Goal: Communication & Community: Participate in discussion

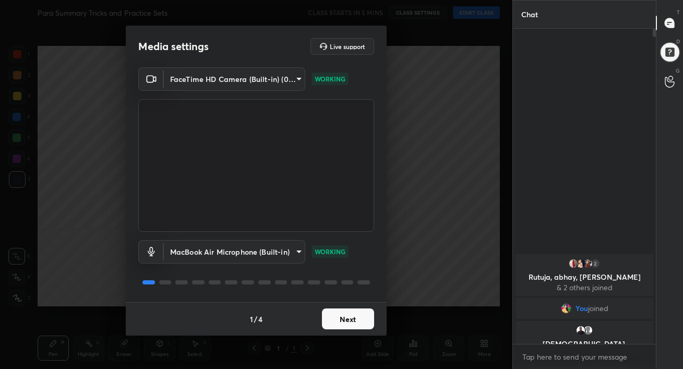
click at [361, 319] on button "Next" at bounding box center [348, 318] width 52 height 21
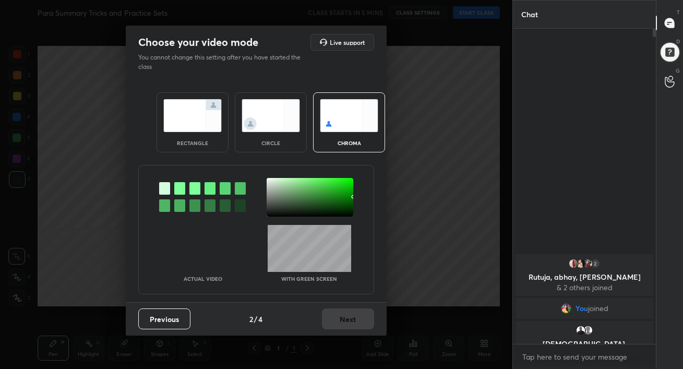
click at [182, 140] on div "rectangle" at bounding box center [193, 142] width 42 height 5
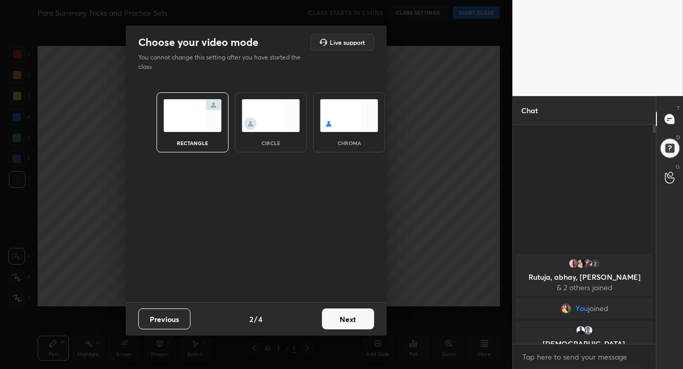
click at [351, 316] on button "Next" at bounding box center [348, 318] width 52 height 21
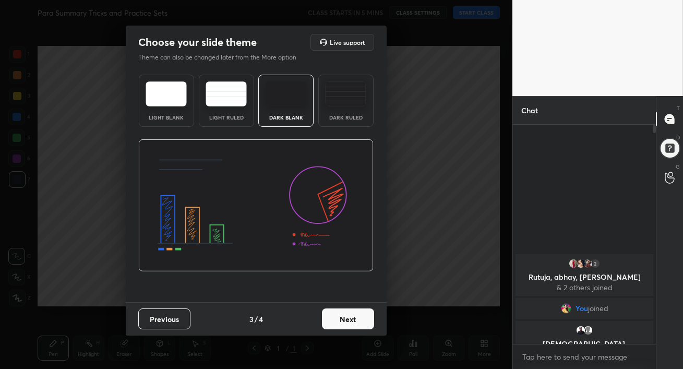
click at [366, 101] on img at bounding box center [345, 93] width 41 height 25
click at [347, 320] on button "Next" at bounding box center [348, 318] width 52 height 21
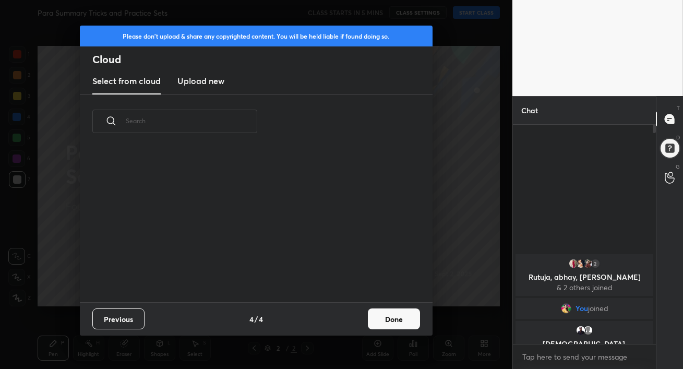
scroll to position [154, 335]
click at [204, 80] on h3 "Upload new" at bounding box center [200, 81] width 47 height 13
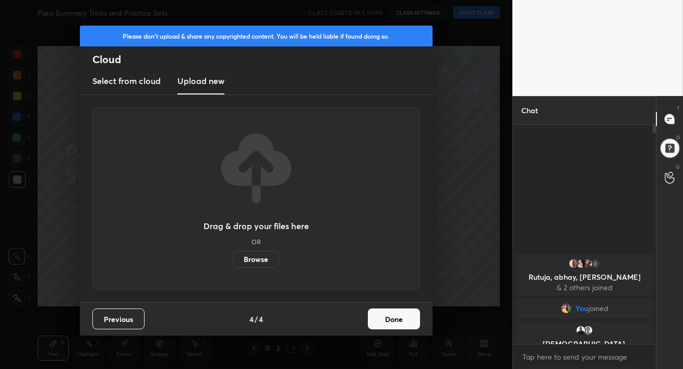
click at [250, 259] on label "Browse" at bounding box center [256, 259] width 46 height 17
click at [233, 259] on input "Browse" at bounding box center [233, 259] width 0 height 17
click at [262, 255] on label "Browse" at bounding box center [256, 259] width 46 height 17
click at [233, 255] on input "Browse" at bounding box center [233, 259] width 0 height 17
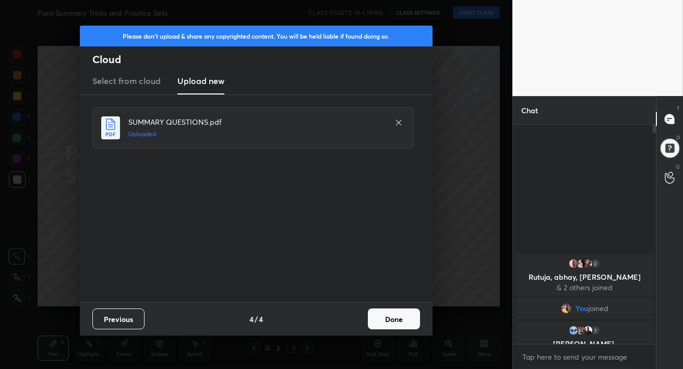
click at [394, 320] on button "Done" at bounding box center [394, 318] width 52 height 21
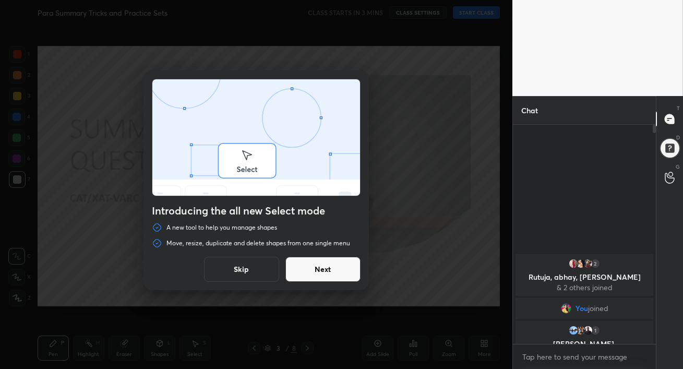
click at [329, 273] on button "Next" at bounding box center [322, 269] width 75 height 25
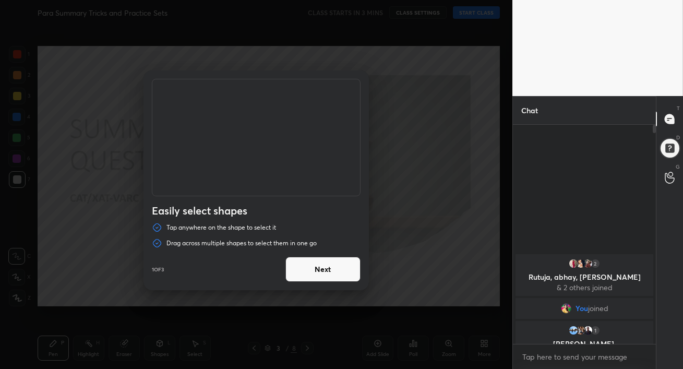
click at [329, 273] on button "Next" at bounding box center [322, 269] width 75 height 25
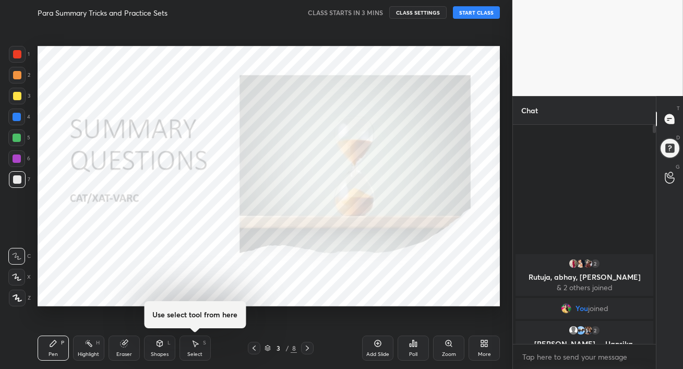
click at [309, 351] on icon at bounding box center [307, 348] width 8 height 8
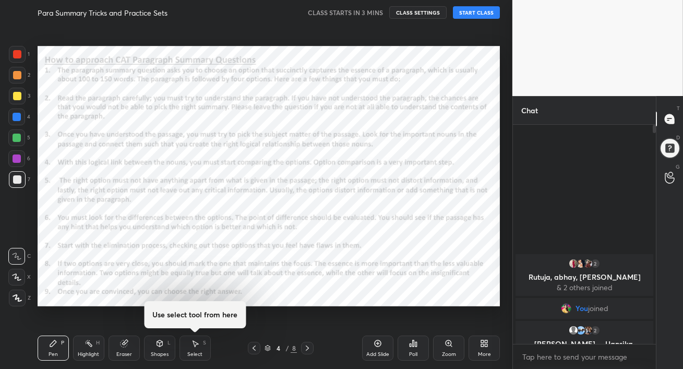
click at [309, 351] on icon at bounding box center [307, 348] width 8 height 8
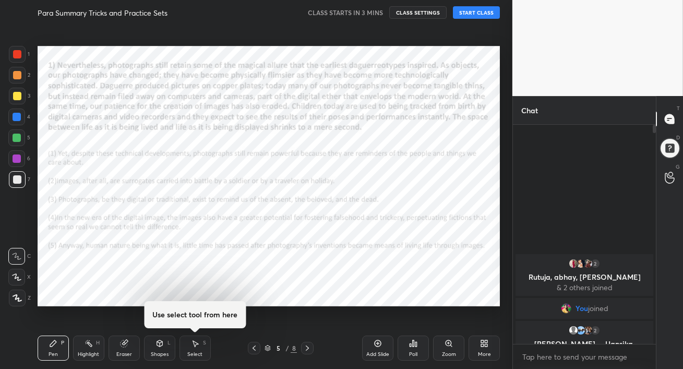
click at [309, 351] on icon at bounding box center [307, 348] width 8 height 8
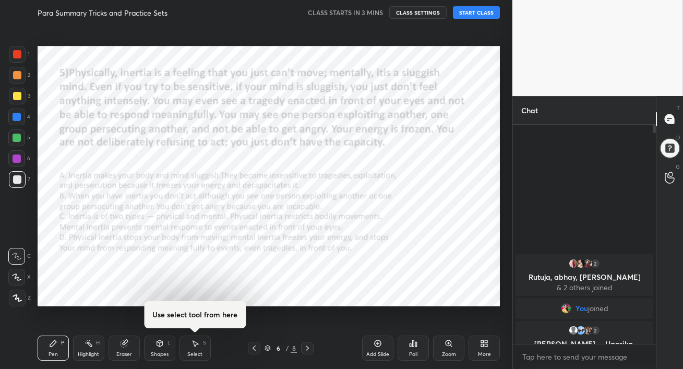
click at [309, 351] on icon at bounding box center [307, 348] width 8 height 8
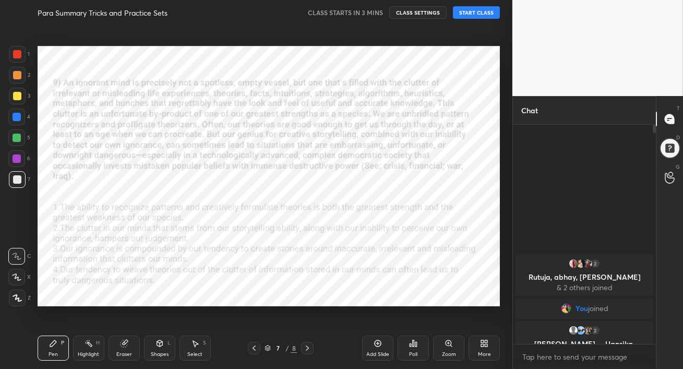
click at [309, 351] on icon at bounding box center [307, 348] width 8 height 8
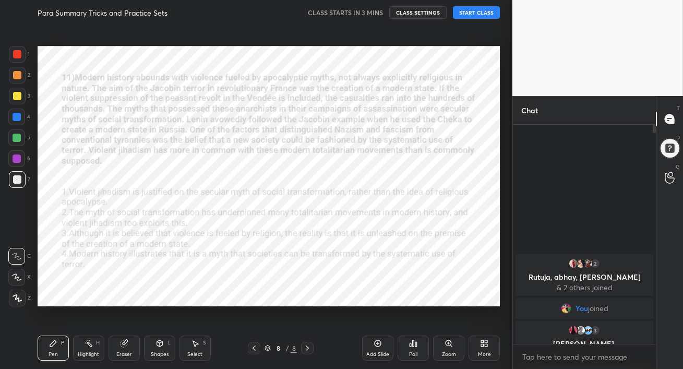
click at [486, 342] on icon at bounding box center [486, 341] width 3 height 3
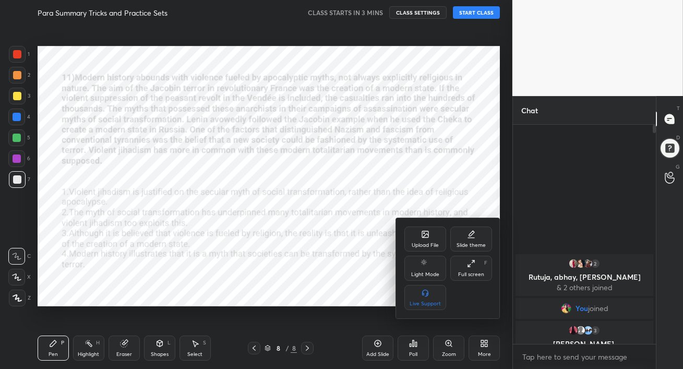
click at [420, 234] on div "Upload File" at bounding box center [425, 239] width 42 height 25
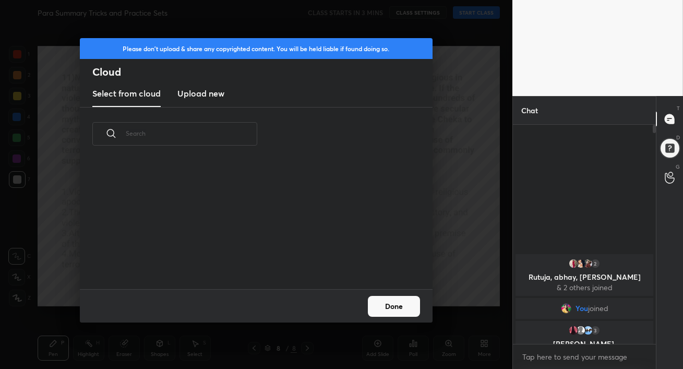
scroll to position [128, 335]
click at [188, 94] on h3 "Upload new" at bounding box center [200, 93] width 47 height 13
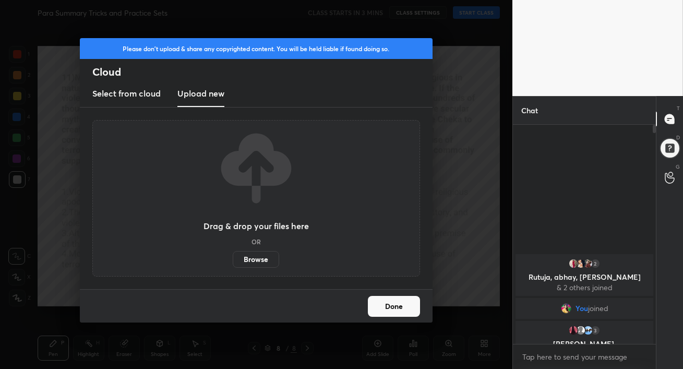
click at [255, 261] on label "Browse" at bounding box center [256, 259] width 46 height 17
click at [233, 261] on input "Browse" at bounding box center [233, 259] width 0 height 17
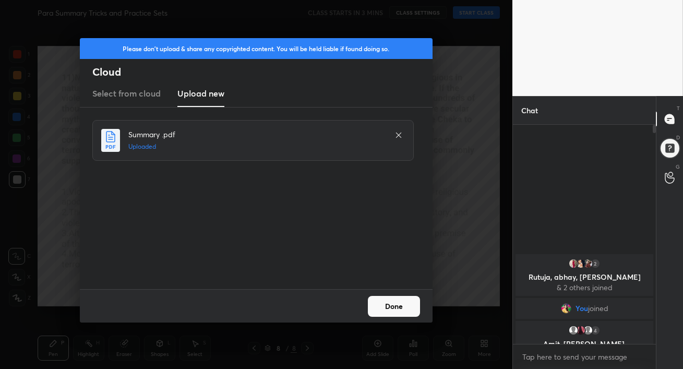
click at [401, 305] on button "Done" at bounding box center [394, 306] width 52 height 21
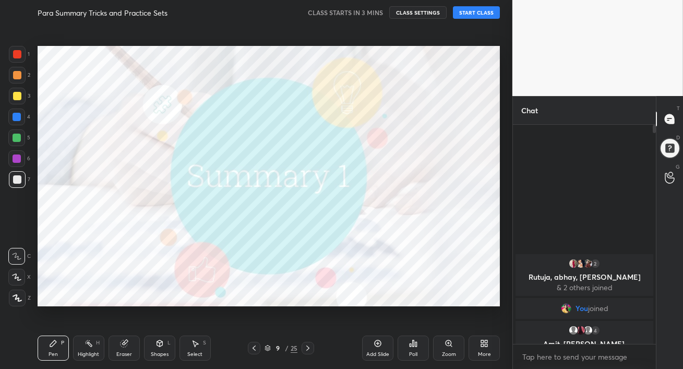
click at [306, 349] on icon at bounding box center [308, 348] width 8 height 8
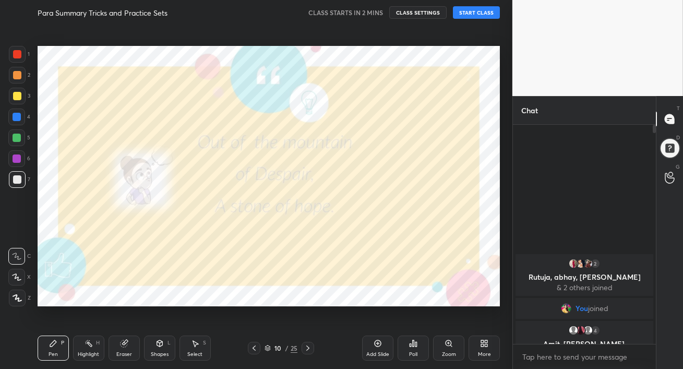
click at [306, 349] on icon at bounding box center [308, 348] width 8 height 8
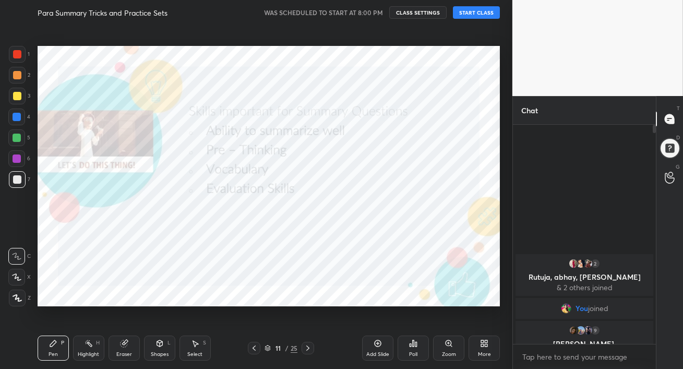
click at [466, 12] on button "START CLASS" at bounding box center [476, 12] width 47 height 13
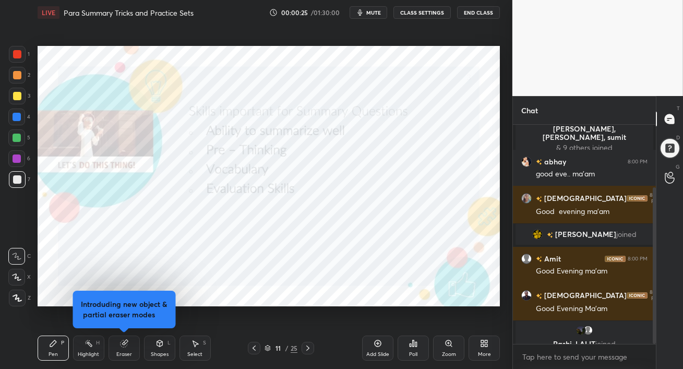
scroll to position [100, 0]
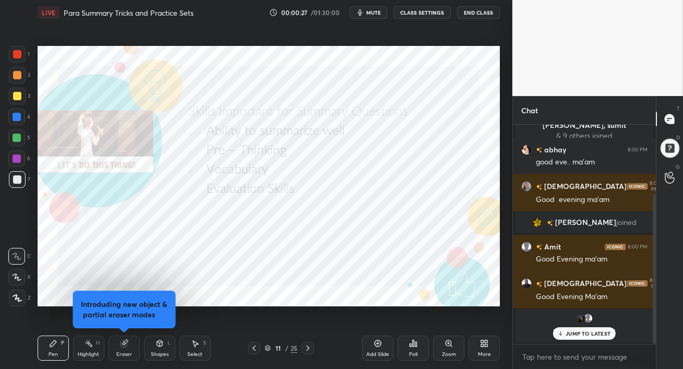
click at [600, 332] on p "JUMP TO LATEST" at bounding box center [588, 333] width 45 height 6
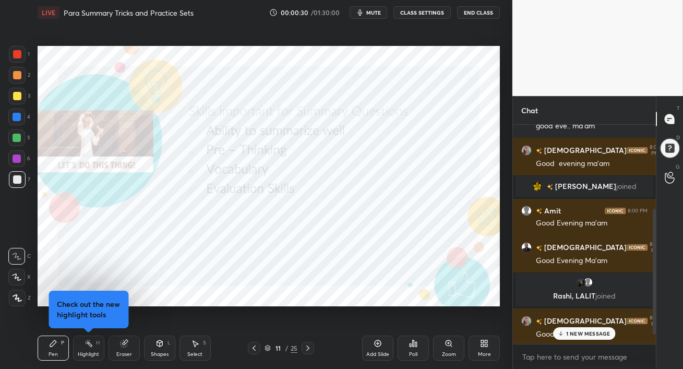
scroll to position [172, 0]
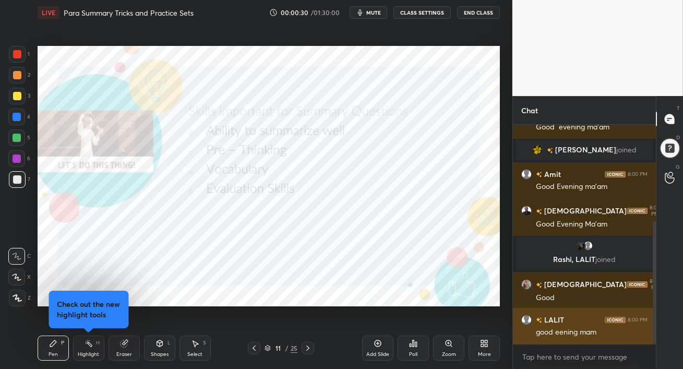
click at [567, 334] on div "good eening mam" at bounding box center [592, 332] width 112 height 10
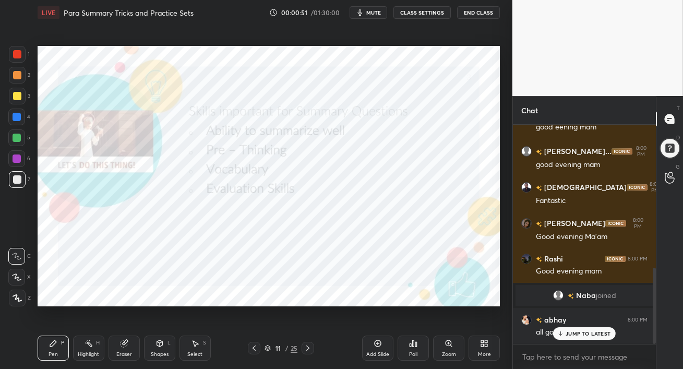
scroll to position [413, 0]
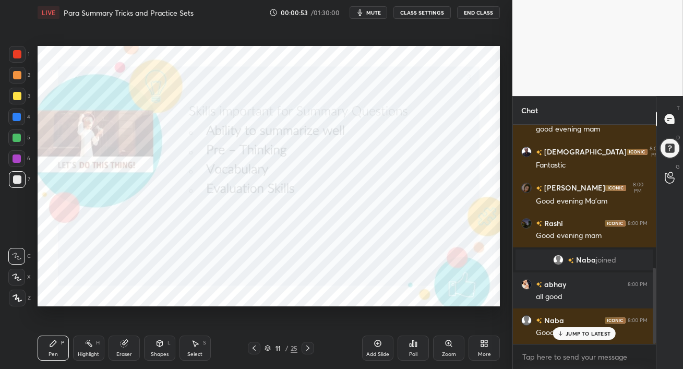
click at [582, 334] on p "JUMP TO LATEST" at bounding box center [588, 333] width 45 height 6
click at [16, 141] on div at bounding box center [16, 137] width 17 height 17
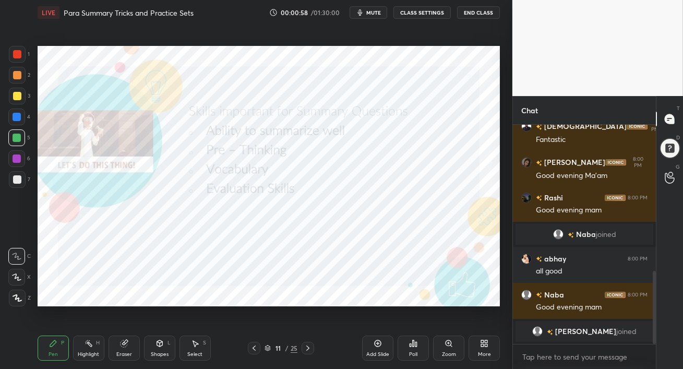
click at [371, 11] on span "mute" at bounding box center [373, 12] width 15 height 7
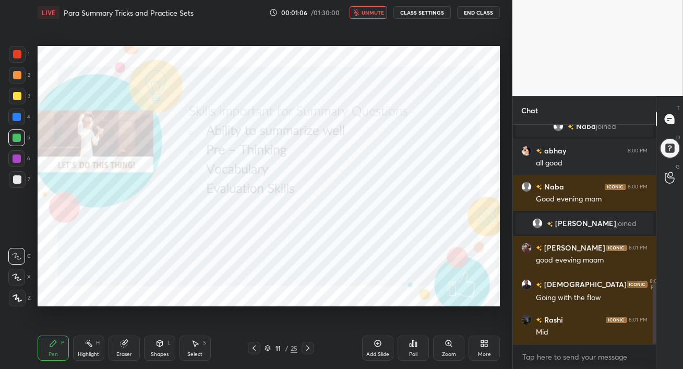
scroll to position [563, 0]
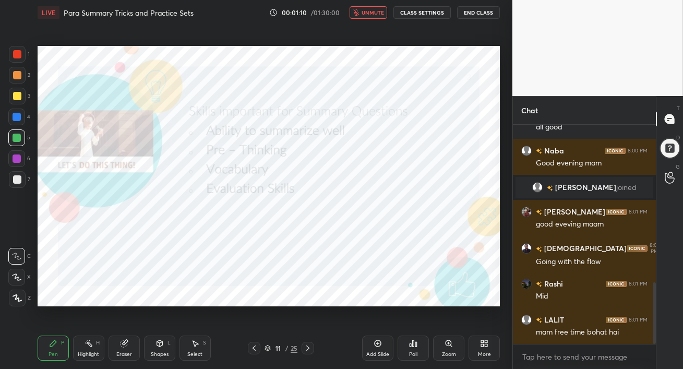
click at [372, 14] on span "unmute" at bounding box center [373, 12] width 22 height 7
click at [16, 160] on div at bounding box center [17, 158] width 8 height 8
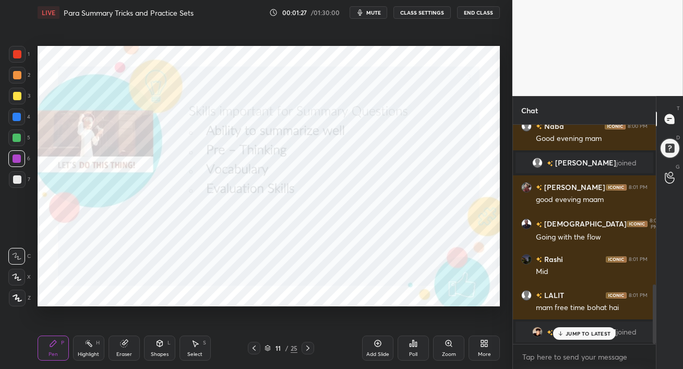
scroll to position [580, 0]
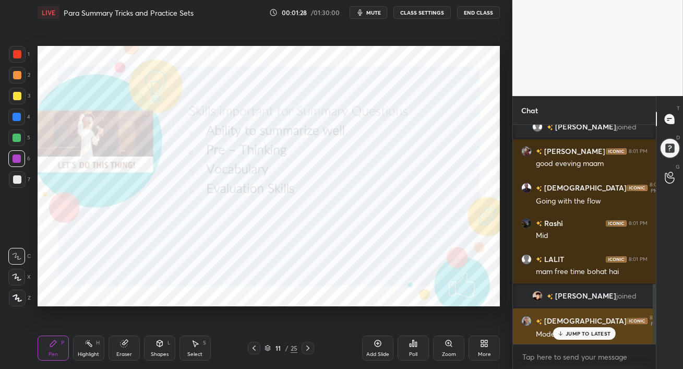
click at [577, 332] on p "JUMP TO LATEST" at bounding box center [588, 333] width 45 height 6
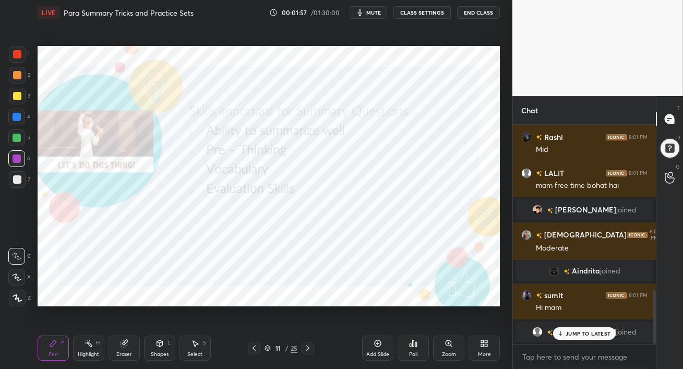
scroll to position [671, 0]
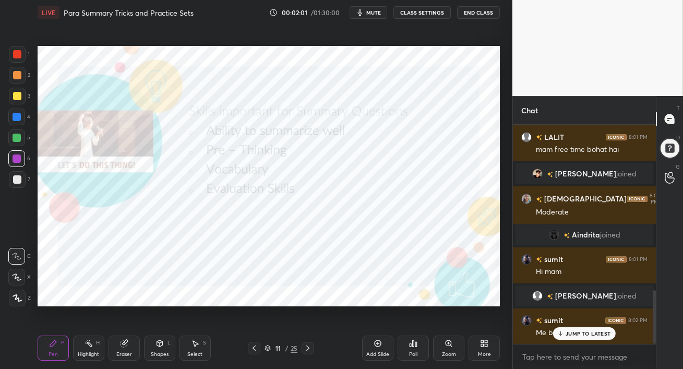
click at [573, 333] on p "JUMP TO LATEST" at bounding box center [588, 333] width 45 height 6
click at [14, 116] on div at bounding box center [17, 117] width 8 height 8
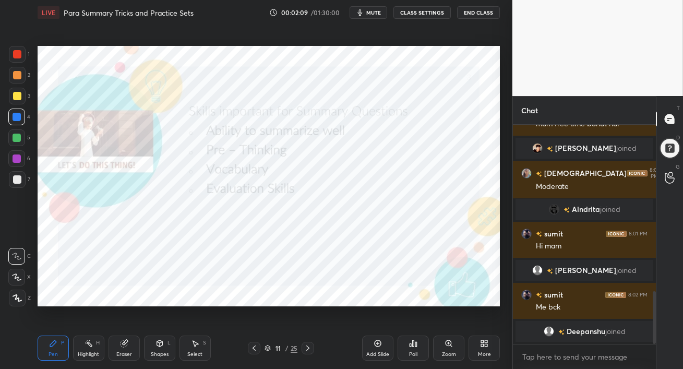
click at [20, 51] on div at bounding box center [17, 54] width 8 height 8
click at [118, 356] on div "Eraser" at bounding box center [124, 354] width 16 height 5
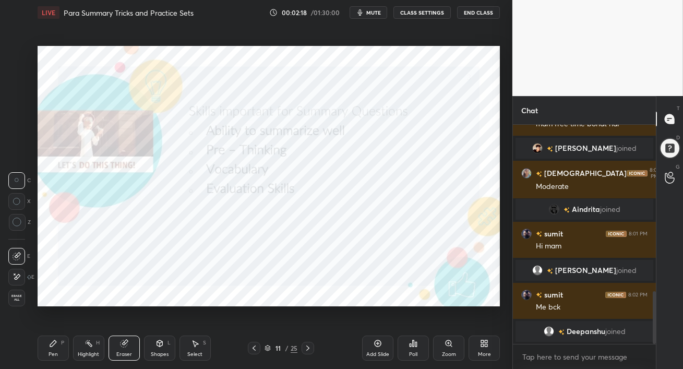
drag, startPoint x: 49, startPoint y: 349, endPoint x: 62, endPoint y: 347, distance: 12.6
click at [49, 348] on div "Pen P" at bounding box center [53, 348] width 31 height 25
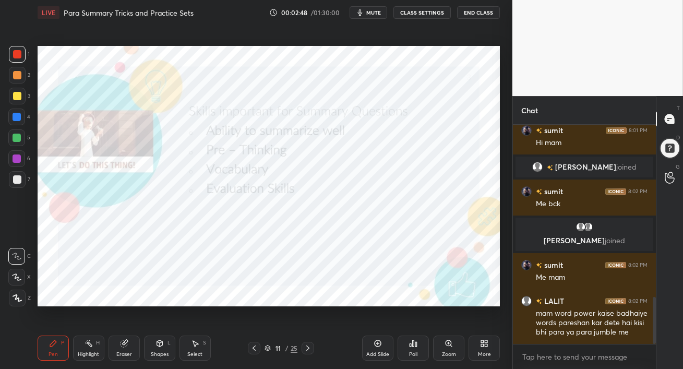
scroll to position [806, 0]
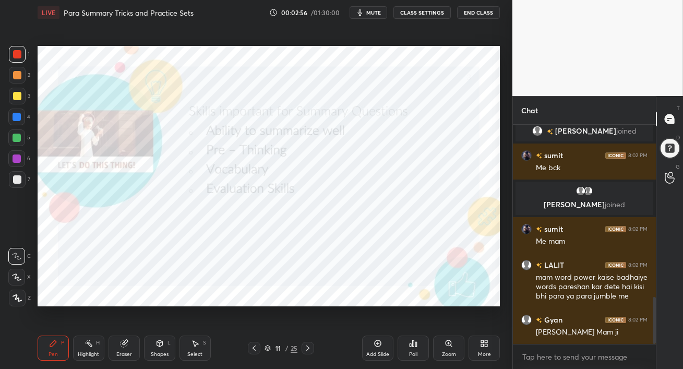
click at [129, 352] on div "Eraser" at bounding box center [124, 354] width 16 height 5
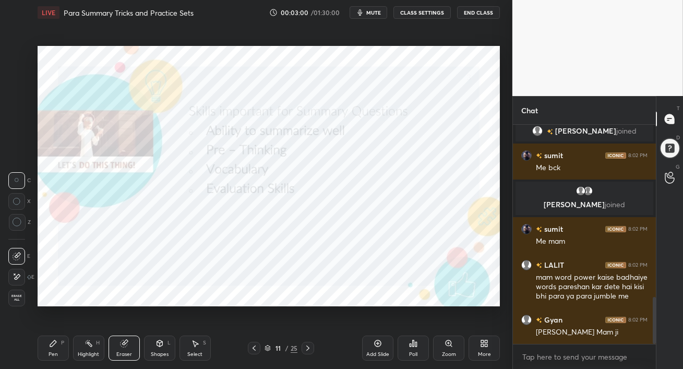
click at [49, 348] on icon at bounding box center [53, 343] width 8 height 8
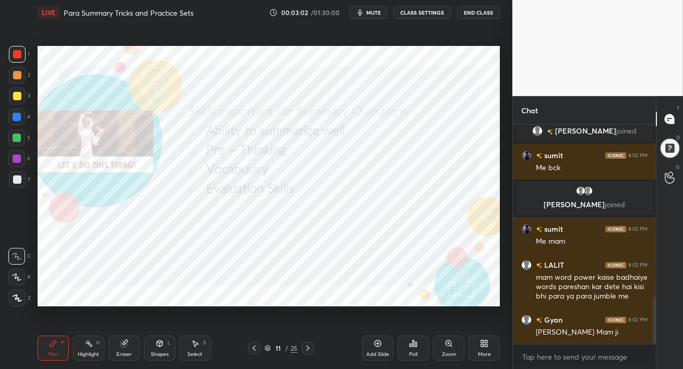
click at [14, 160] on div at bounding box center [17, 158] width 8 height 8
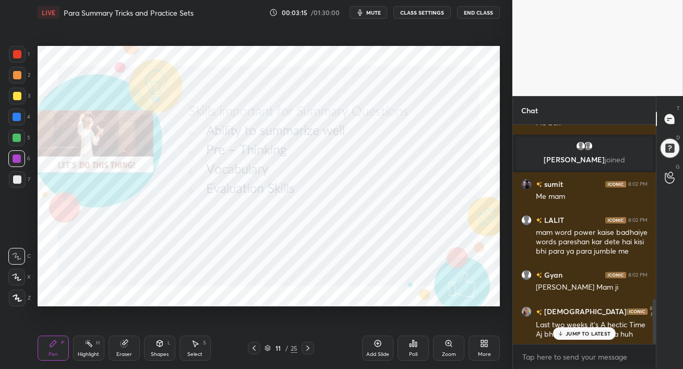
click at [18, 158] on div at bounding box center [17, 158] width 8 height 8
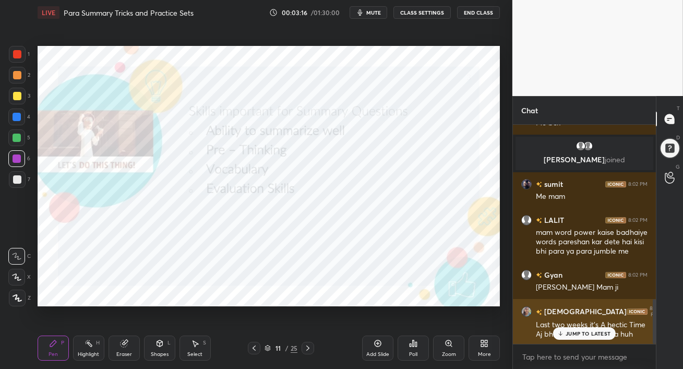
click at [581, 335] on p "JUMP TO LATEST" at bounding box center [588, 333] width 45 height 6
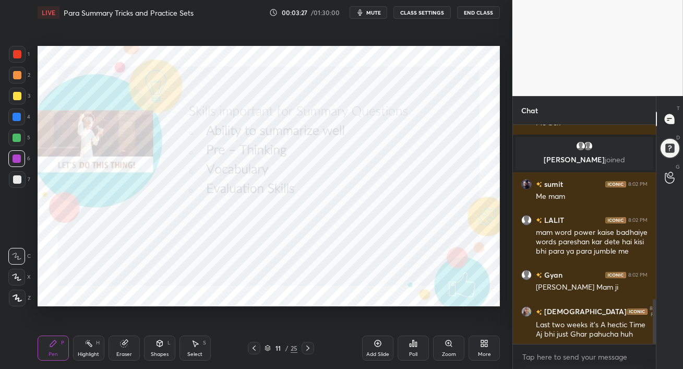
click at [18, 141] on div at bounding box center [17, 138] width 8 height 8
drag, startPoint x: 18, startPoint y: 120, endPoint x: 29, endPoint y: 124, distance: 12.2
click at [17, 120] on div at bounding box center [17, 117] width 8 height 8
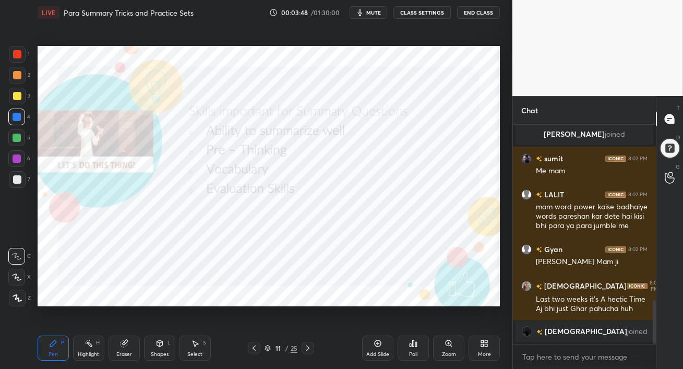
scroll to position [889, 0]
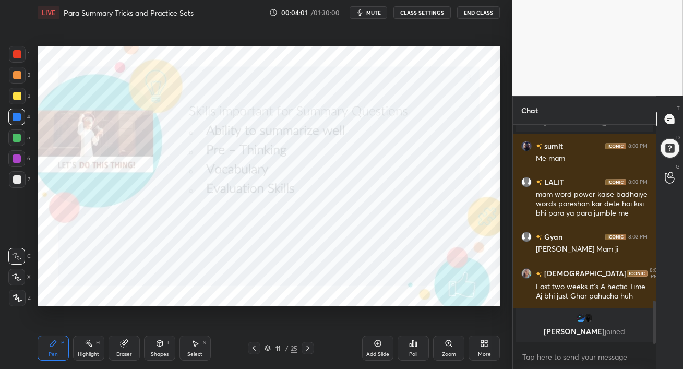
click at [16, 80] on div at bounding box center [17, 75] width 17 height 17
click at [19, 57] on div at bounding box center [17, 54] width 8 height 8
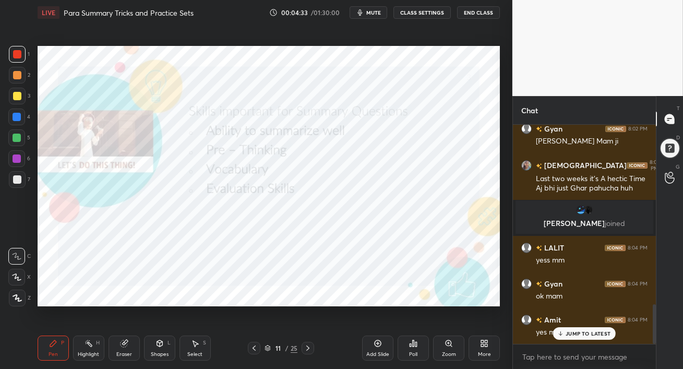
scroll to position [984, 0]
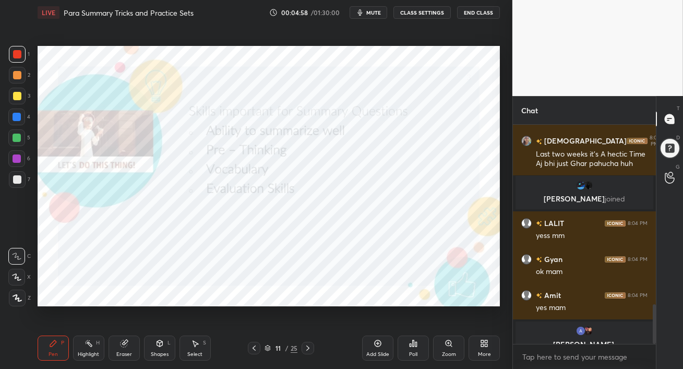
click at [15, 116] on div at bounding box center [17, 117] width 8 height 8
click at [15, 56] on div at bounding box center [17, 54] width 8 height 8
click at [17, 292] on div at bounding box center [17, 298] width 17 height 17
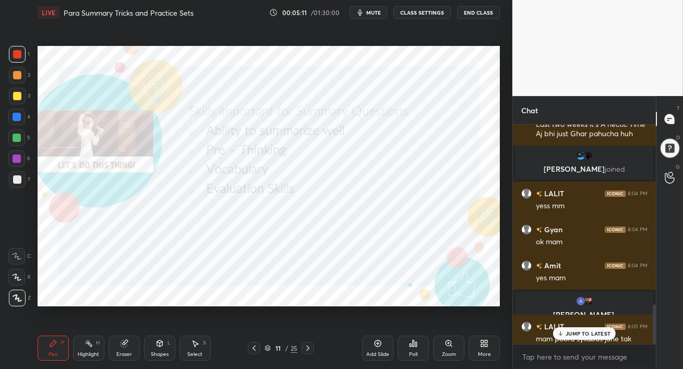
scroll to position [999, 0]
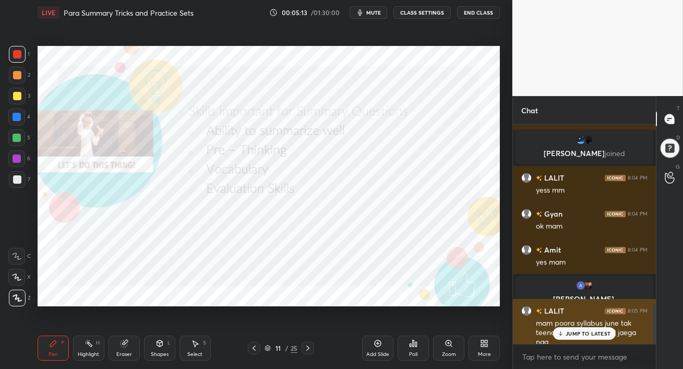
click at [577, 332] on p "JUMP TO LATEST" at bounding box center [588, 333] width 45 height 6
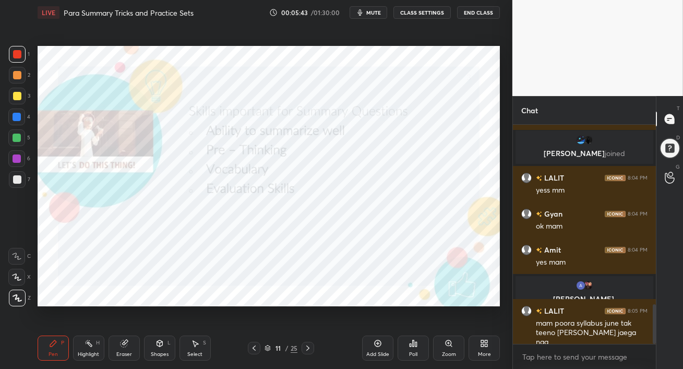
scroll to position [1036, 0]
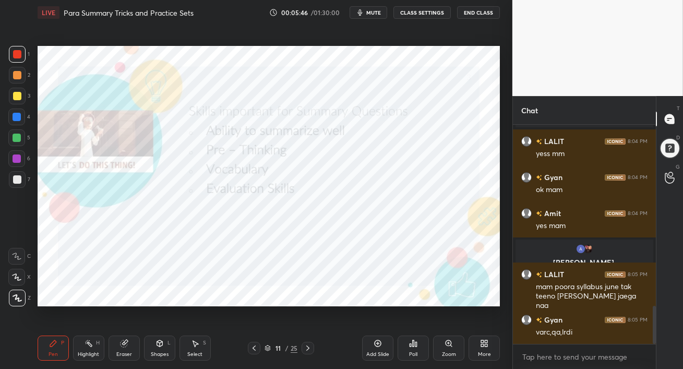
drag, startPoint x: 18, startPoint y: 121, endPoint x: 29, endPoint y: 121, distance: 11.0
click at [17, 121] on div at bounding box center [17, 117] width 8 height 8
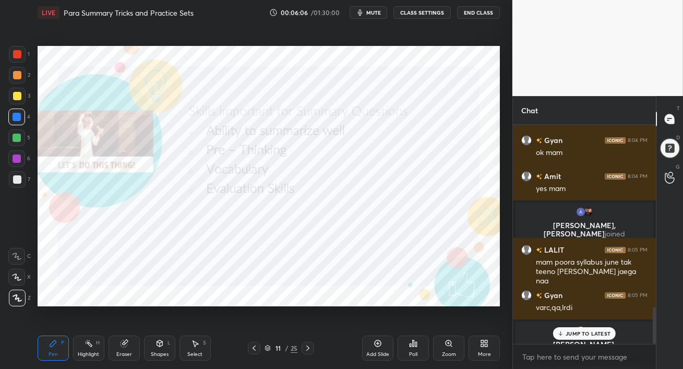
scroll to position [1086, 0]
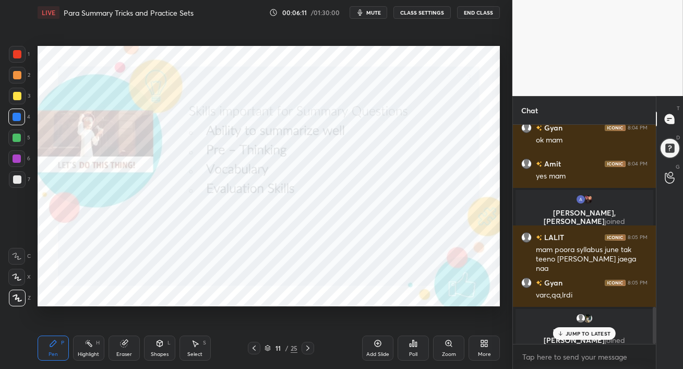
drag, startPoint x: 15, startPoint y: 117, endPoint x: 32, endPoint y: 125, distance: 18.2
click at [15, 118] on div at bounding box center [17, 117] width 8 height 8
click at [573, 334] on p "JUMP TO LATEST" at bounding box center [588, 333] width 45 height 6
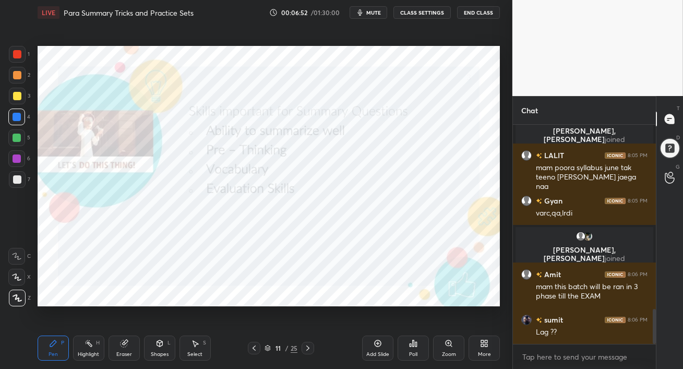
scroll to position [1185, 0]
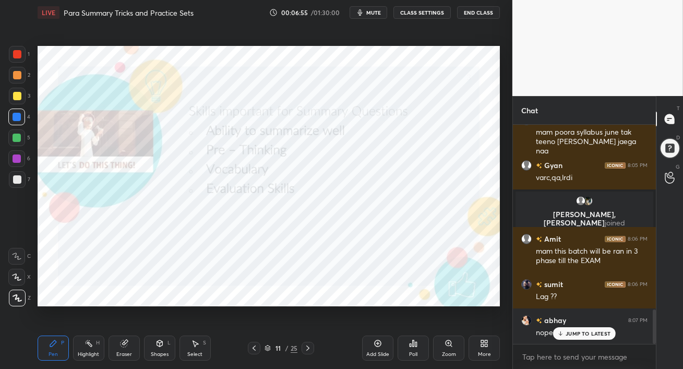
click at [572, 330] on p "JUMP TO LATEST" at bounding box center [588, 333] width 45 height 6
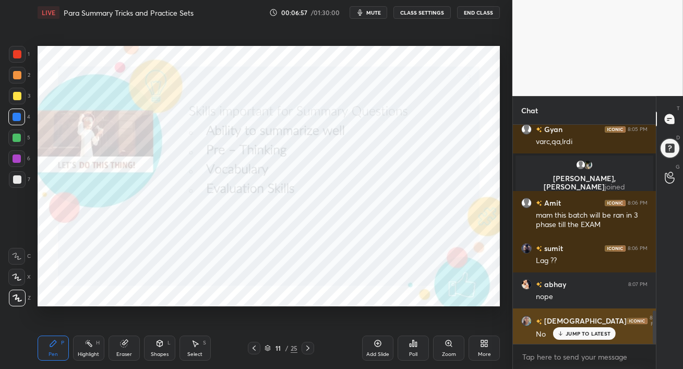
click at [560, 334] on icon at bounding box center [560, 333] width 7 height 6
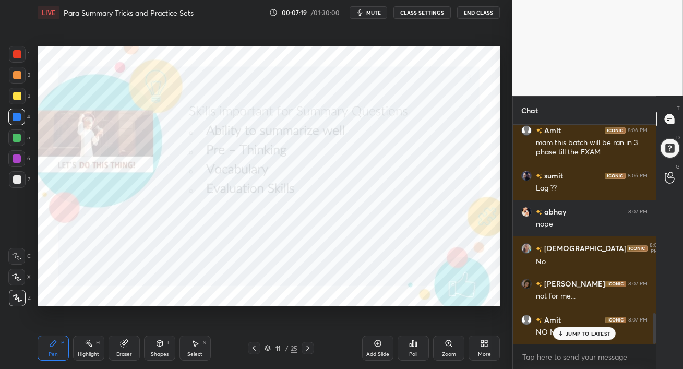
scroll to position [1339, 0]
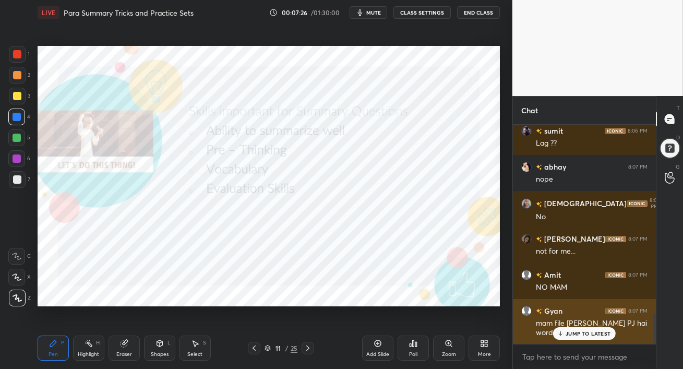
click at [574, 337] on div "JUMP TO LATEST" at bounding box center [584, 333] width 63 height 13
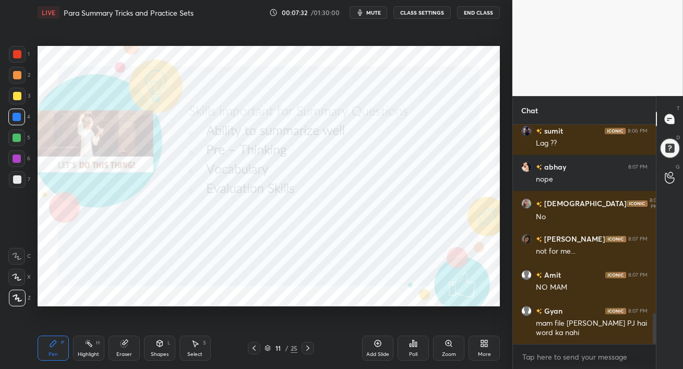
click at [14, 163] on div at bounding box center [16, 158] width 17 height 17
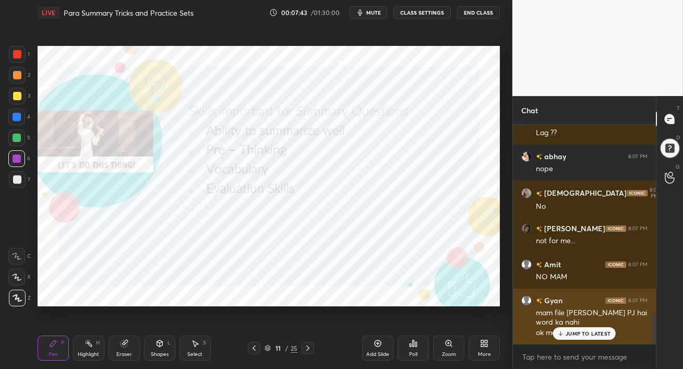
click at [563, 334] on icon at bounding box center [560, 333] width 7 height 6
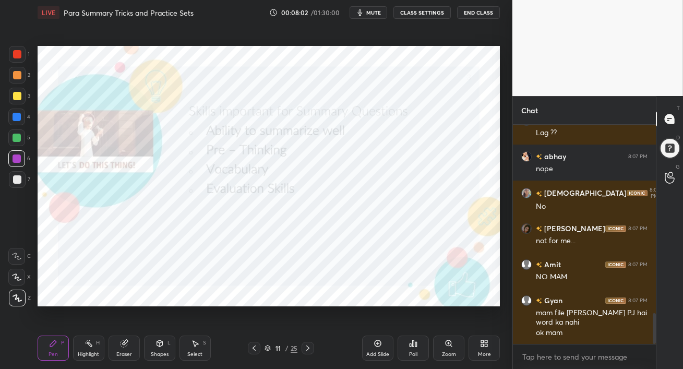
click at [306, 348] on icon at bounding box center [308, 348] width 8 height 8
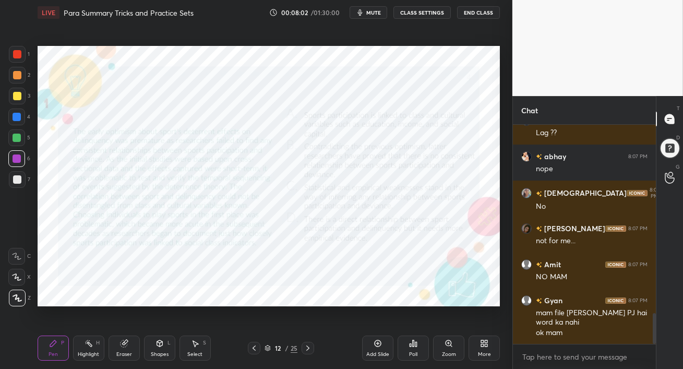
scroll to position [1386, 0]
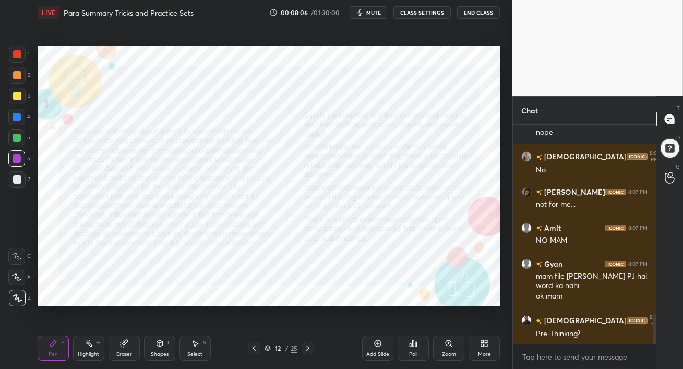
click at [254, 348] on icon at bounding box center [254, 348] width 8 height 8
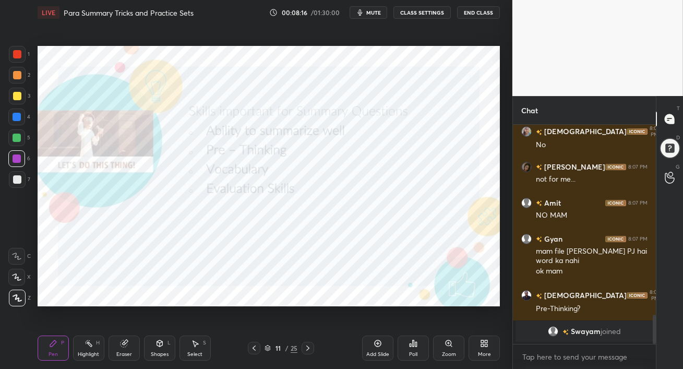
scroll to position [1337, 0]
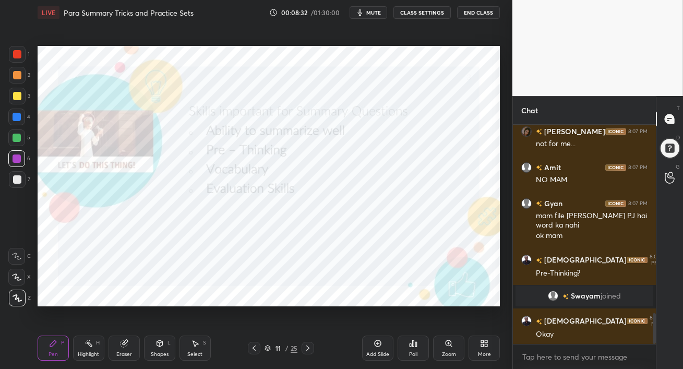
click at [308, 347] on icon at bounding box center [307, 348] width 3 height 5
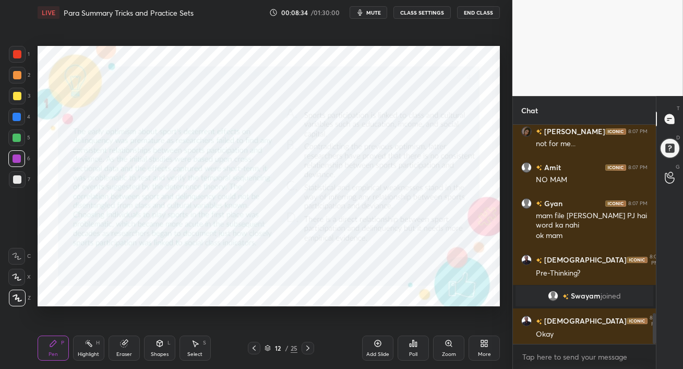
click at [11, 118] on div at bounding box center [16, 117] width 17 height 17
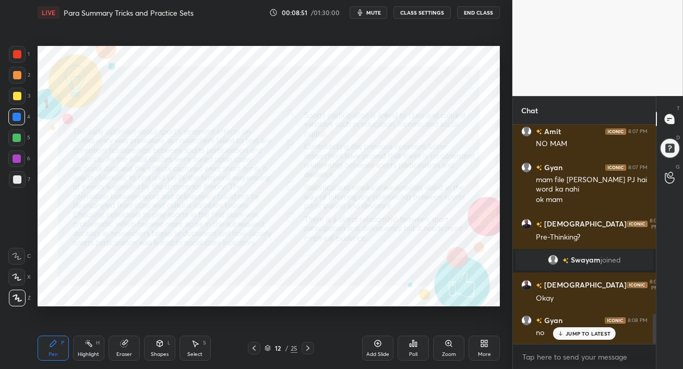
click at [576, 335] on p "JUMP TO LATEST" at bounding box center [588, 333] width 45 height 6
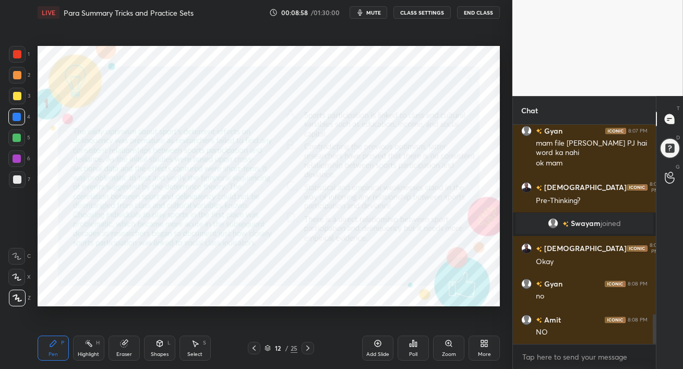
click at [128, 355] on div "Eraser" at bounding box center [124, 354] width 16 height 5
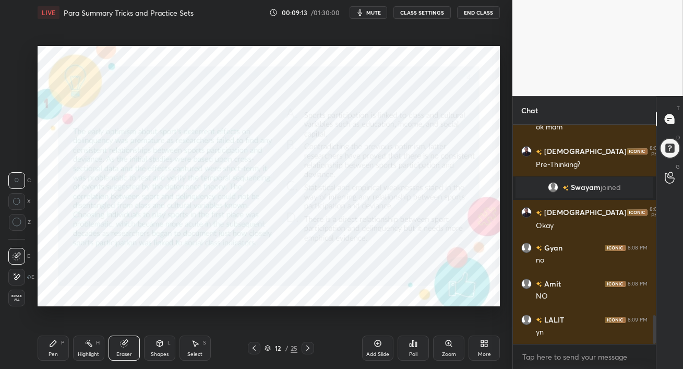
scroll to position [1456, 0]
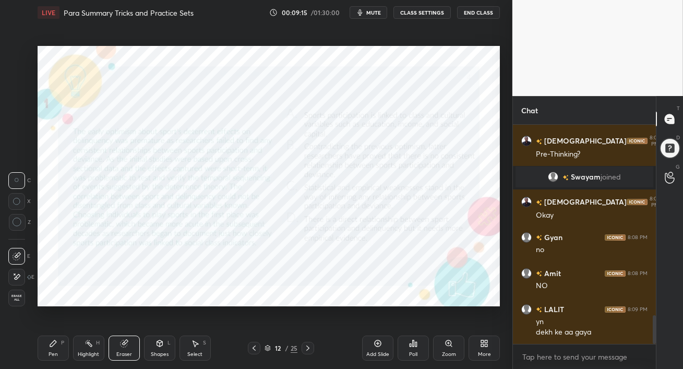
click at [52, 352] on div "Pen" at bounding box center [53, 354] width 9 height 5
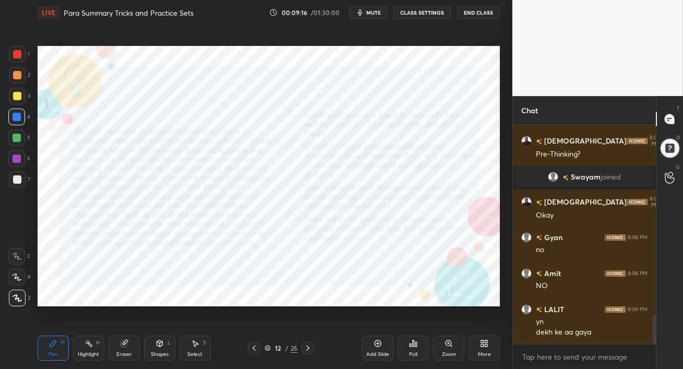
click at [13, 159] on div at bounding box center [17, 158] width 8 height 8
click at [14, 117] on div at bounding box center [17, 117] width 8 height 8
click at [13, 50] on div at bounding box center [17, 54] width 17 height 17
click at [370, 13] on span "mute" at bounding box center [373, 12] width 15 height 7
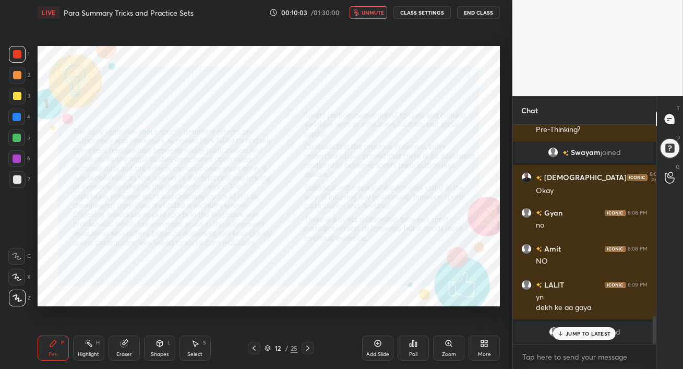
click at [585, 339] on div "JUMP TO LATEST" at bounding box center [584, 333] width 63 height 13
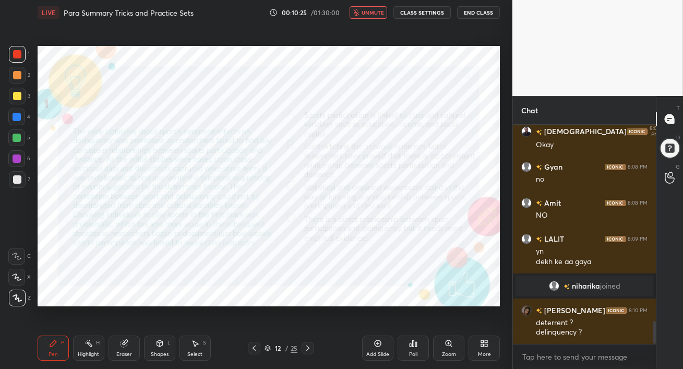
scroll to position [1881, 0]
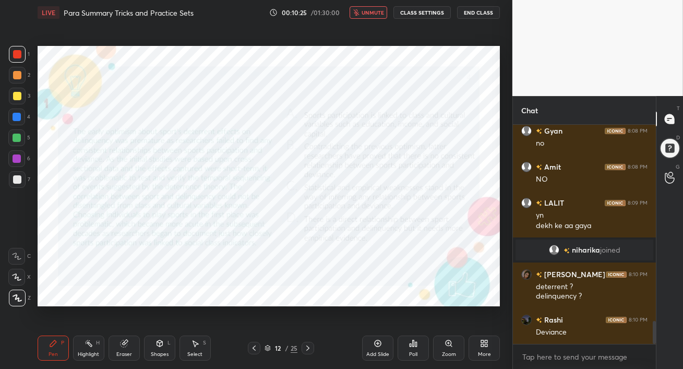
click at [372, 7] on button "unmute" at bounding box center [369, 12] width 38 height 13
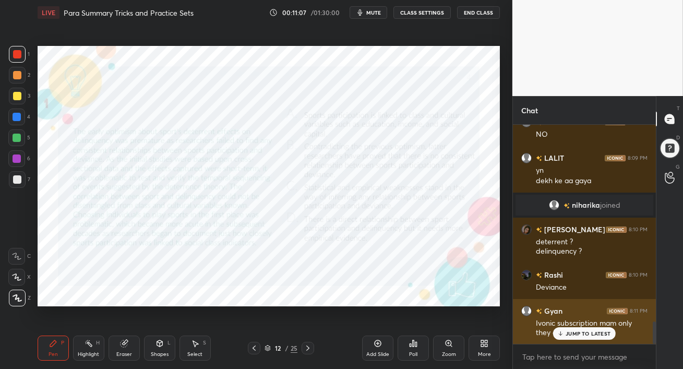
click at [568, 334] on p "JUMP TO LATEST" at bounding box center [588, 333] width 45 height 6
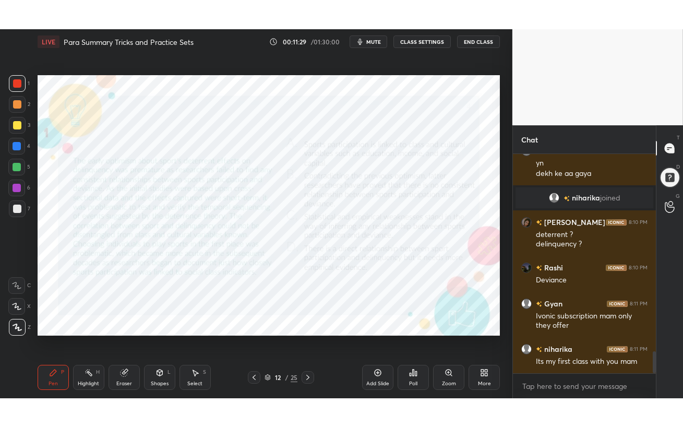
scroll to position [1998, 0]
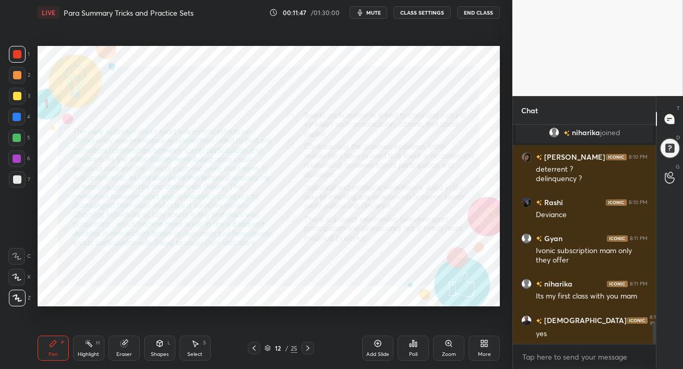
click at [484, 348] on div "More" at bounding box center [484, 348] width 31 height 25
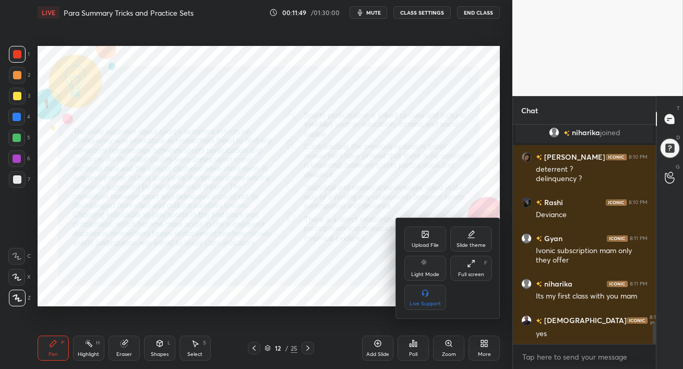
click at [474, 275] on div "Full screen" at bounding box center [471, 274] width 26 height 5
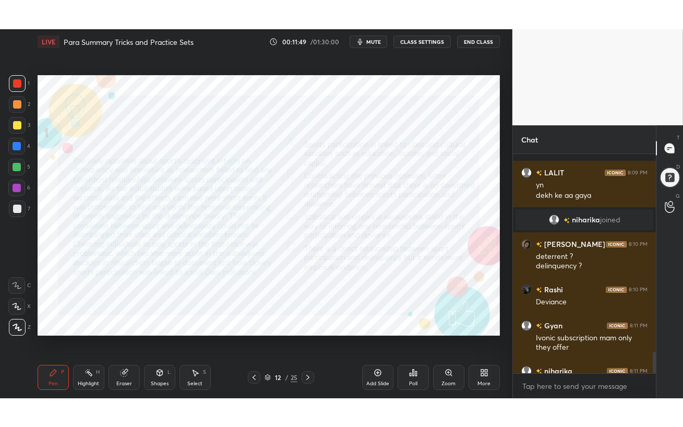
scroll to position [1941, 0]
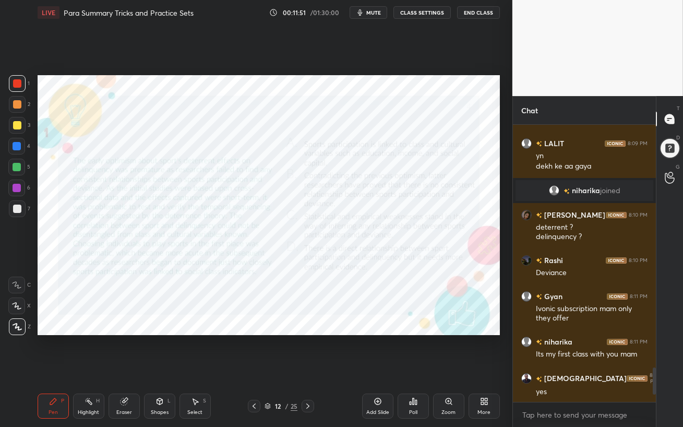
click at [16, 191] on div at bounding box center [17, 188] width 8 height 8
click at [124, 368] on icon at bounding box center [124, 401] width 7 height 7
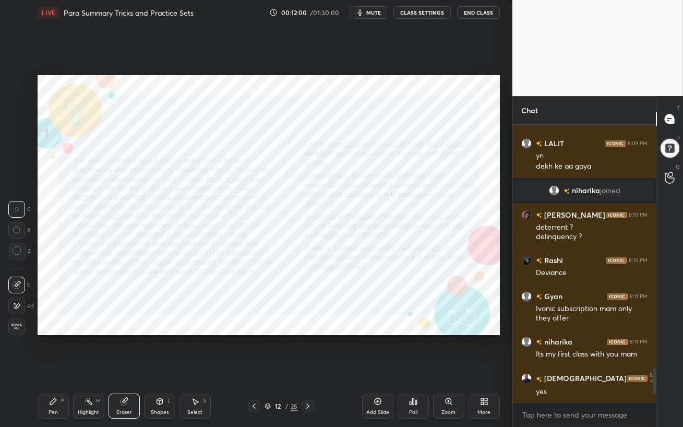
click at [18, 256] on div at bounding box center [17, 251] width 17 height 17
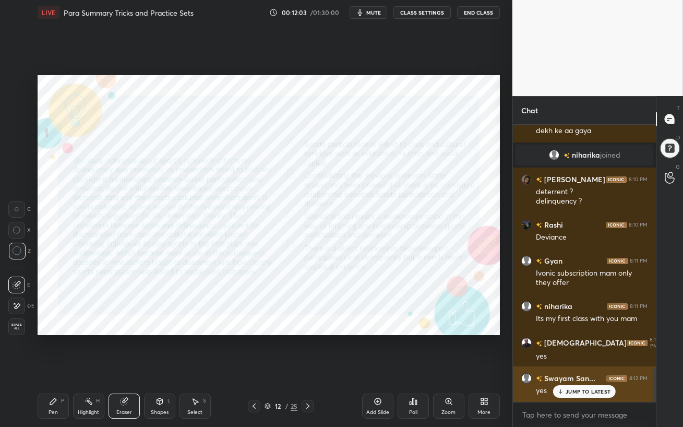
click at [568, 368] on div "JUMP TO LATEST" at bounding box center [584, 391] width 63 height 13
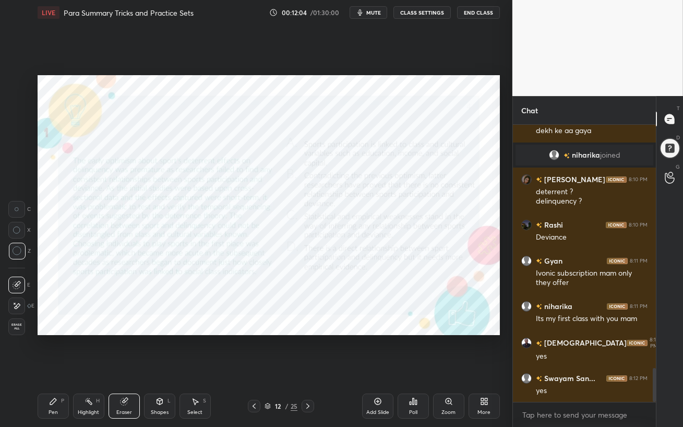
click at [57, 368] on div "Pen P" at bounding box center [53, 406] width 31 height 25
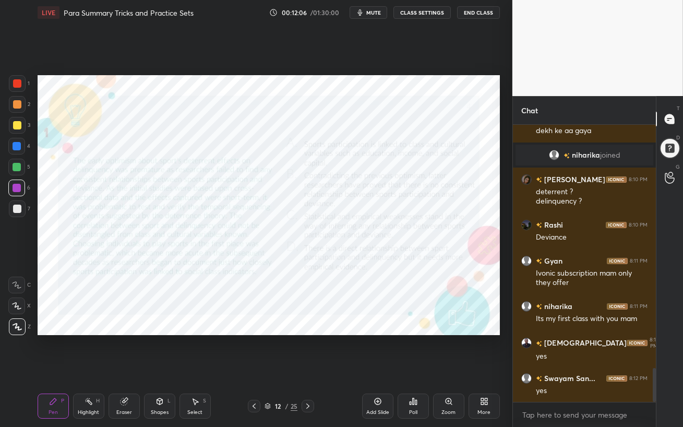
click at [17, 107] on div at bounding box center [17, 104] width 8 height 8
click at [18, 90] on div at bounding box center [17, 83] width 17 height 17
click at [13, 186] on div at bounding box center [17, 188] width 8 height 8
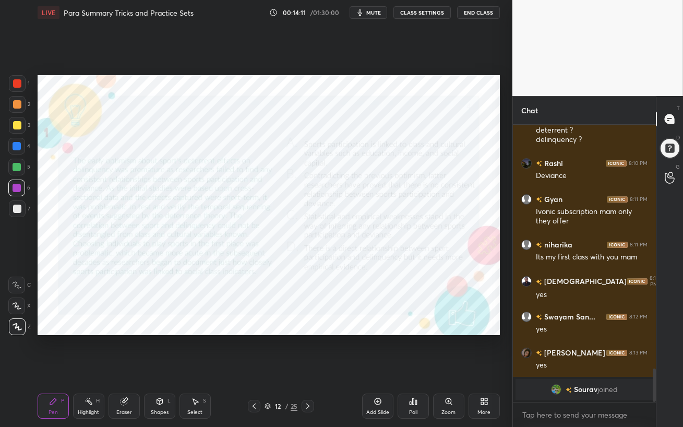
scroll to position [2050, 0]
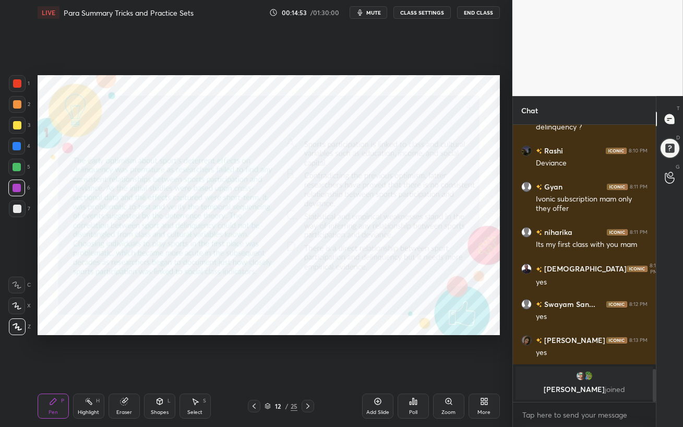
click at [19, 166] on div at bounding box center [17, 167] width 8 height 8
click at [112, 368] on div "Eraser" at bounding box center [124, 406] width 31 height 25
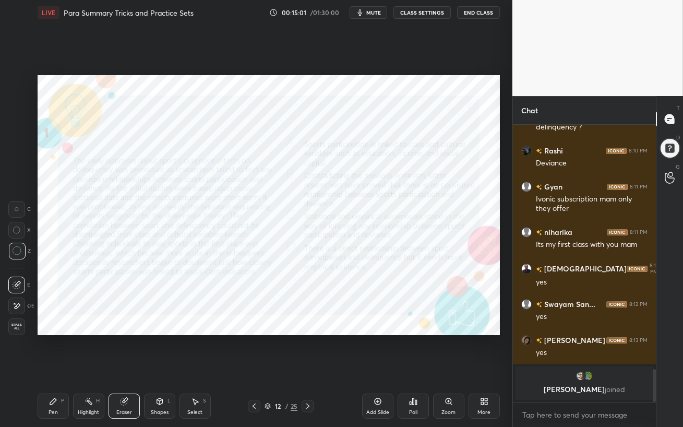
drag, startPoint x: 50, startPoint y: 412, endPoint x: 59, endPoint y: 397, distance: 17.4
click at [50, 368] on div "Pen" at bounding box center [53, 412] width 9 height 5
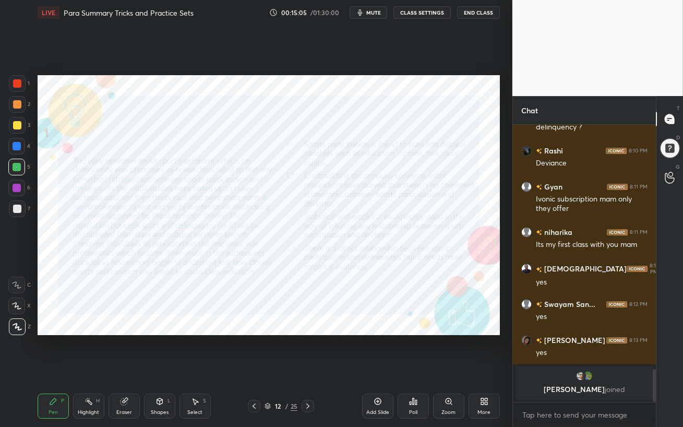
click at [125, 368] on div "Eraser" at bounding box center [124, 412] width 16 height 5
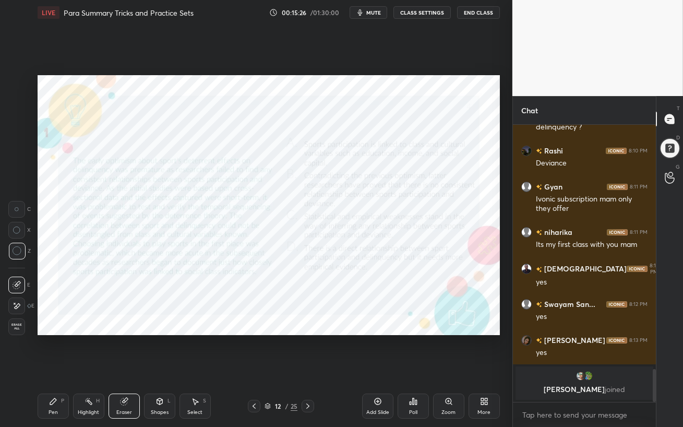
click at [368, 14] on span "mute" at bounding box center [373, 12] width 15 height 7
click at [370, 13] on span "unmute" at bounding box center [372, 12] width 22 height 7
click at [414, 368] on div "Poll" at bounding box center [413, 412] width 8 height 5
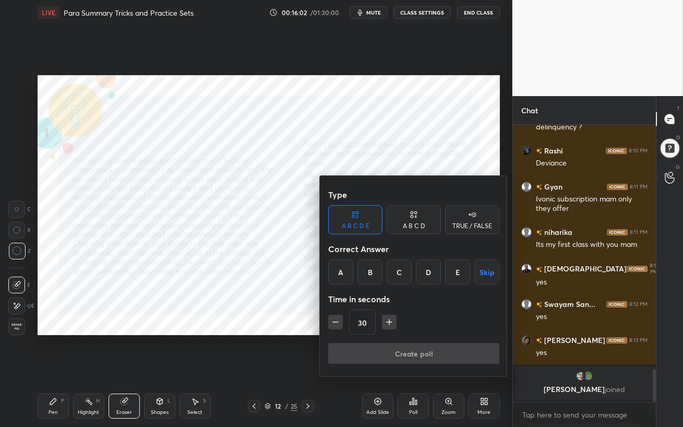
click at [423, 232] on div "A B C D" at bounding box center [414, 219] width 54 height 29
click at [415, 274] on div "C" at bounding box center [413, 271] width 31 height 25
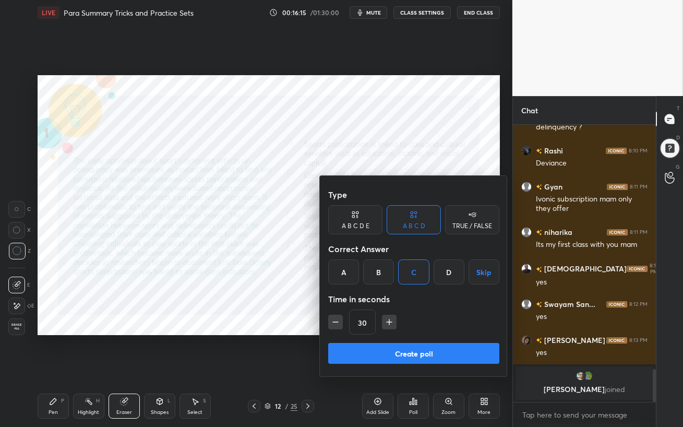
click at [437, 356] on button "Create poll" at bounding box center [413, 353] width 171 height 21
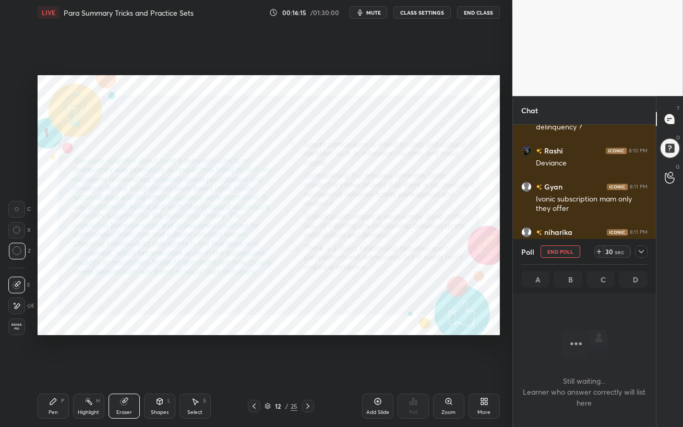
scroll to position [133, 140]
click at [373, 9] on span "mute" at bounding box center [373, 12] width 15 height 7
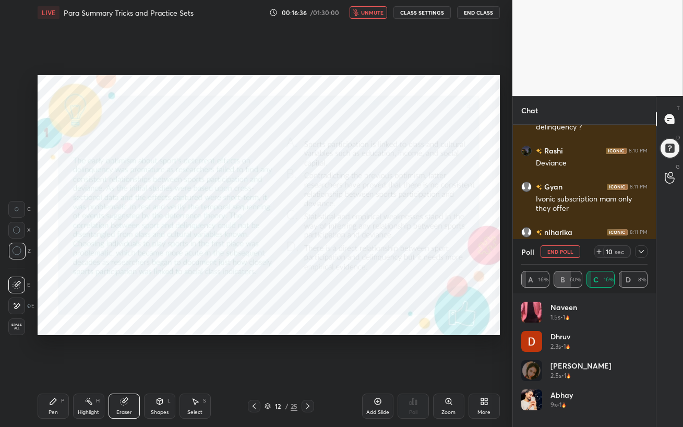
scroll to position [1691, 0]
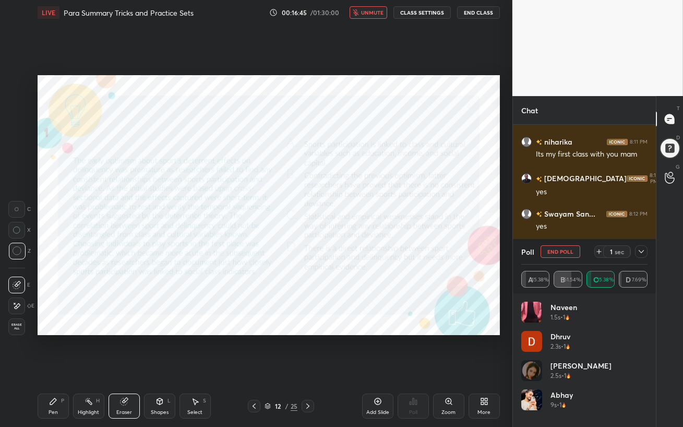
drag, startPoint x: 375, startPoint y: 365, endPoint x: 376, endPoint y: 13, distance: 352.3
click at [374, 11] on span "unmute" at bounding box center [372, 12] width 22 height 7
click at [644, 252] on icon at bounding box center [641, 251] width 8 height 8
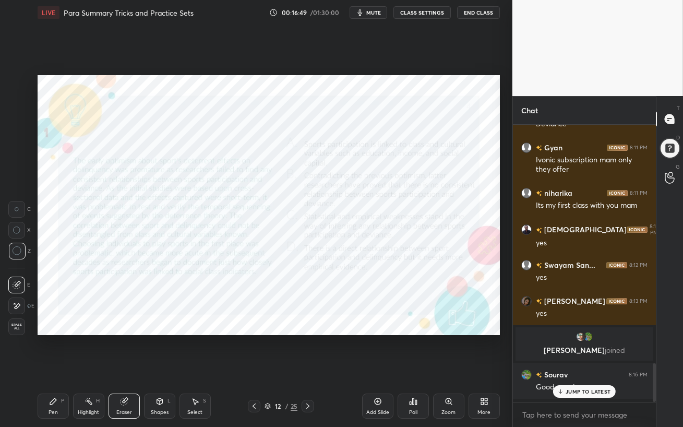
scroll to position [1636, 0]
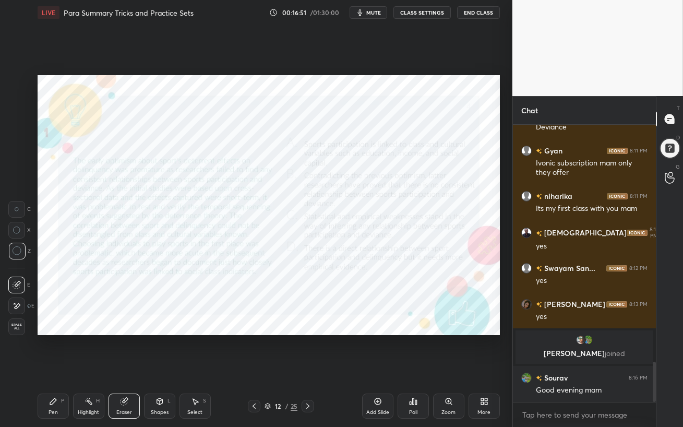
click at [53, 368] on icon at bounding box center [53, 401] width 8 height 8
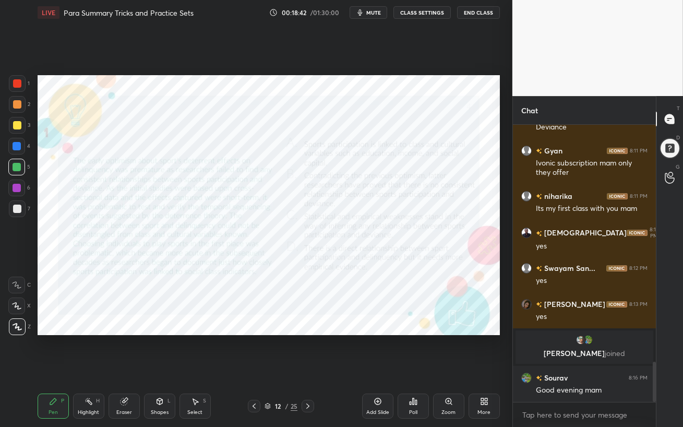
click at [124, 368] on div "Eraser" at bounding box center [124, 406] width 31 height 25
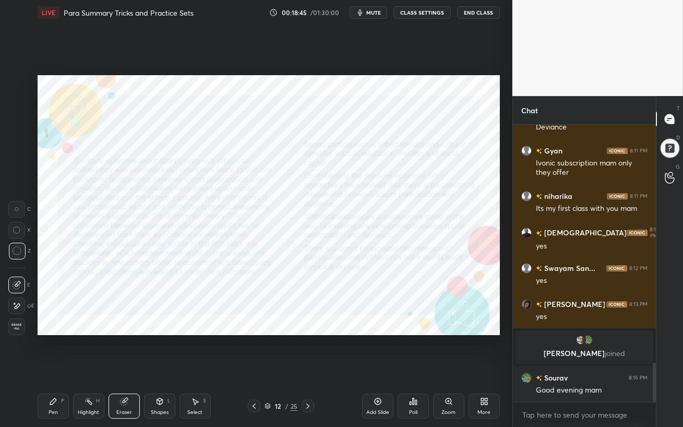
scroll to position [1672, 0]
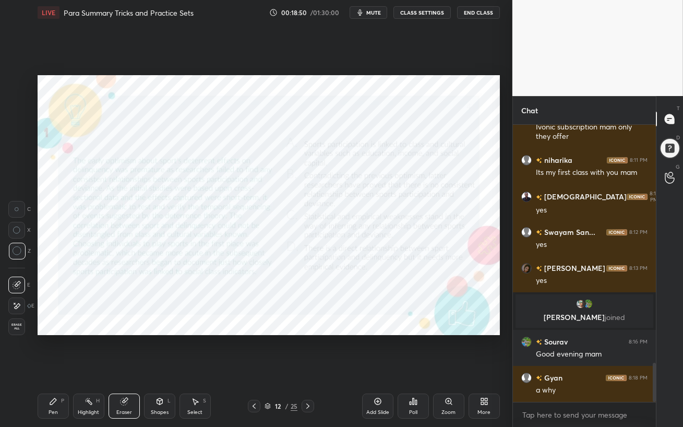
click at [47, 368] on div "Pen P" at bounding box center [53, 406] width 31 height 25
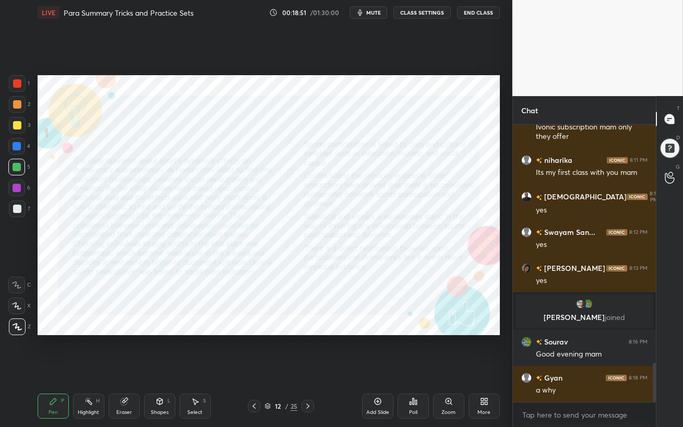
drag, startPoint x: 17, startPoint y: 87, endPoint x: 29, endPoint y: 90, distance: 12.9
click at [16, 87] on div at bounding box center [17, 83] width 8 height 8
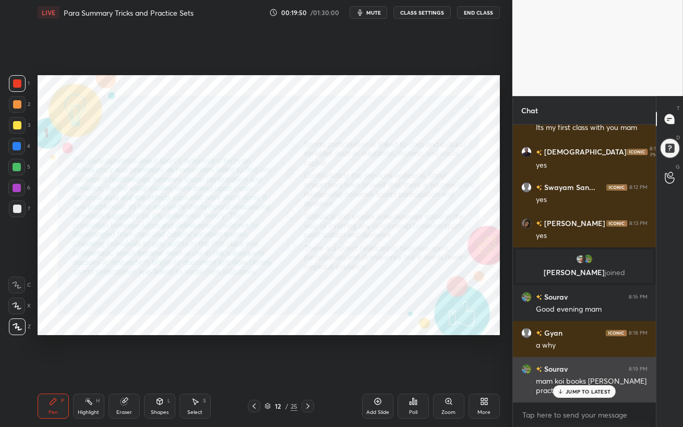
click at [578, 368] on p "JUMP TO LATEST" at bounding box center [588, 391] width 45 height 6
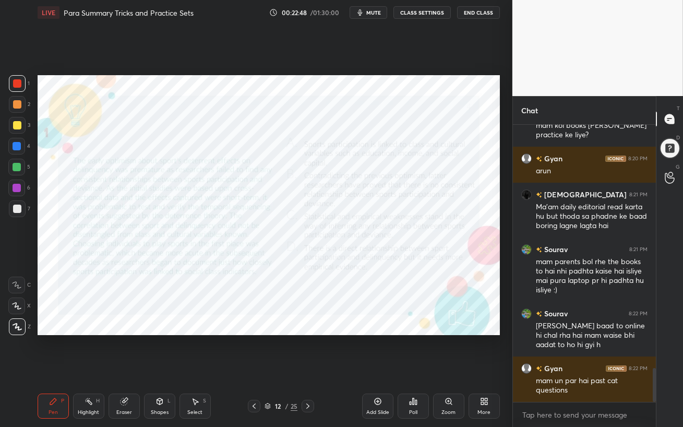
scroll to position [2018, 0]
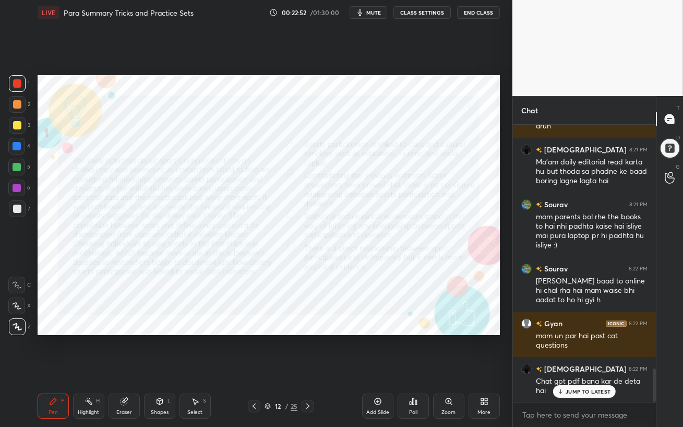
click at [583, 368] on div "JUMP TO LATEST" at bounding box center [584, 391] width 63 height 13
click at [18, 192] on div at bounding box center [16, 188] width 17 height 17
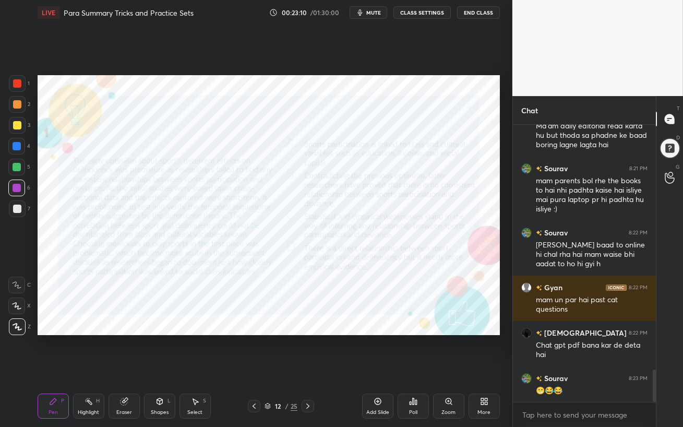
scroll to position [2100, 0]
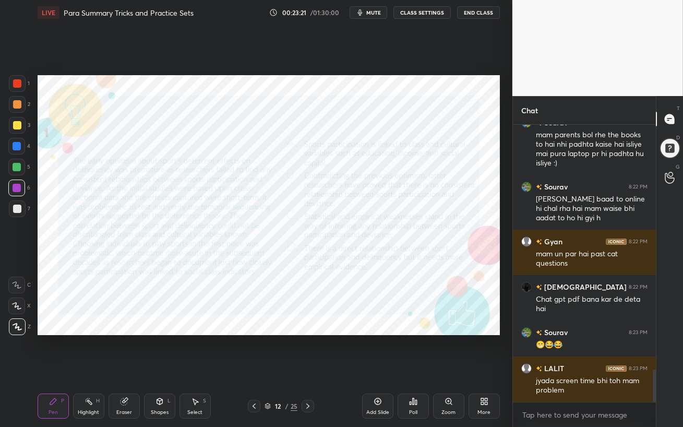
click at [310, 368] on icon at bounding box center [308, 406] width 8 height 8
click at [255, 368] on icon at bounding box center [254, 405] width 3 height 5
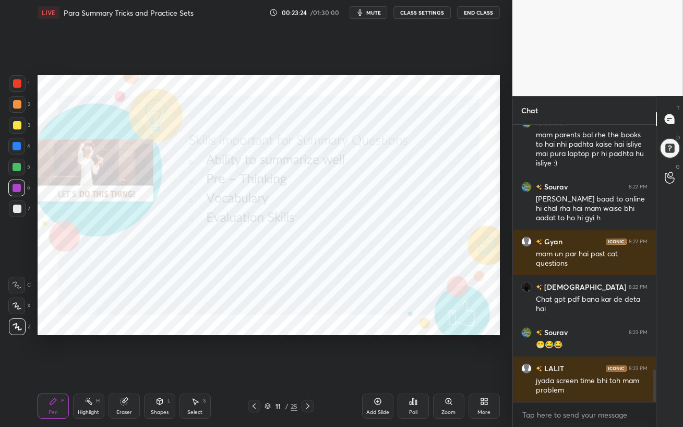
click at [255, 368] on icon at bounding box center [254, 405] width 3 height 5
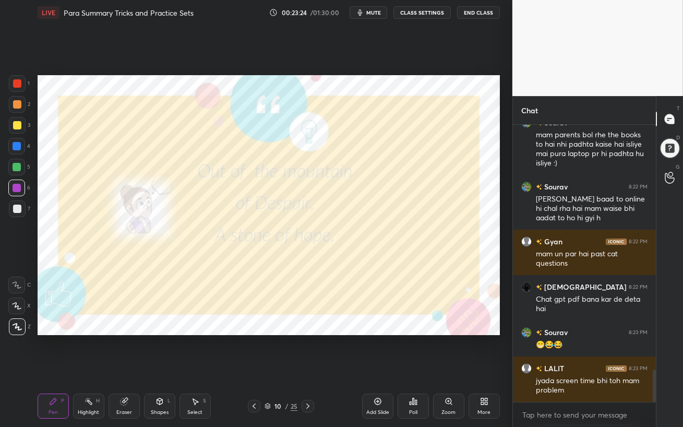
click at [255, 368] on icon at bounding box center [254, 405] width 3 height 5
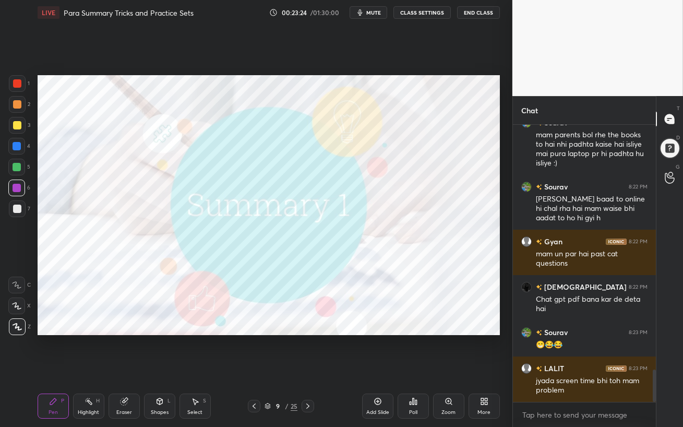
click at [255, 368] on icon at bounding box center [254, 405] width 3 height 5
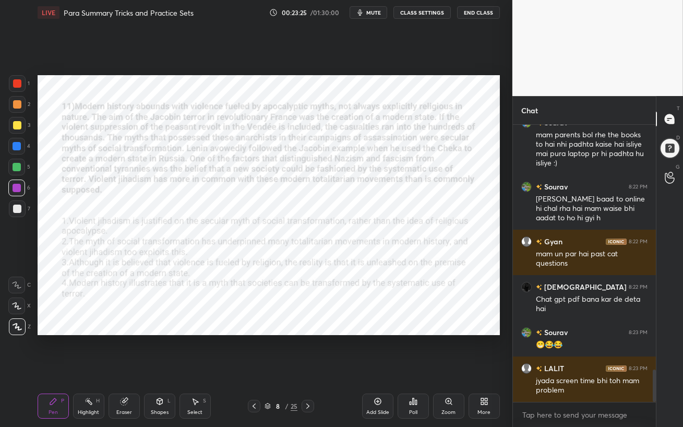
click at [255, 368] on icon at bounding box center [254, 406] width 8 height 8
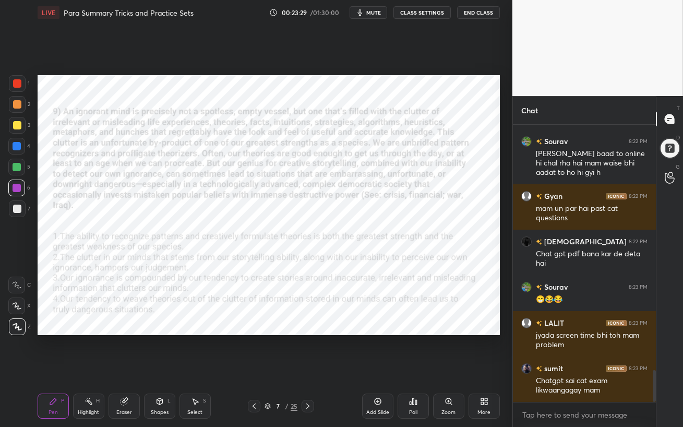
click at [255, 368] on icon at bounding box center [254, 406] width 8 height 8
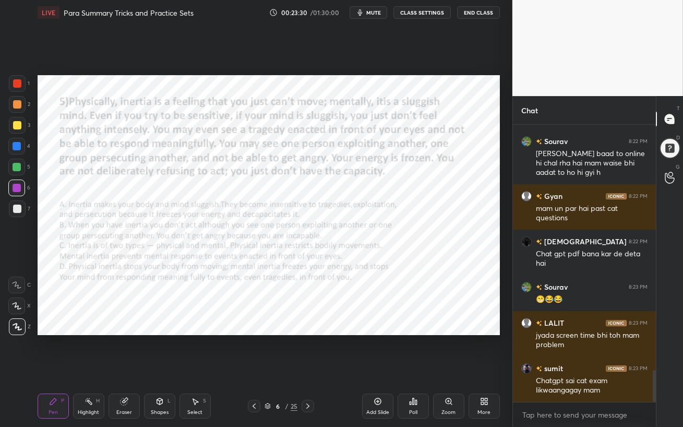
click at [255, 368] on icon at bounding box center [254, 406] width 8 height 8
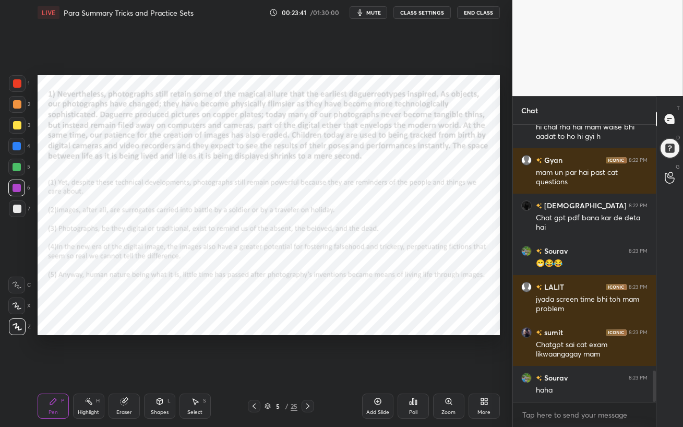
scroll to position [2217, 0]
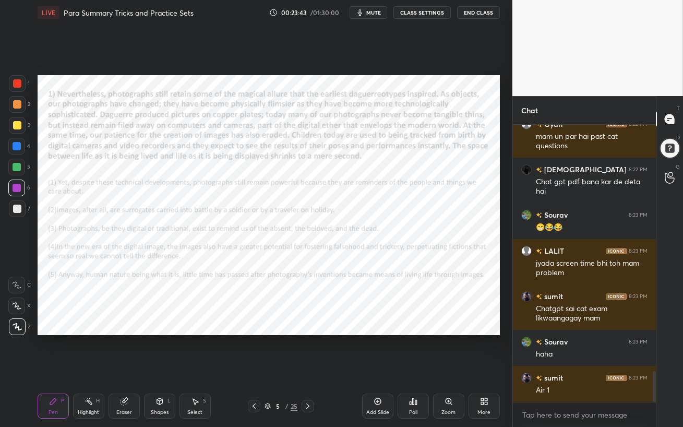
click at [255, 368] on icon at bounding box center [254, 406] width 8 height 8
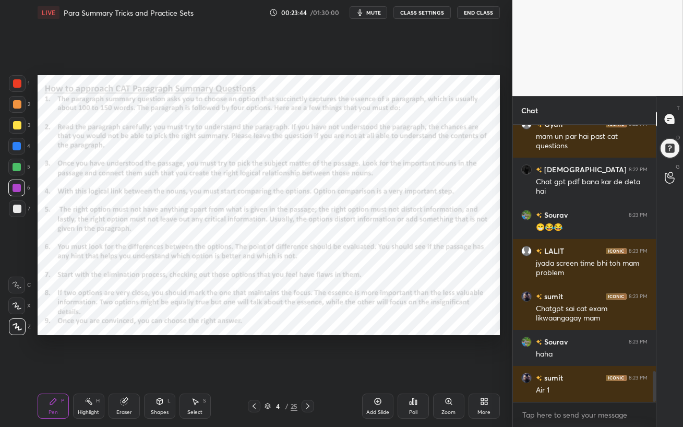
click at [312, 368] on div at bounding box center [308, 406] width 13 height 13
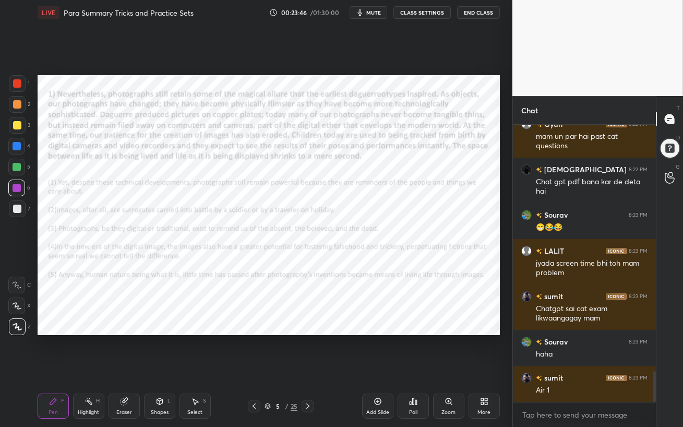
click at [16, 84] on div at bounding box center [17, 83] width 8 height 8
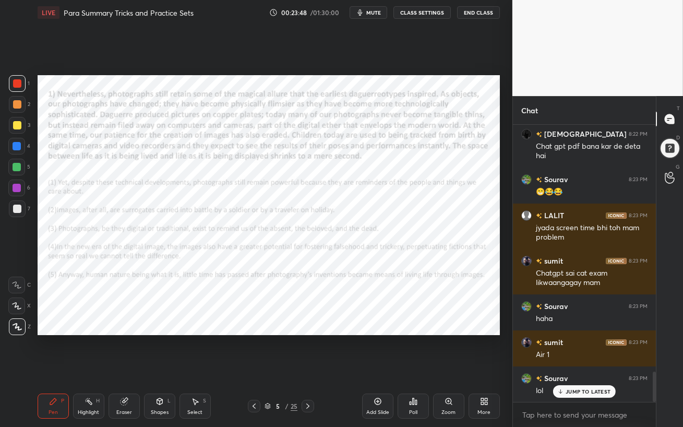
click at [580, 368] on p "JUMP TO LATEST" at bounding box center [588, 391] width 45 height 6
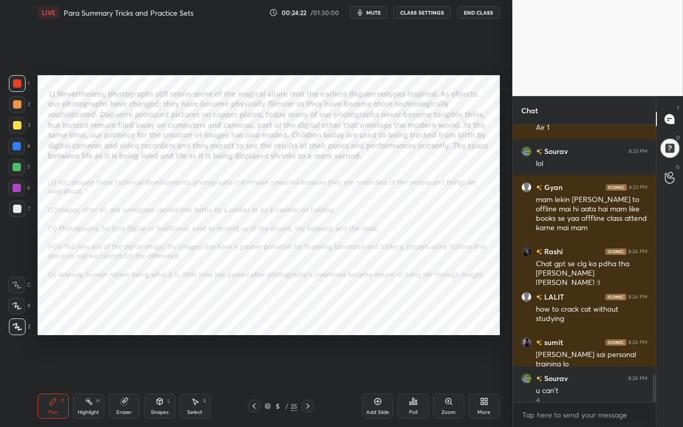
scroll to position [2490, 0]
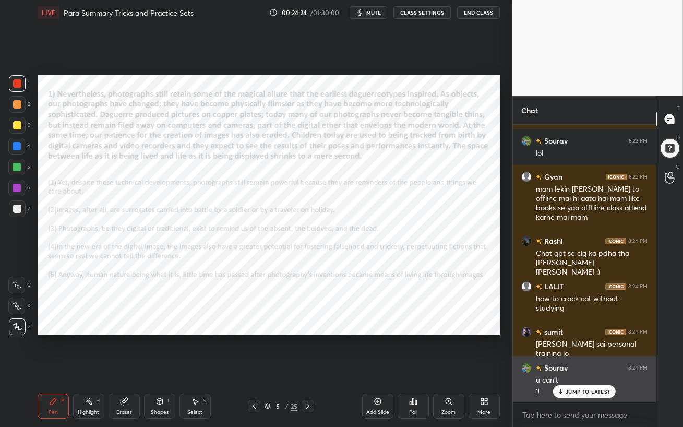
click at [577, 368] on p "JUMP TO LATEST" at bounding box center [588, 391] width 45 height 6
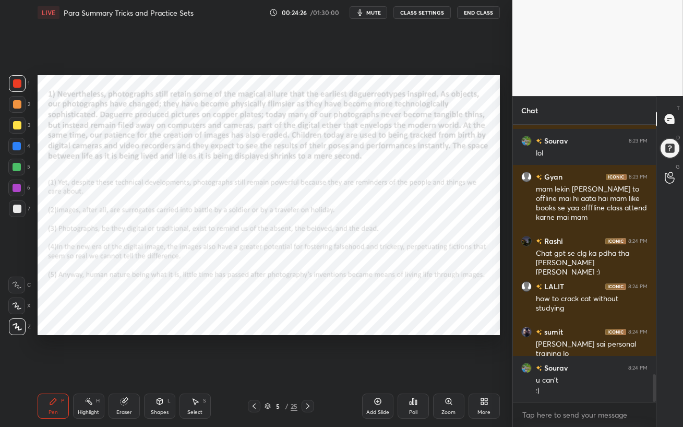
click at [17, 148] on div at bounding box center [17, 146] width 8 height 8
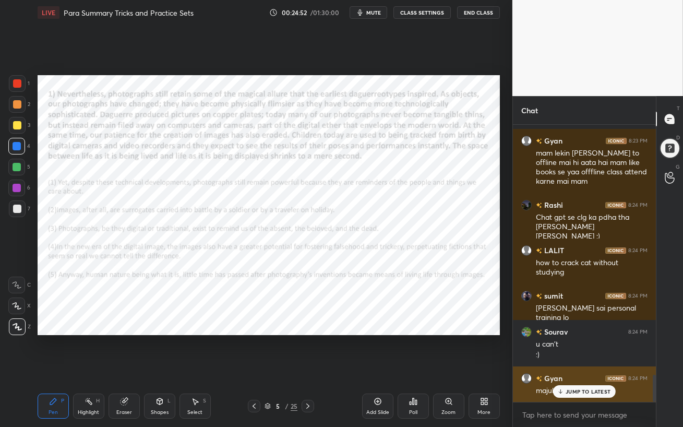
click at [577, 368] on p "JUMP TO LATEST" at bounding box center [588, 391] width 45 height 6
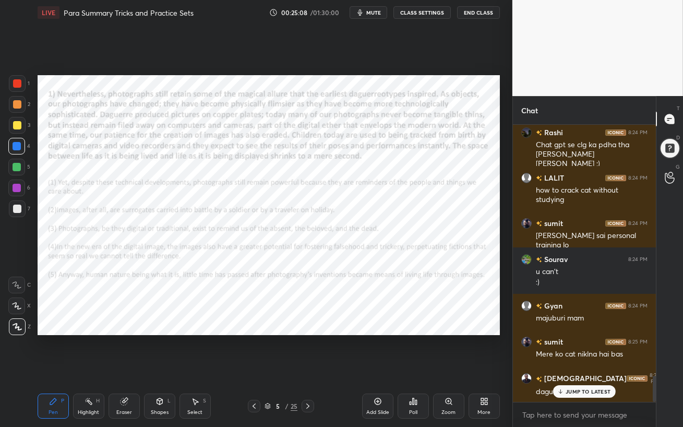
scroll to position [2644, 0]
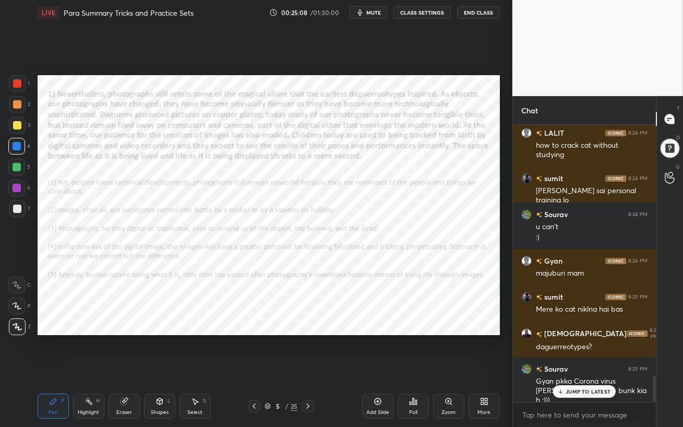
click at [11, 80] on div at bounding box center [17, 83] width 17 height 17
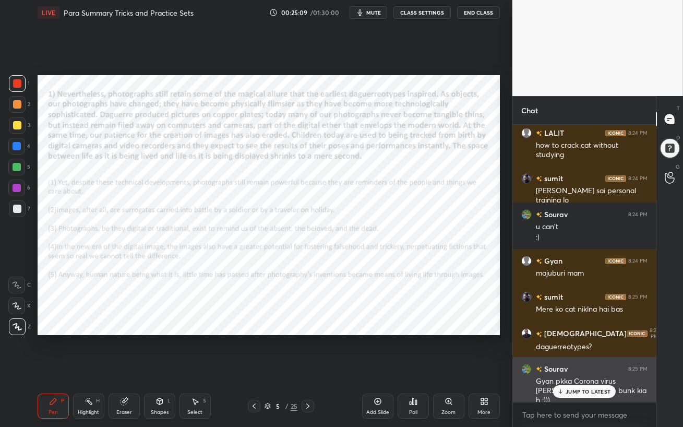
click at [565, 368] on div "JUMP TO LATEST" at bounding box center [584, 391] width 63 height 13
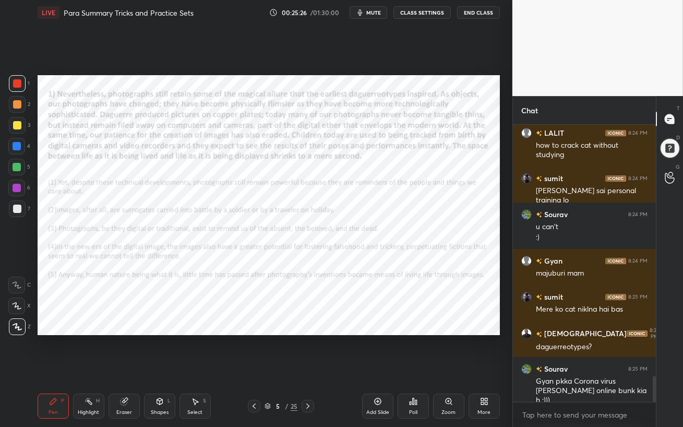
scroll to position [2680, 0]
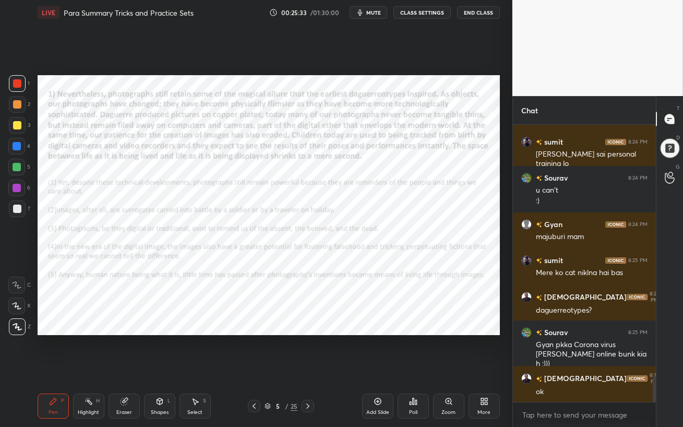
click at [368, 14] on span "mute" at bounding box center [373, 12] width 15 height 7
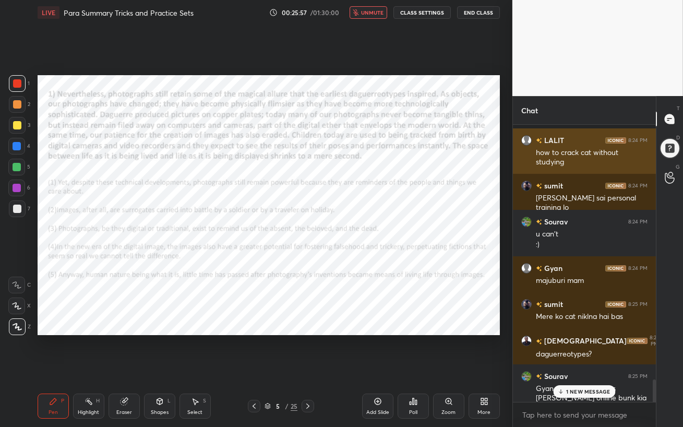
scroll to position [3165, 0]
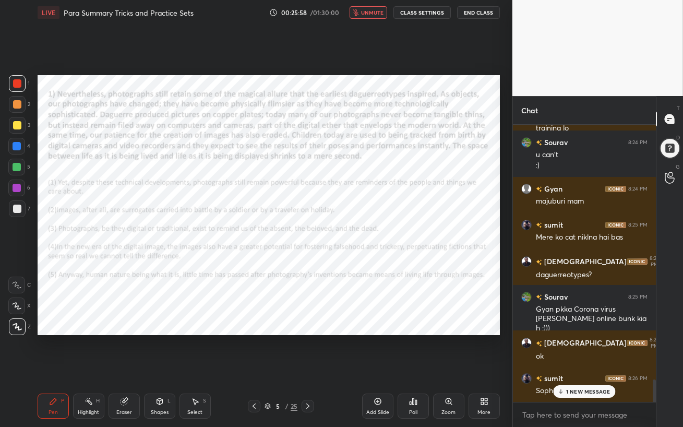
click at [575, 368] on p "1 NEW MESSAGE" at bounding box center [588, 391] width 44 height 6
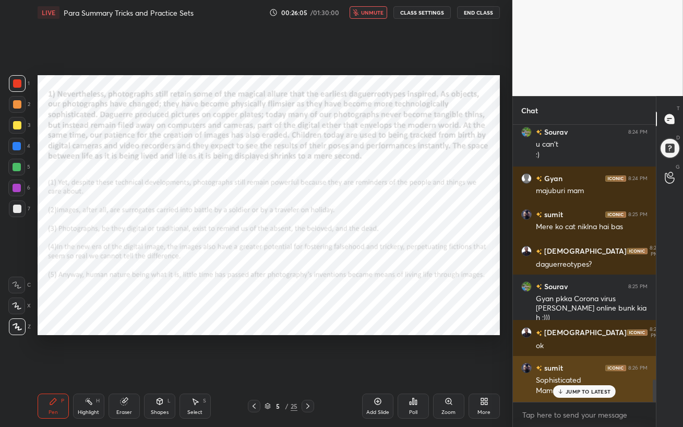
click at [564, 368] on icon at bounding box center [560, 391] width 7 height 6
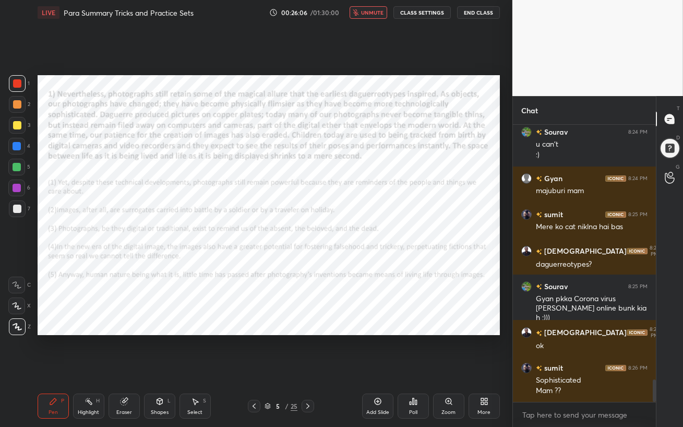
click at [368, 13] on span "unmute" at bounding box center [372, 12] width 22 height 7
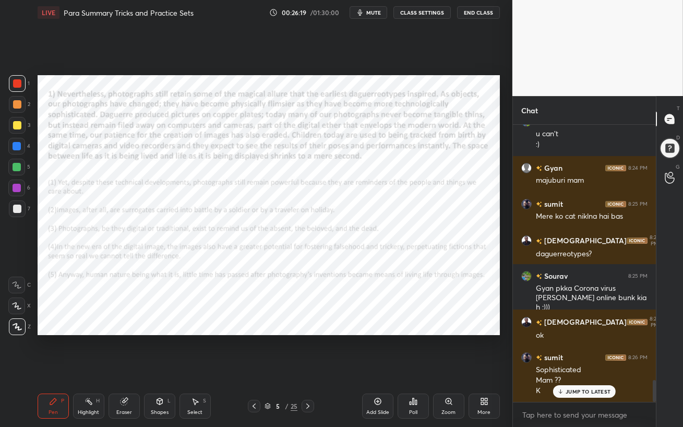
click at [368, 13] on span "mute" at bounding box center [373, 12] width 15 height 7
click at [599, 368] on p "JUMP TO LATEST" at bounding box center [588, 391] width 45 height 6
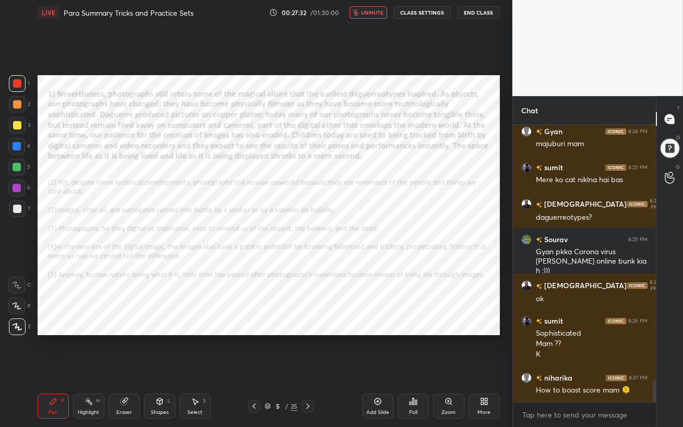
click at [366, 10] on span "unmute" at bounding box center [372, 12] width 22 height 7
click at [376, 14] on span "mute" at bounding box center [373, 12] width 15 height 7
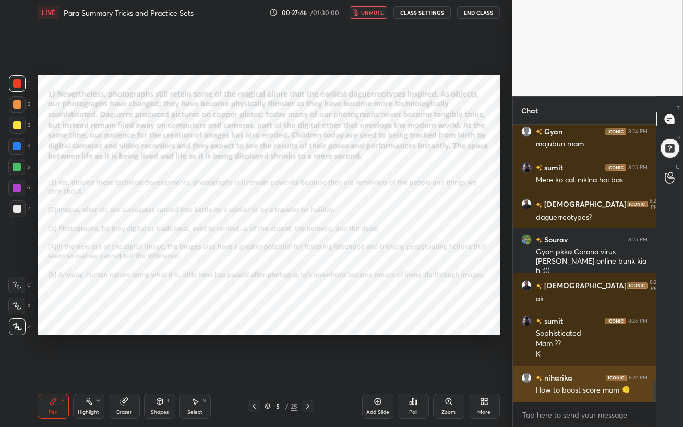
click at [560, 368] on h6 "niharika" at bounding box center [557, 377] width 30 height 11
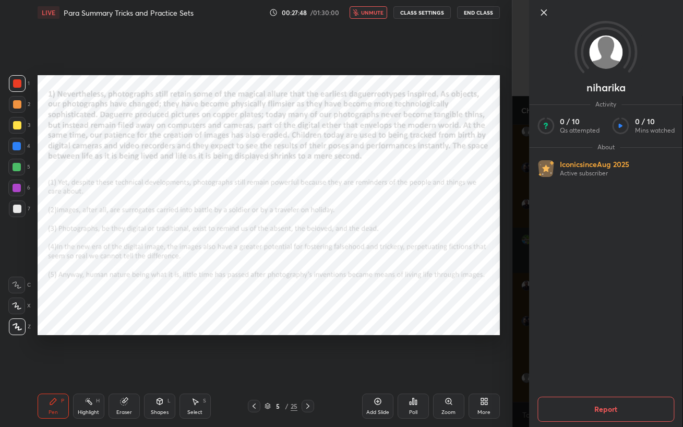
scroll to position [3259, 0]
click at [546, 15] on icon at bounding box center [543, 12] width 5 height 5
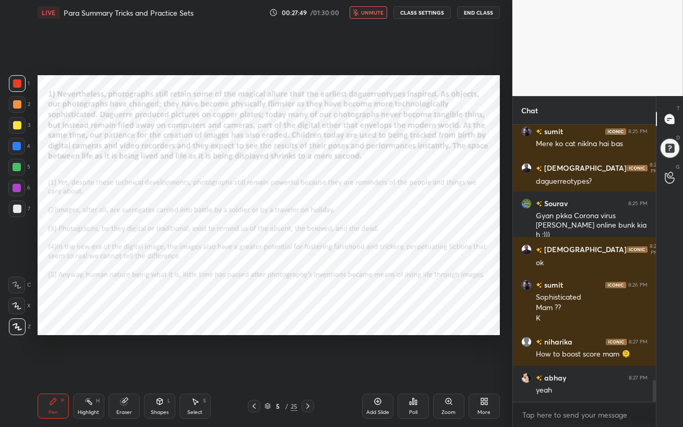
click at [377, 12] on span "unmute" at bounding box center [372, 12] width 22 height 7
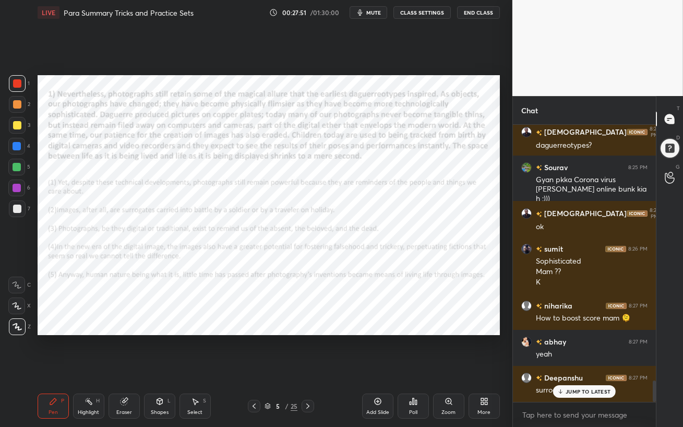
scroll to position [3330, 0]
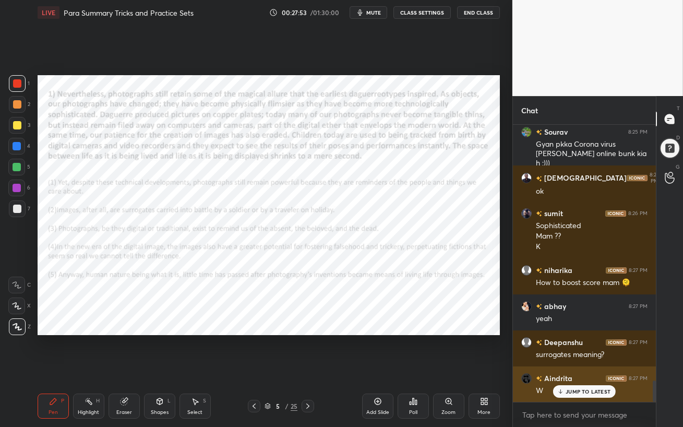
click at [567, 368] on p "JUMP TO LATEST" at bounding box center [588, 391] width 45 height 6
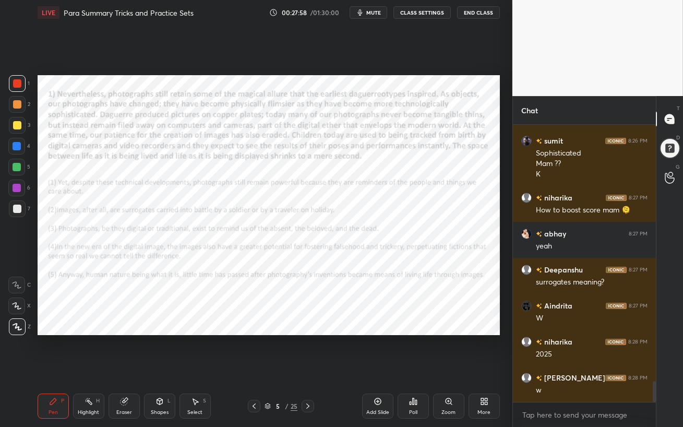
scroll to position [3439, 0]
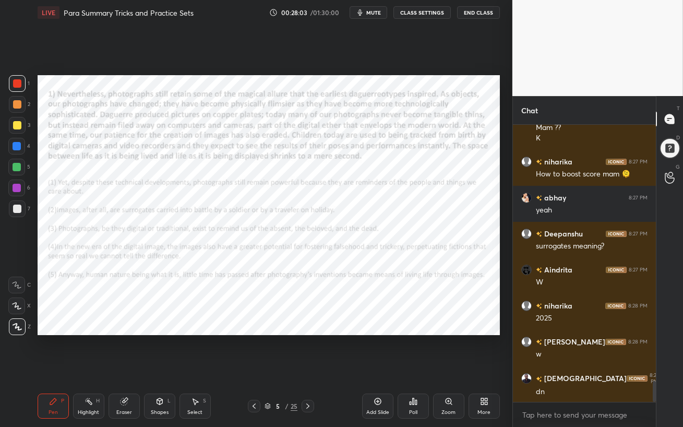
click at [18, 188] on div at bounding box center [17, 188] width 8 height 8
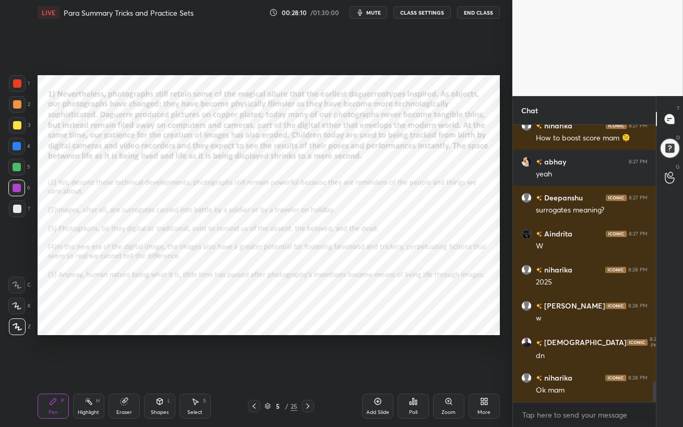
scroll to position [3510, 0]
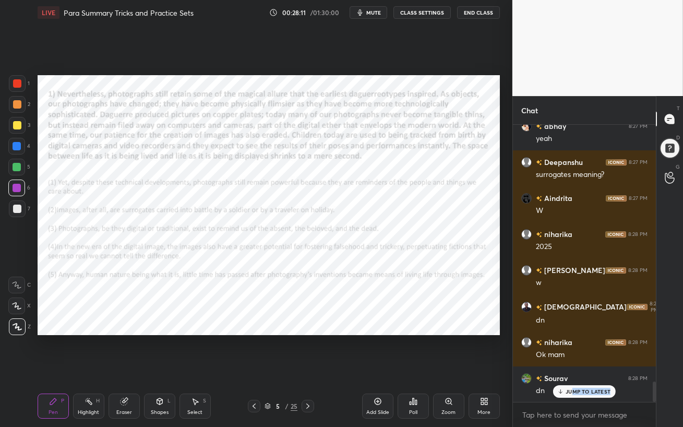
click at [572, 368] on div "JUMP TO LATEST" at bounding box center [584, 391] width 63 height 13
click at [412, 368] on div "Poll" at bounding box center [413, 412] width 8 height 5
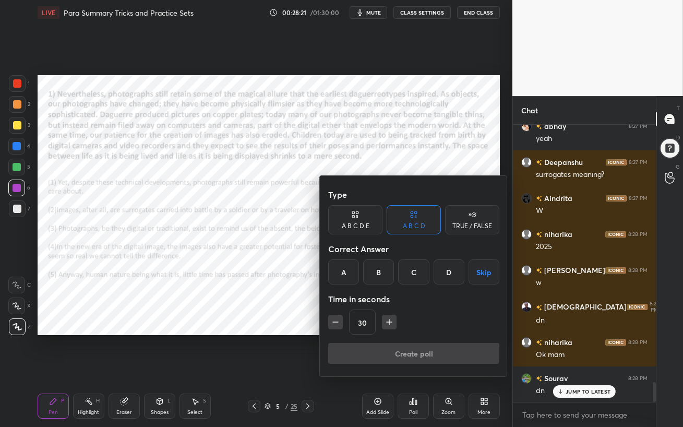
scroll to position [3547, 0]
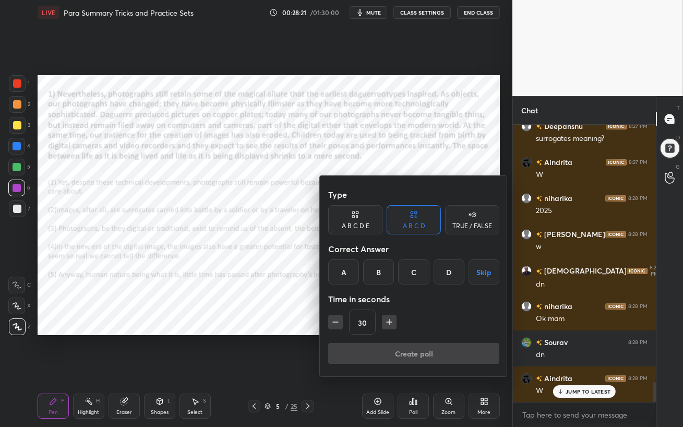
click at [349, 218] on div "A B C D E" at bounding box center [355, 219] width 54 height 29
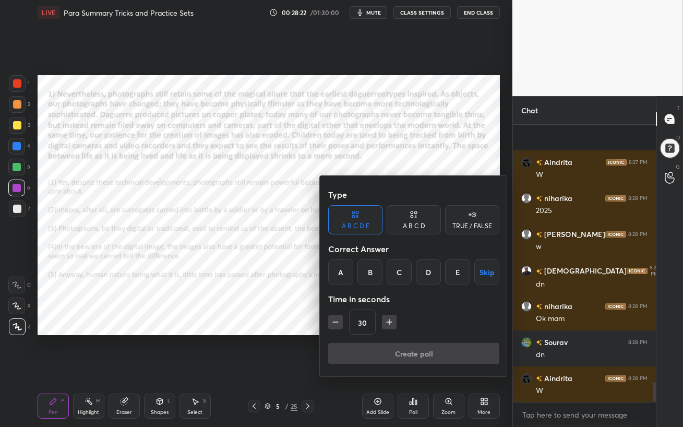
scroll to position [3619, 0]
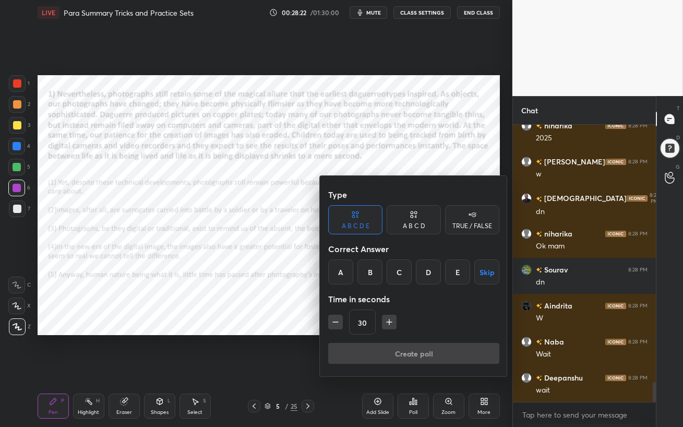
click at [342, 272] on div "A" at bounding box center [340, 271] width 25 height 25
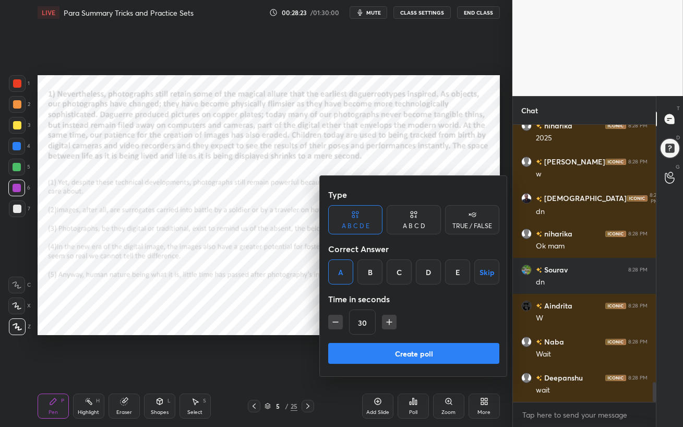
scroll to position [3691, 0]
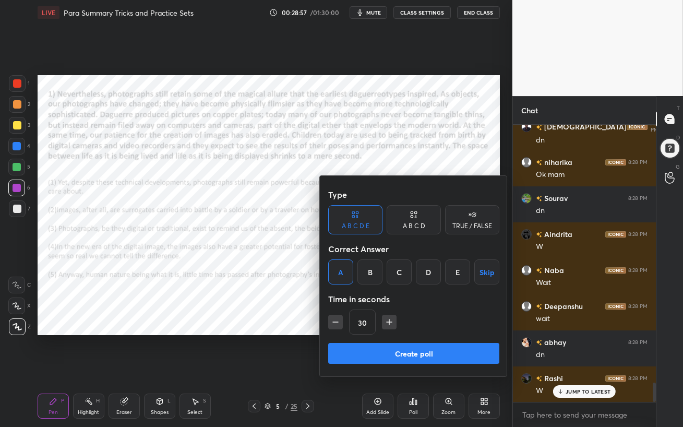
click at [412, 353] on button "Create poll" at bounding box center [413, 353] width 171 height 21
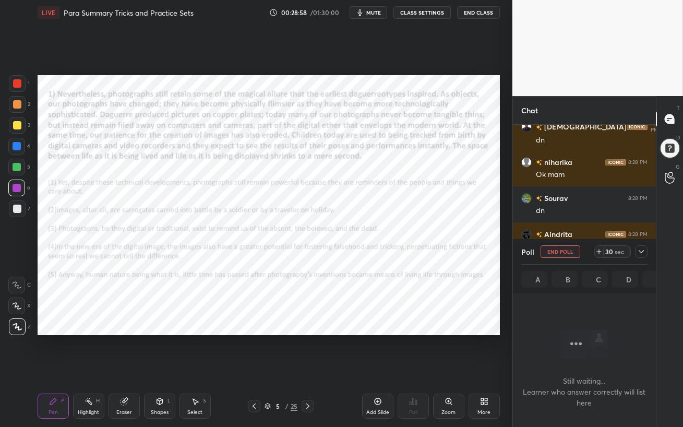
scroll to position [3, 3]
click at [366, 16] on button "mute" at bounding box center [369, 12] width 38 height 13
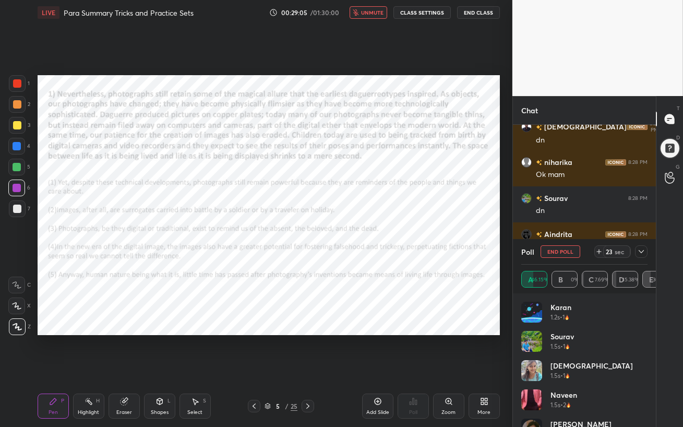
scroll to position [3770, 0]
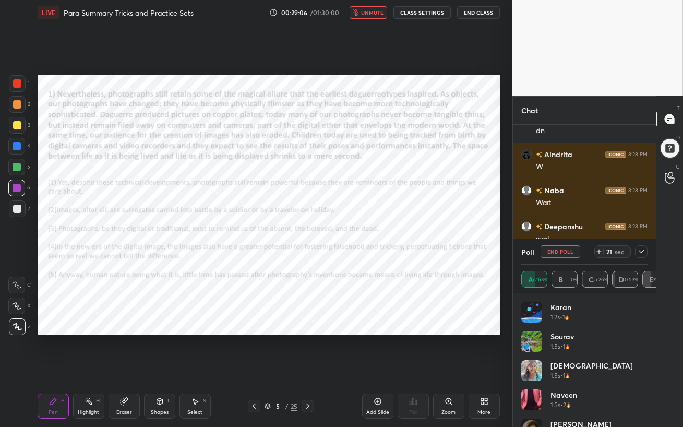
click at [366, 16] on button "unmute" at bounding box center [369, 12] width 38 height 13
click at [378, 13] on span "mute" at bounding box center [373, 12] width 15 height 7
click at [373, 18] on button "unmute" at bounding box center [369, 12] width 38 height 13
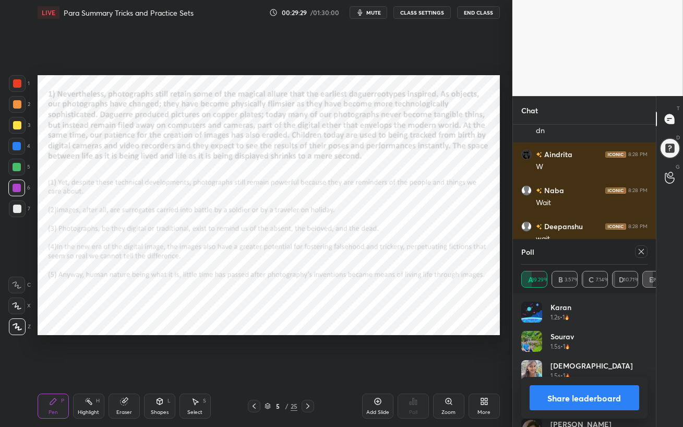
click at [643, 253] on icon at bounding box center [641, 251] width 8 height 8
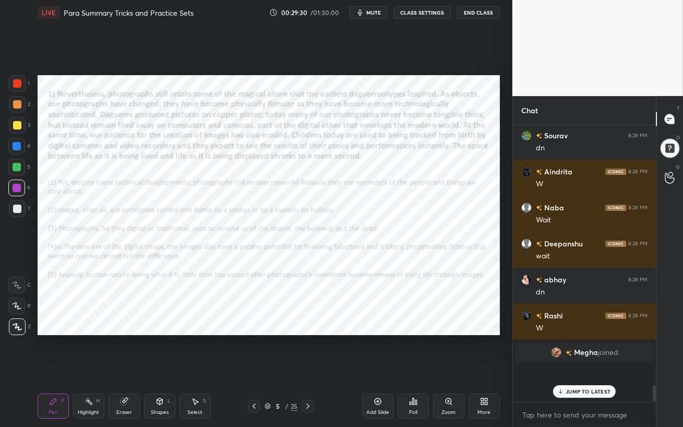
scroll to position [3716, 0]
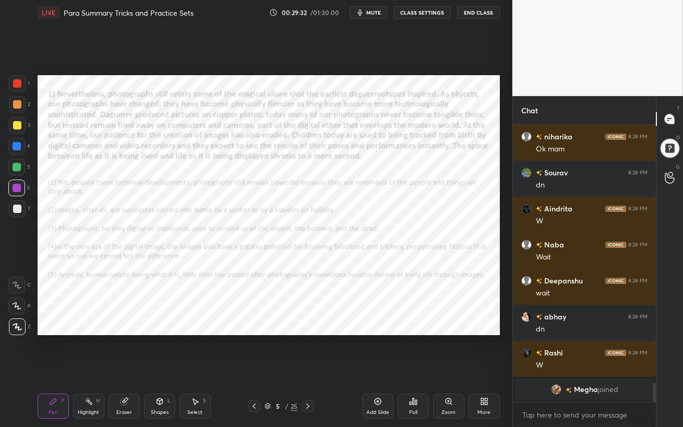
click at [130, 368] on div "Eraser" at bounding box center [124, 406] width 31 height 25
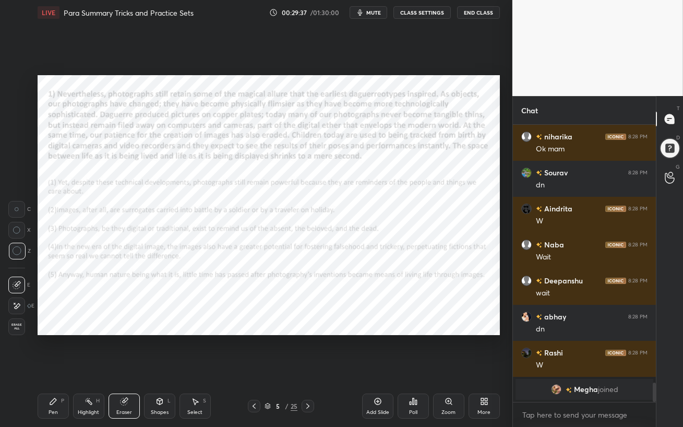
click at [50, 368] on div "Pen" at bounding box center [53, 412] width 9 height 5
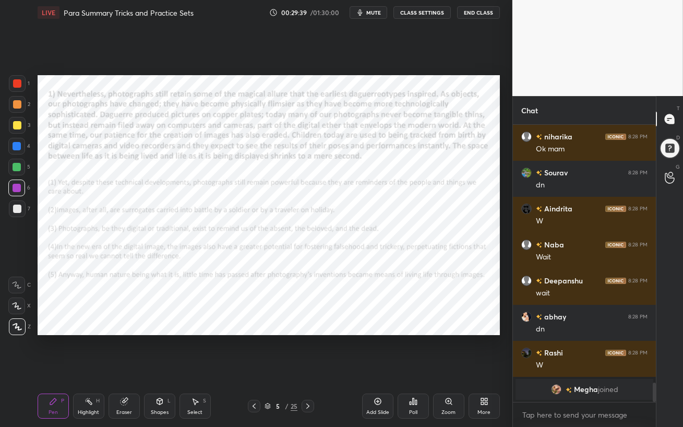
click at [16, 175] on div "5" at bounding box center [19, 169] width 22 height 21
click at [14, 147] on div at bounding box center [17, 146] width 8 height 8
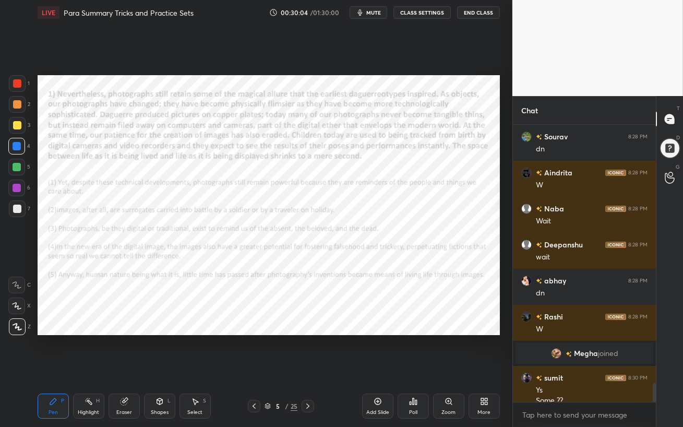
scroll to position [3763, 0]
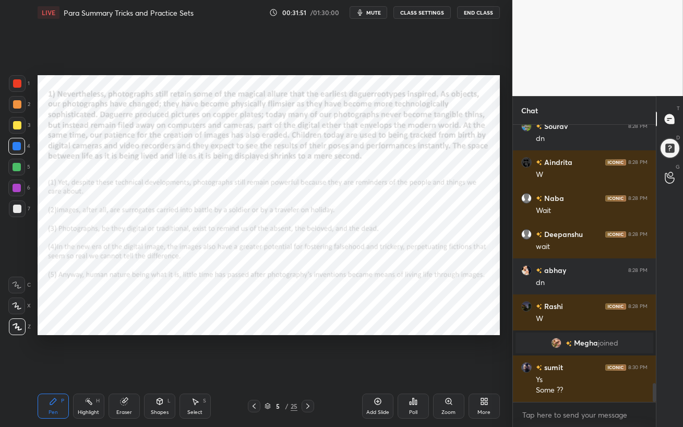
click at [16, 189] on div at bounding box center [17, 188] width 8 height 8
click at [13, 170] on div at bounding box center [17, 167] width 8 height 8
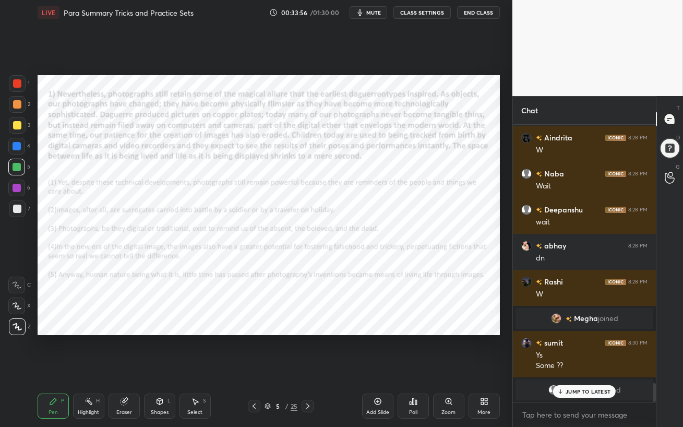
click at [574, 368] on div "JUMP TO LATEST" at bounding box center [584, 391] width 63 height 13
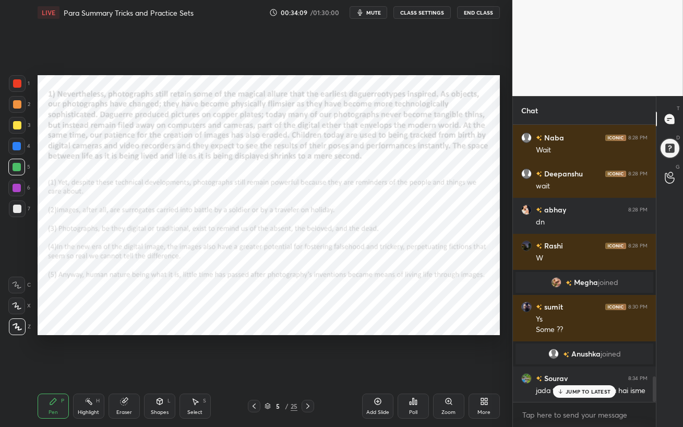
click at [581, 368] on p "JUMP TO LATEST" at bounding box center [588, 391] width 45 height 6
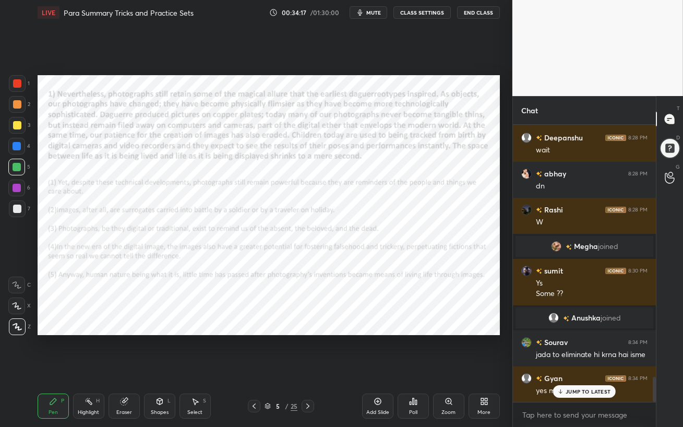
click at [563, 368] on icon at bounding box center [560, 391] width 7 height 6
click at [13, 187] on div at bounding box center [17, 188] width 8 height 8
click at [308, 368] on icon at bounding box center [307, 405] width 3 height 5
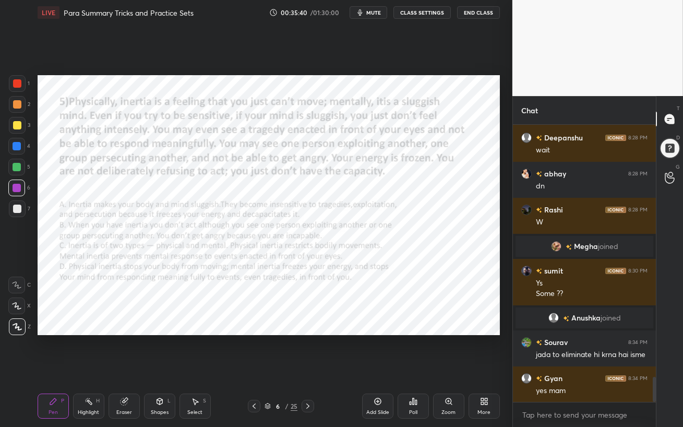
click at [17, 79] on div at bounding box center [17, 83] width 8 height 8
click at [7, 80] on div "1 2 3 4 5 6 7 C X Z C X Z E E Erase all H H" at bounding box center [16, 205] width 33 height 260
drag, startPoint x: 377, startPoint y: 12, endPoint x: 377, endPoint y: 26, distance: 13.6
click at [377, 11] on span "mute" at bounding box center [373, 12] width 15 height 7
click at [367, 11] on span "unmute" at bounding box center [372, 12] width 22 height 7
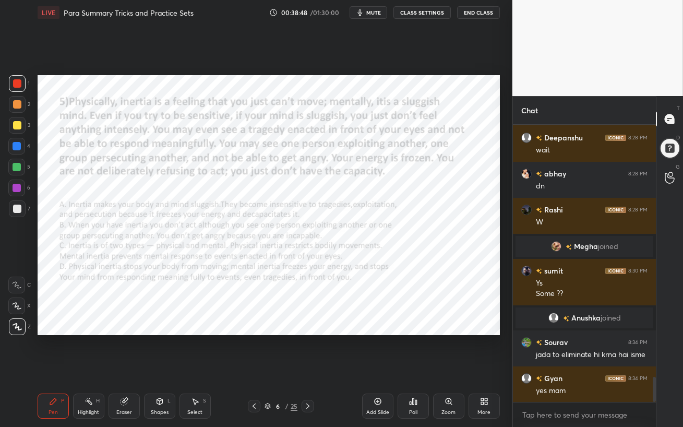
scroll to position [2821, 0]
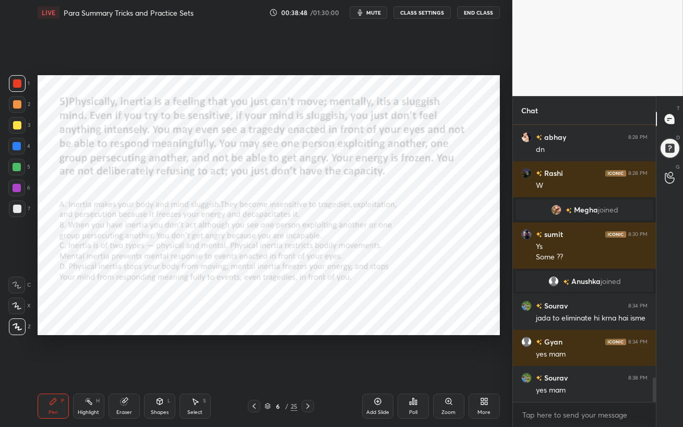
click at [362, 11] on icon "button" at bounding box center [360, 12] width 5 height 6
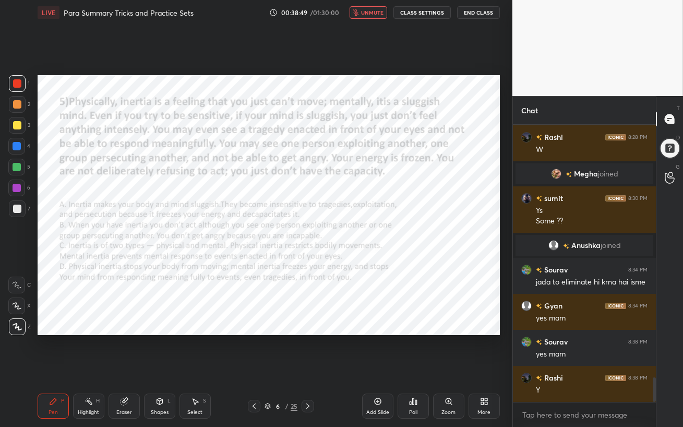
click at [363, 11] on button "unmute" at bounding box center [369, 12] width 38 height 13
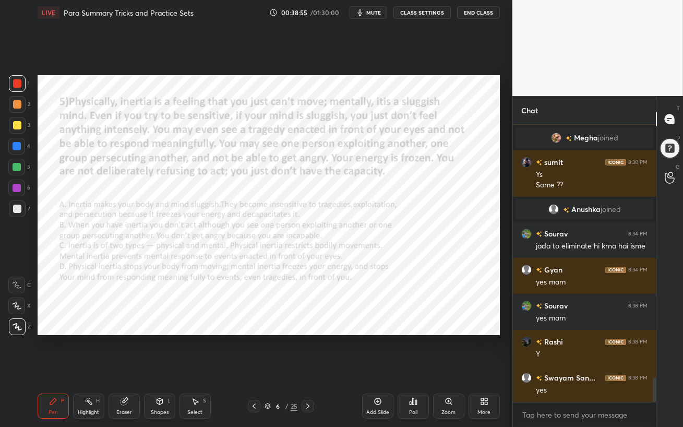
click at [414, 368] on icon at bounding box center [413, 401] width 8 height 8
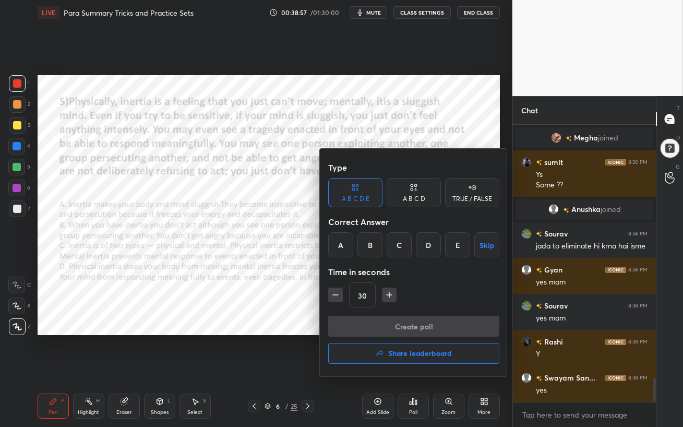
click at [416, 194] on div "A B C D" at bounding box center [414, 192] width 54 height 29
click at [449, 249] on div "D" at bounding box center [449, 244] width 31 height 25
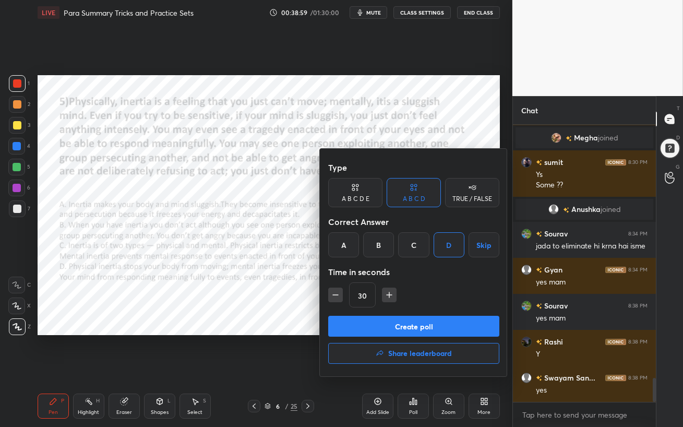
click at [445, 323] on button "Create poll" at bounding box center [413, 326] width 171 height 21
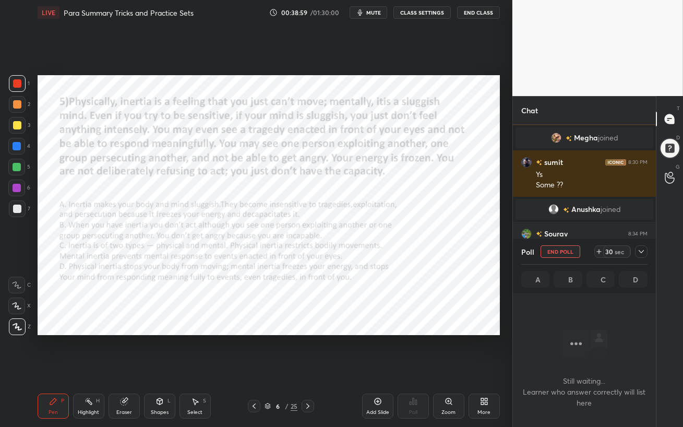
scroll to position [133, 140]
click at [370, 13] on span "mute" at bounding box center [373, 12] width 15 height 7
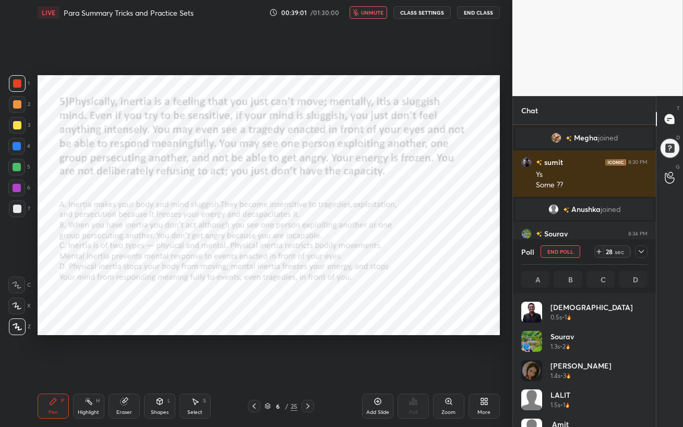
scroll to position [122, 123]
click at [368, 14] on span "unmute" at bounding box center [372, 12] width 22 height 7
click at [21, 148] on div at bounding box center [16, 146] width 17 height 17
click at [641, 250] on icon at bounding box center [641, 251] width 8 height 8
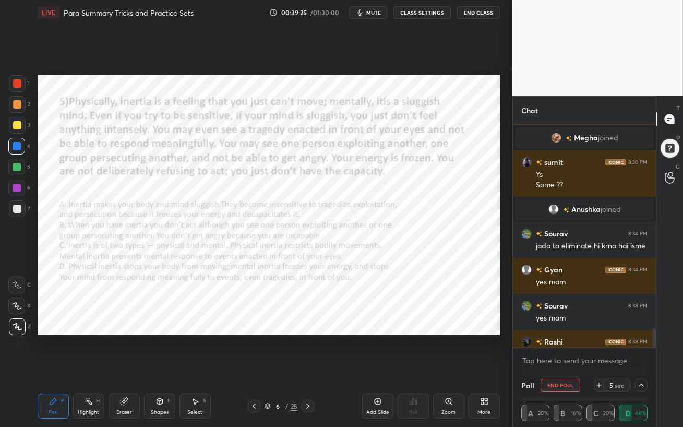
scroll to position [2983, 0]
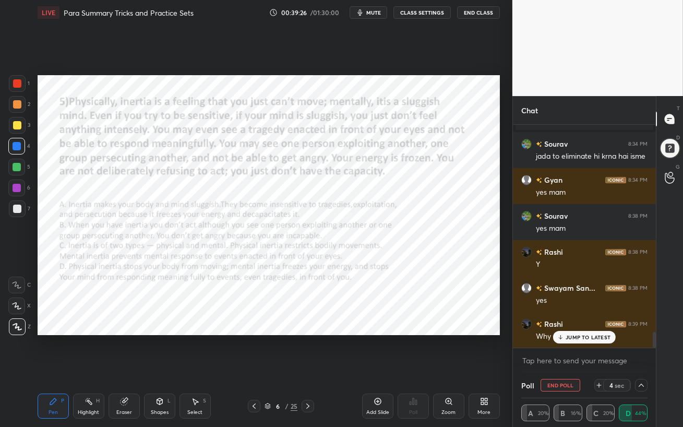
click at [549, 368] on button "End Poll" at bounding box center [561, 385] width 40 height 13
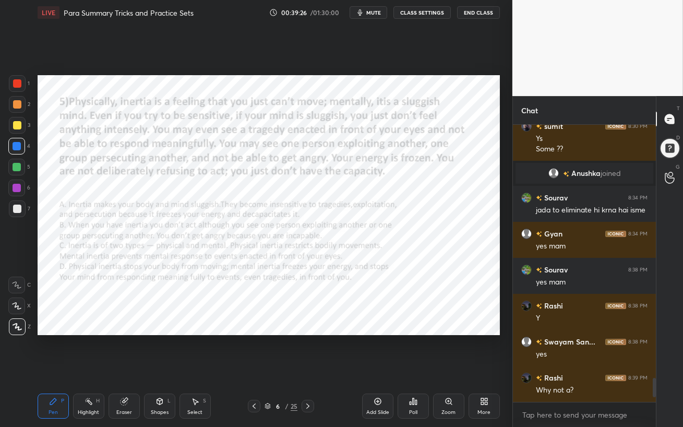
scroll to position [3, 3]
click at [14, 193] on div at bounding box center [16, 188] width 17 height 17
click at [15, 84] on div at bounding box center [17, 83] width 8 height 8
click at [19, 189] on div at bounding box center [17, 188] width 8 height 8
click at [18, 145] on div at bounding box center [17, 146] width 8 height 8
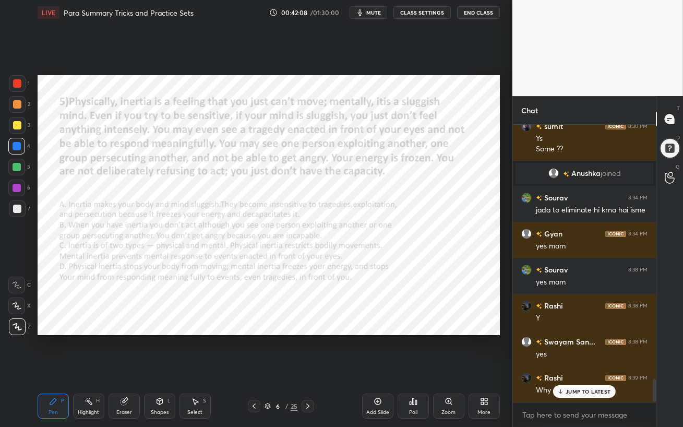
scroll to position [2965, 0]
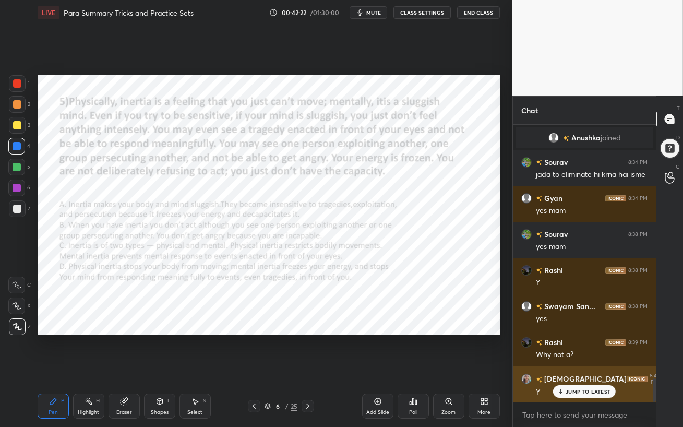
click at [589, 368] on p "JUMP TO LATEST" at bounding box center [588, 391] width 45 height 6
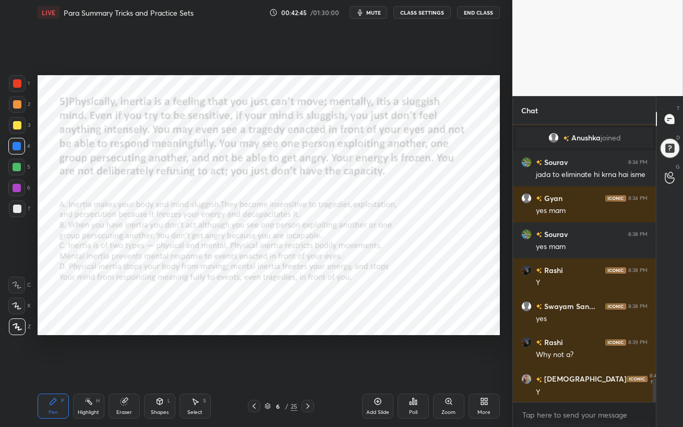
click at [10, 191] on div at bounding box center [16, 188] width 17 height 17
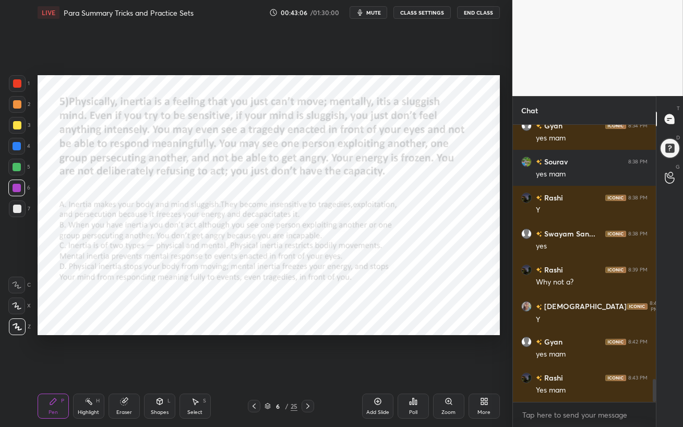
scroll to position [3073, 0]
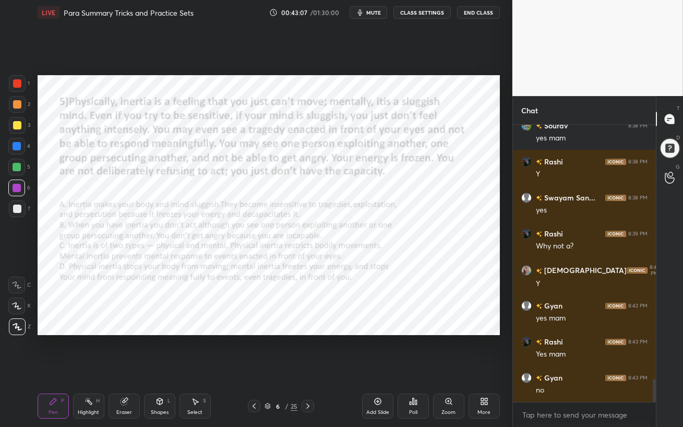
click at [307, 368] on icon at bounding box center [308, 406] width 8 height 8
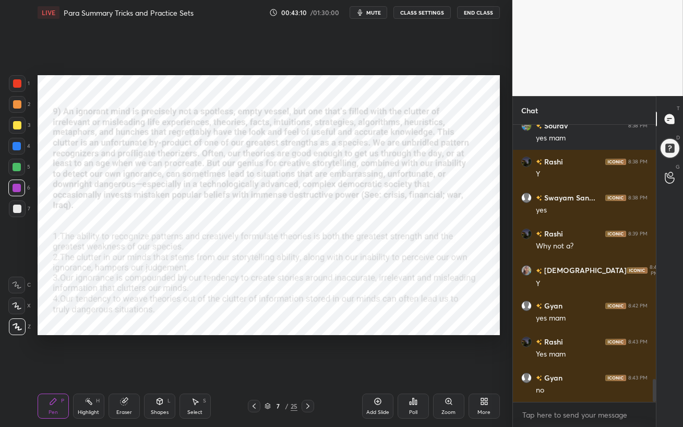
click at [18, 148] on div at bounding box center [17, 146] width 8 height 8
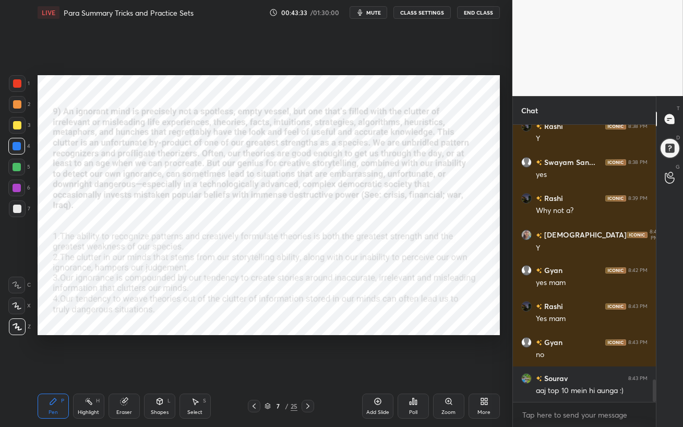
click at [379, 13] on span "mute" at bounding box center [373, 12] width 15 height 7
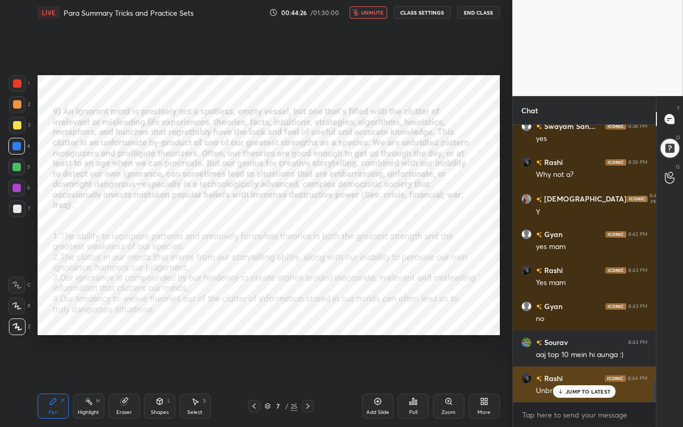
click at [571, 368] on p "JUMP TO LATEST" at bounding box center [588, 391] width 45 height 6
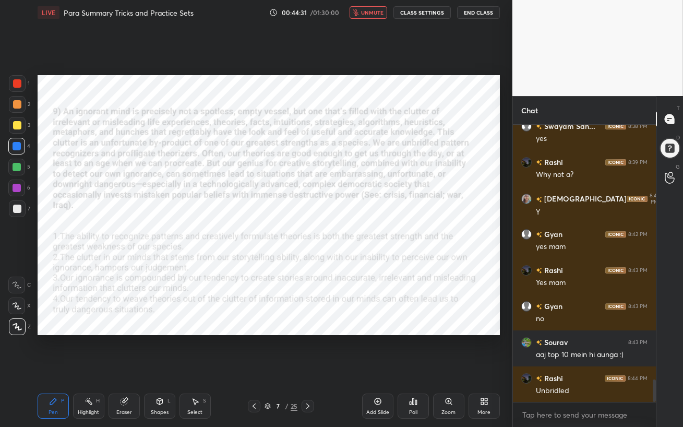
click at [368, 13] on span "unmute" at bounding box center [372, 12] width 22 height 7
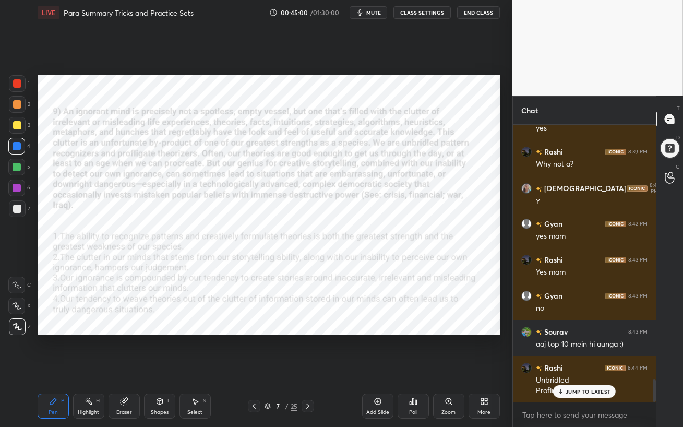
click at [559, 368] on div "Deepanshu 8:28 PM wait abhay 8:28 PM dn Rashi 8:28 PM W Megha joined sumit 8:30…" at bounding box center [584, 263] width 143 height 277
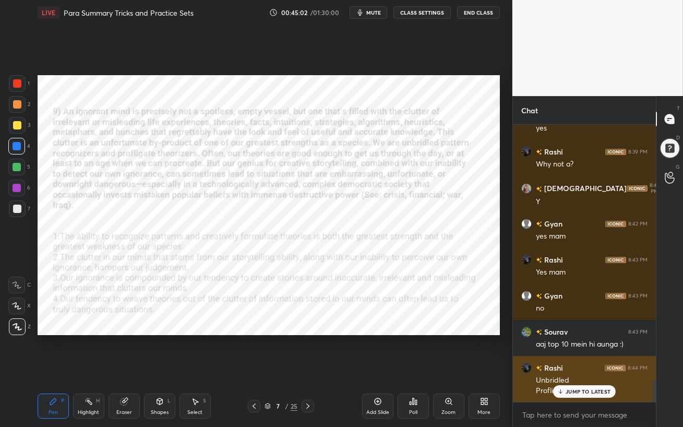
click at [564, 368] on div "JUMP TO LATEST" at bounding box center [584, 391] width 63 height 13
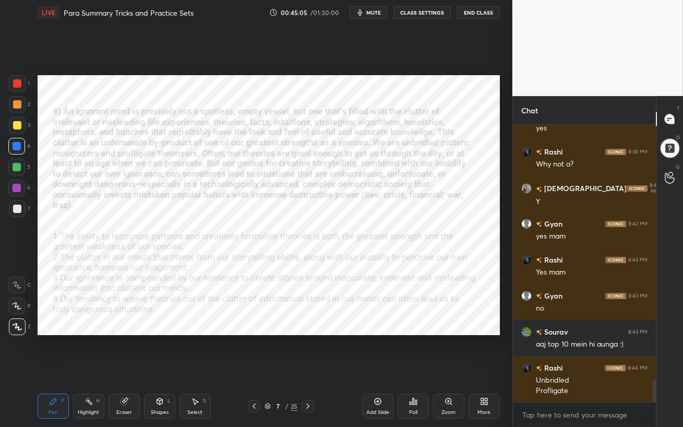
click at [379, 14] on span "mute" at bounding box center [373, 12] width 15 height 7
click at [378, 13] on span "unmute" at bounding box center [372, 12] width 22 height 7
click at [364, 14] on icon "button" at bounding box center [360, 12] width 8 height 8
click at [364, 14] on span "unmute" at bounding box center [372, 12] width 22 height 7
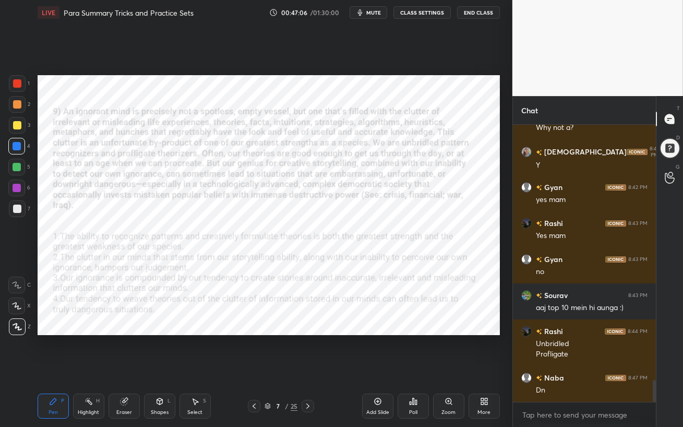
click at [364, 14] on icon "button" at bounding box center [360, 12] width 8 height 8
click at [366, 14] on span "unmute" at bounding box center [372, 12] width 22 height 7
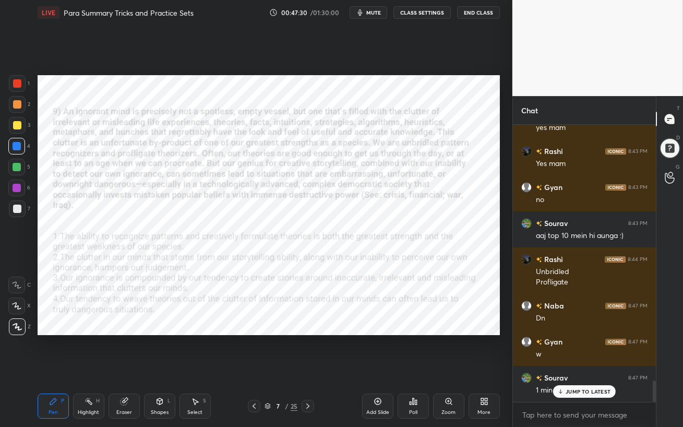
scroll to position [3299, 0]
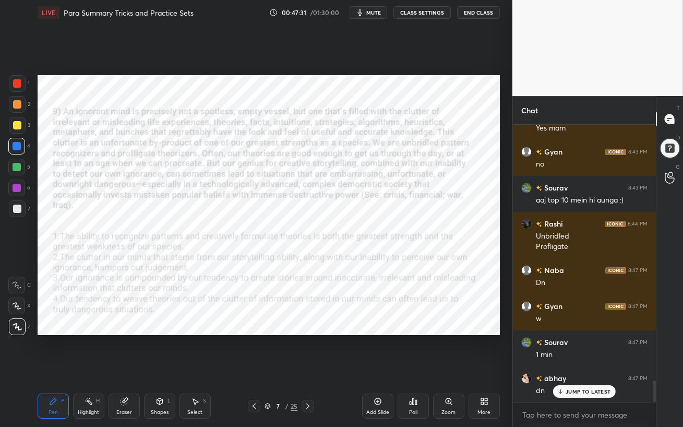
click at [364, 14] on icon "button" at bounding box center [360, 12] width 8 height 8
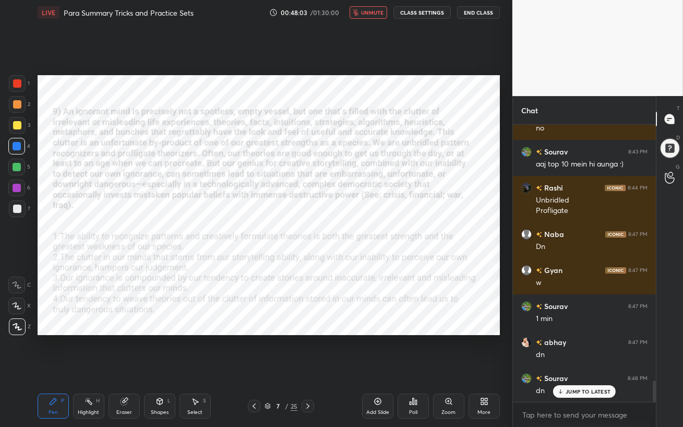
click at [368, 14] on span "unmute" at bounding box center [372, 12] width 22 height 7
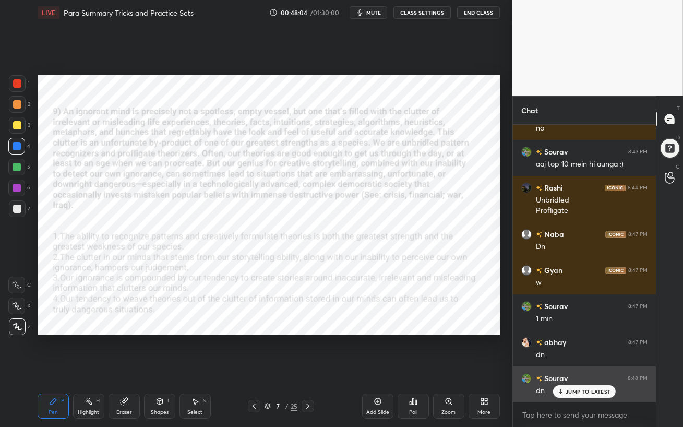
click at [576, 368] on div "JUMP TO LATEST" at bounding box center [584, 391] width 63 height 13
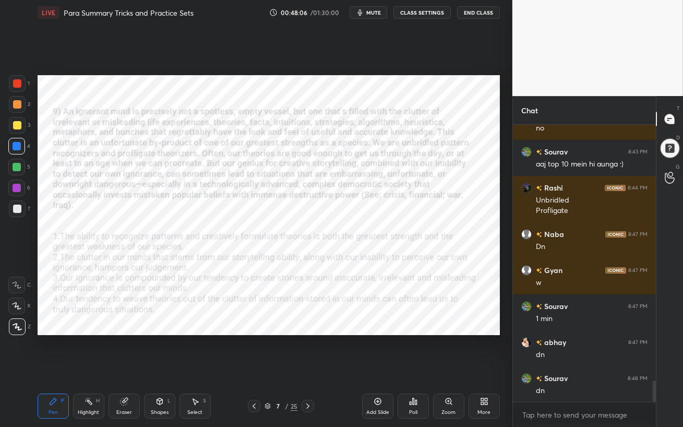
click at [420, 368] on div "Poll" at bounding box center [413, 406] width 31 height 25
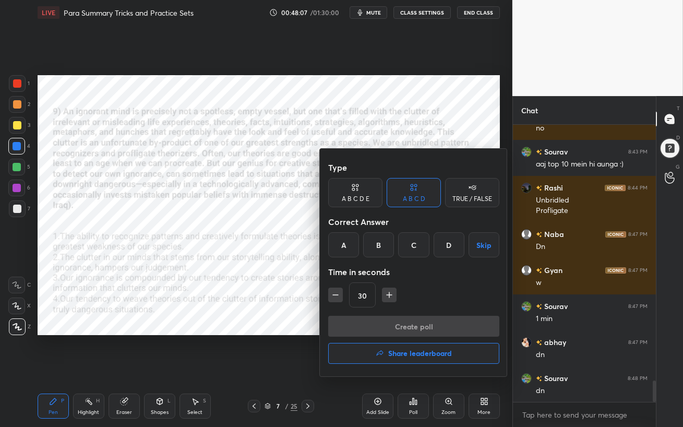
click at [375, 243] on div "B" at bounding box center [378, 244] width 31 height 25
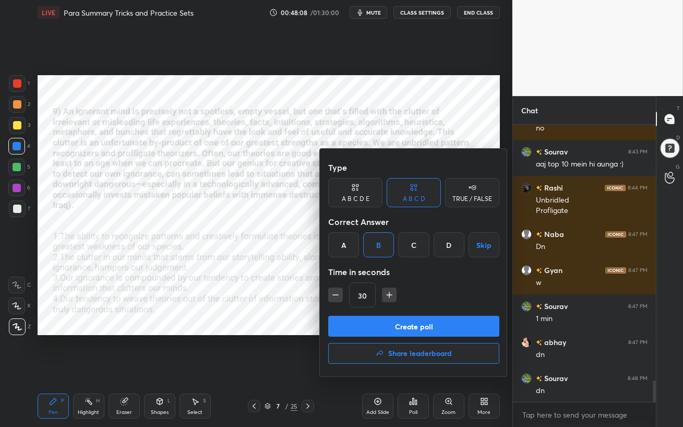
click at [387, 325] on button "Create poll" at bounding box center [413, 326] width 171 height 21
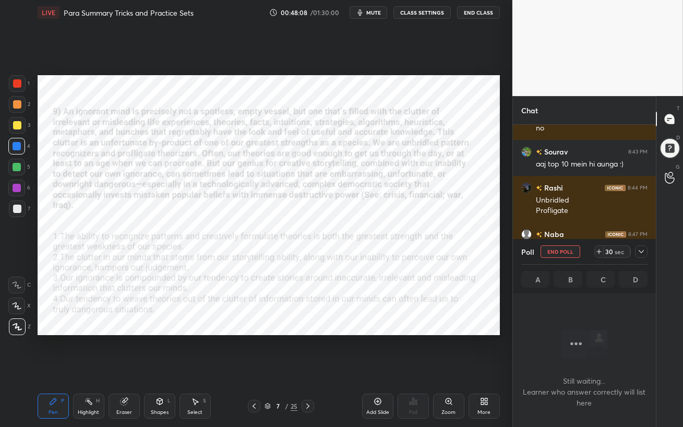
scroll to position [3, 3]
click at [380, 14] on span "mute" at bounding box center [373, 12] width 15 height 7
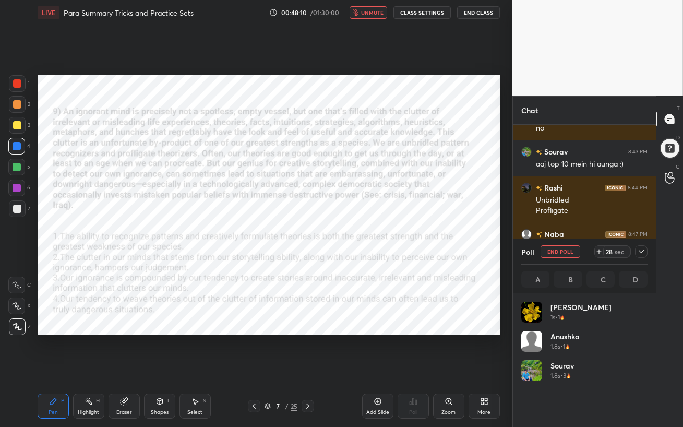
scroll to position [122, 123]
drag, startPoint x: 379, startPoint y: 15, endPoint x: 380, endPoint y: 25, distance: 9.4
click at [379, 15] on span "unmute" at bounding box center [372, 12] width 22 height 7
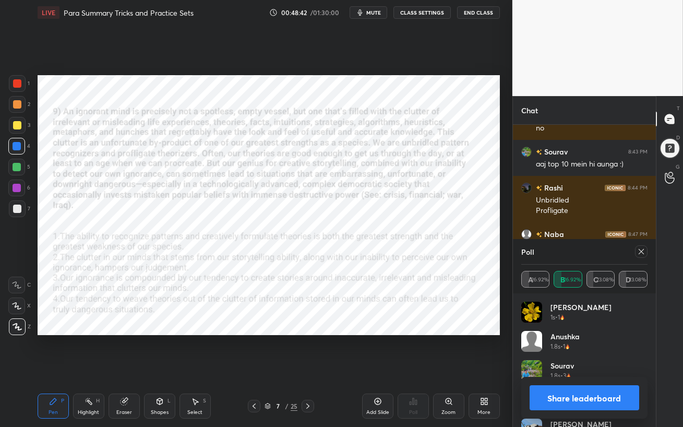
click at [640, 253] on icon at bounding box center [641, 251] width 8 height 8
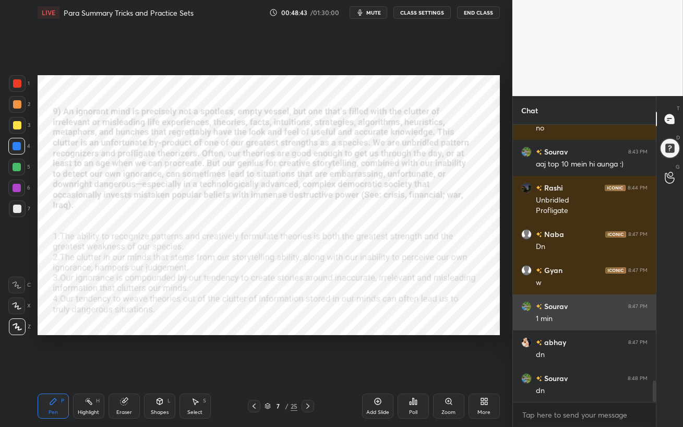
scroll to position [4, 3]
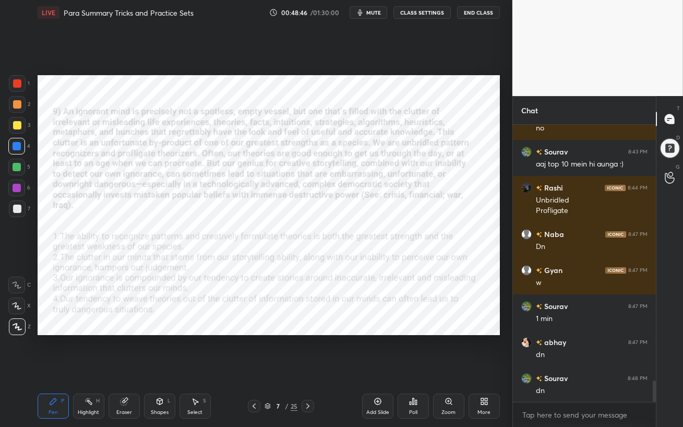
click at [18, 185] on div at bounding box center [17, 188] width 8 height 8
click at [304, 368] on div "Pen P Highlight H Eraser Shapes L Select S 7 / 25 Add Slide Poll Zoom More" at bounding box center [269, 406] width 462 height 42
click at [13, 145] on div at bounding box center [17, 146] width 8 height 8
click at [18, 167] on div at bounding box center [17, 167] width 8 height 8
click at [10, 192] on div at bounding box center [16, 188] width 17 height 17
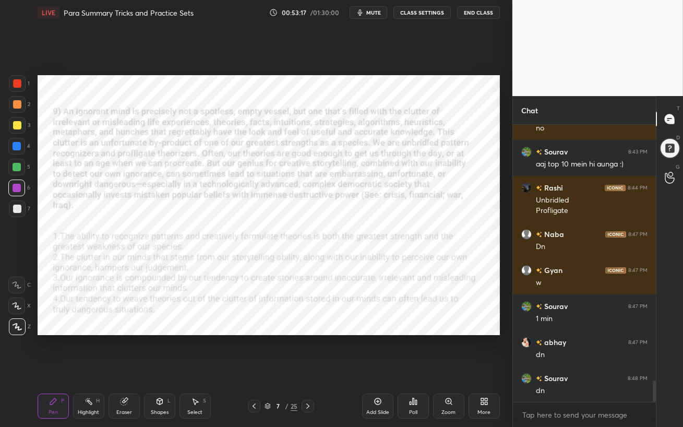
click at [116, 368] on div "Eraser" at bounding box center [124, 406] width 31 height 25
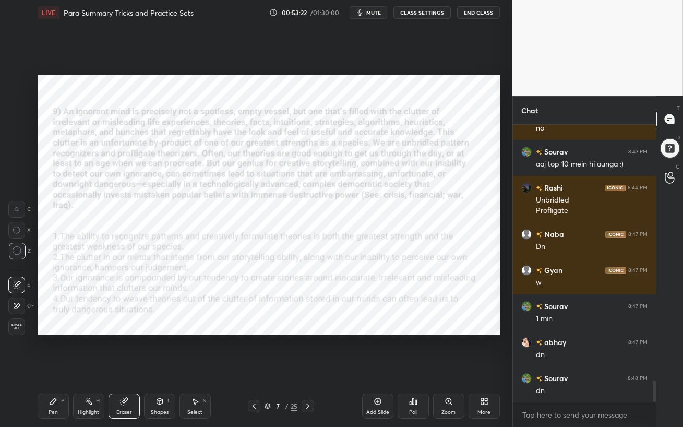
click at [56, 368] on icon at bounding box center [53, 401] width 6 height 6
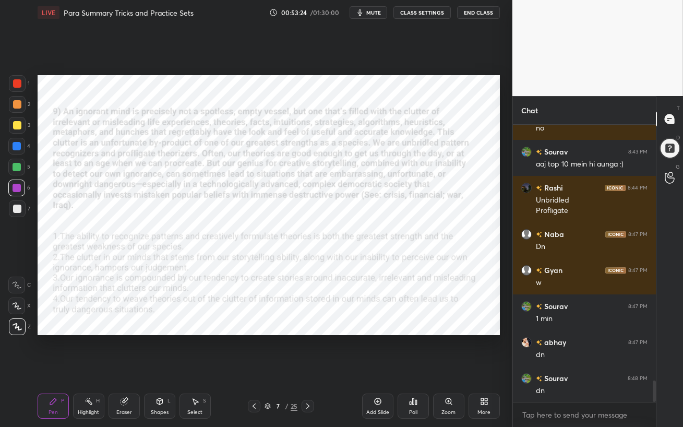
click at [15, 164] on div at bounding box center [17, 167] width 8 height 8
click at [11, 190] on div at bounding box center [16, 188] width 17 height 17
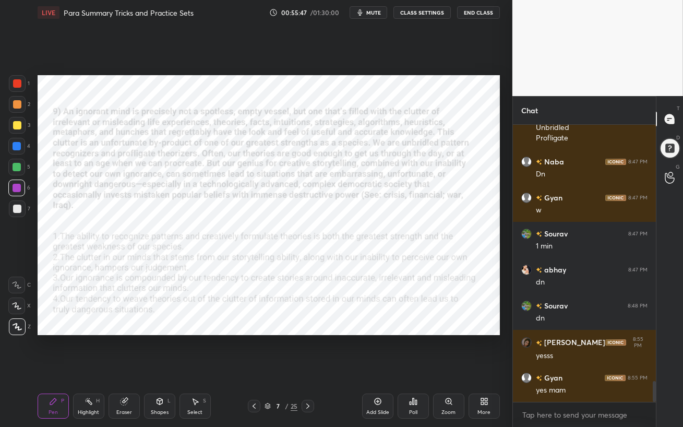
scroll to position [3444, 0]
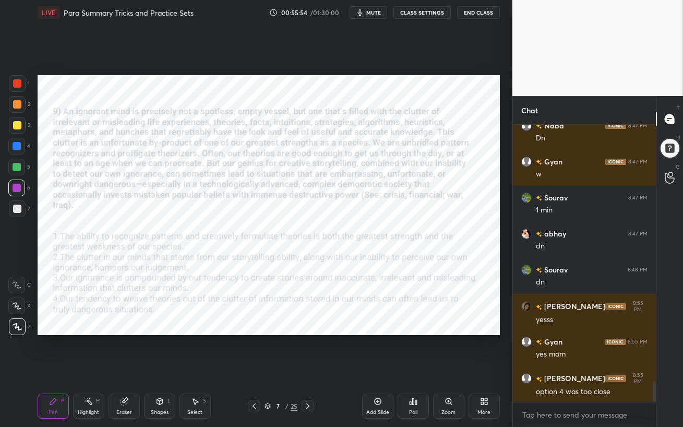
click at [10, 150] on div at bounding box center [16, 146] width 17 height 17
drag, startPoint x: 19, startPoint y: 189, endPoint x: 35, endPoint y: 201, distance: 19.7
click at [19, 189] on div at bounding box center [17, 188] width 8 height 8
click at [265, 332] on div "Setting up your live class Poll for secs No correct answer Start poll" at bounding box center [268, 205] width 471 height 360
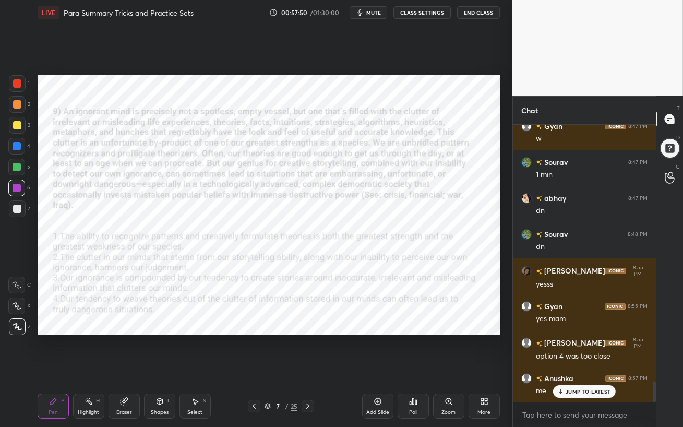
click at [560, 368] on icon at bounding box center [560, 391] width 7 height 6
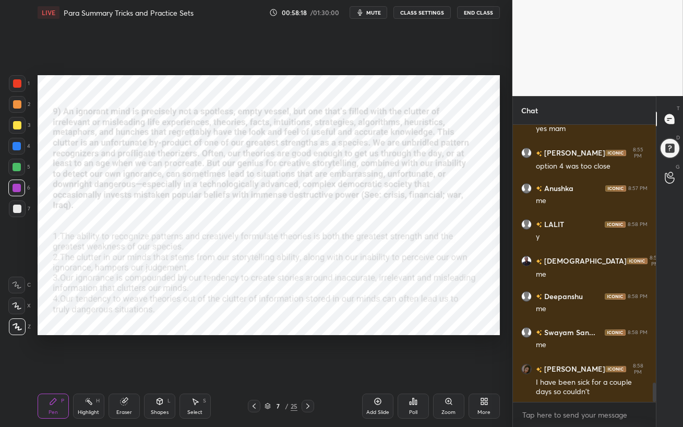
scroll to position [3705, 0]
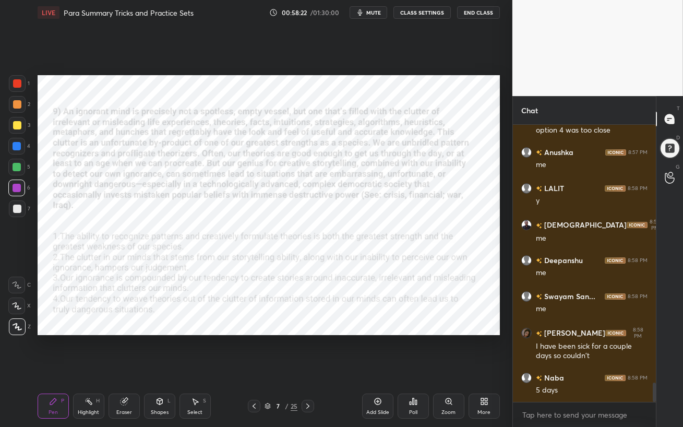
drag, startPoint x: 312, startPoint y: 407, endPoint x: 307, endPoint y: 416, distance: 10.0
click at [307, 368] on div "Pen P Highlight H Eraser Shapes L Select S 7 / 25 Add Slide Poll Zoom More" at bounding box center [269, 406] width 462 height 42
click at [309, 368] on icon at bounding box center [308, 406] width 8 height 8
click at [20, 150] on div at bounding box center [16, 146] width 17 height 17
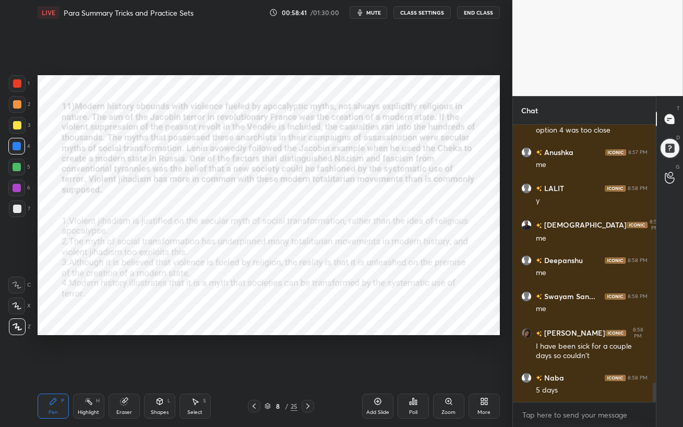
click at [16, 82] on div at bounding box center [17, 83] width 8 height 8
click at [372, 13] on span "mute" at bounding box center [373, 12] width 15 height 7
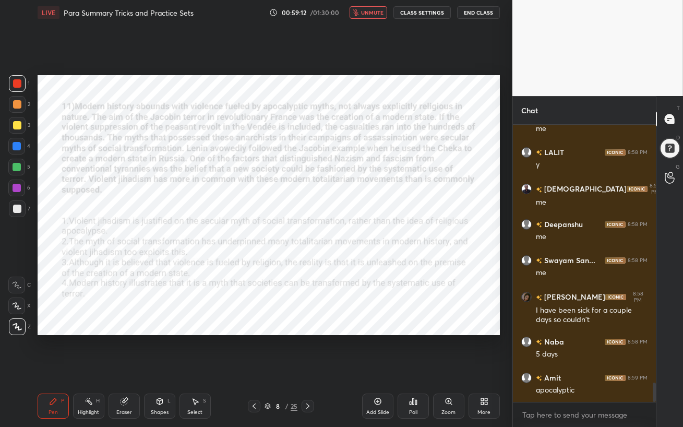
click at [372, 13] on span "unmute" at bounding box center [372, 12] width 22 height 7
click at [372, 13] on span "mute" at bounding box center [373, 12] width 15 height 7
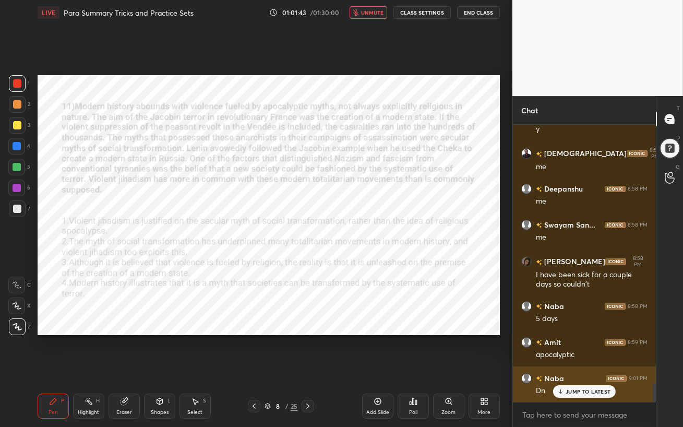
click at [588, 368] on p "JUMP TO LATEST" at bounding box center [588, 391] width 45 height 6
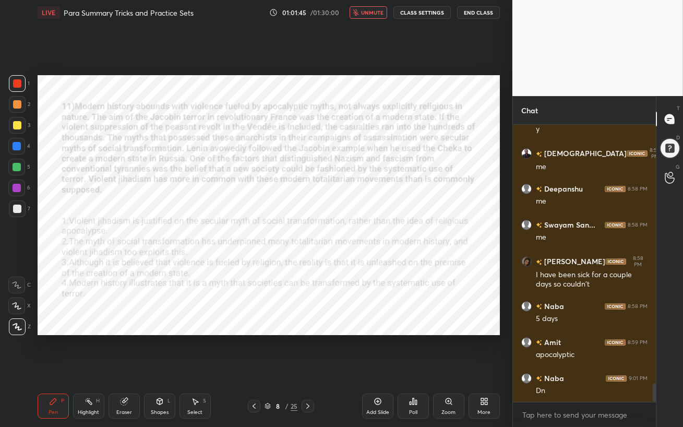
click at [377, 15] on span "unmute" at bounding box center [372, 12] width 22 height 7
click at [376, 14] on span "mute" at bounding box center [373, 12] width 15 height 7
click at [127, 368] on div "Eraser" at bounding box center [124, 412] width 16 height 5
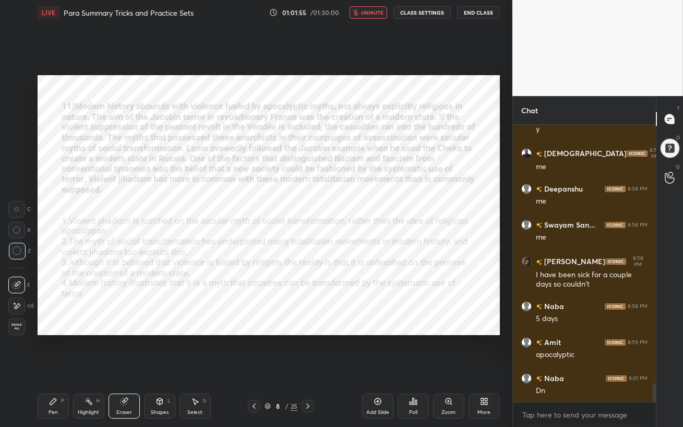
scroll to position [3813, 0]
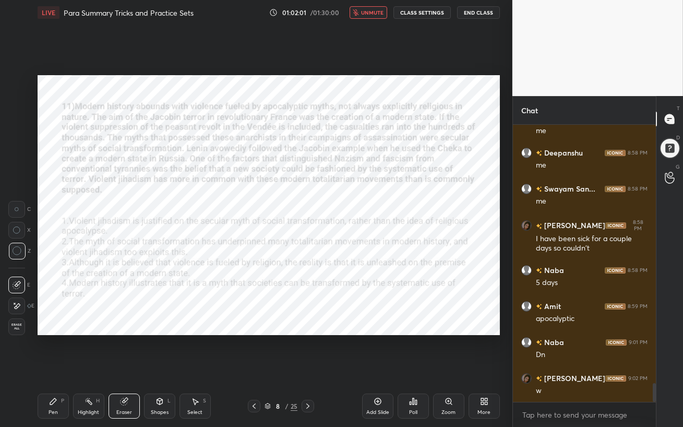
click at [379, 13] on span "unmute" at bounding box center [372, 12] width 22 height 7
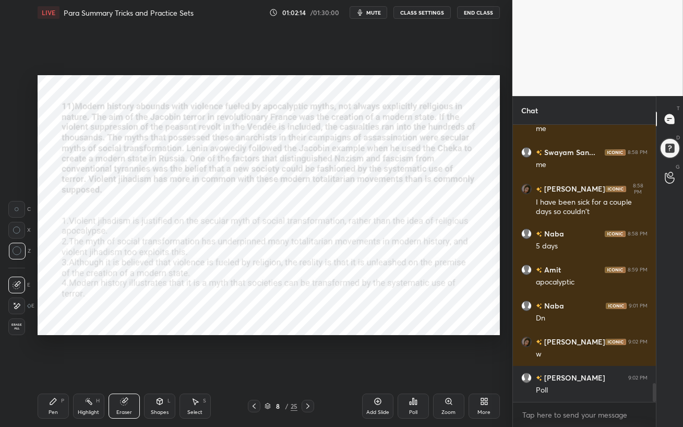
click at [376, 14] on span "mute" at bounding box center [373, 12] width 15 height 7
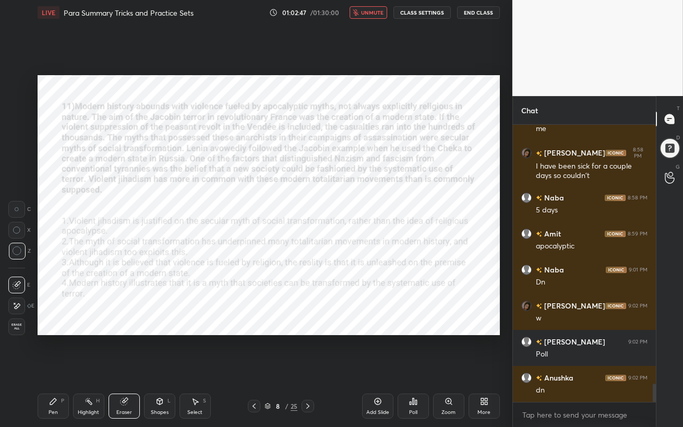
click at [376, 13] on span "unmute" at bounding box center [372, 12] width 22 height 7
click at [412, 368] on div "Poll" at bounding box center [413, 406] width 31 height 25
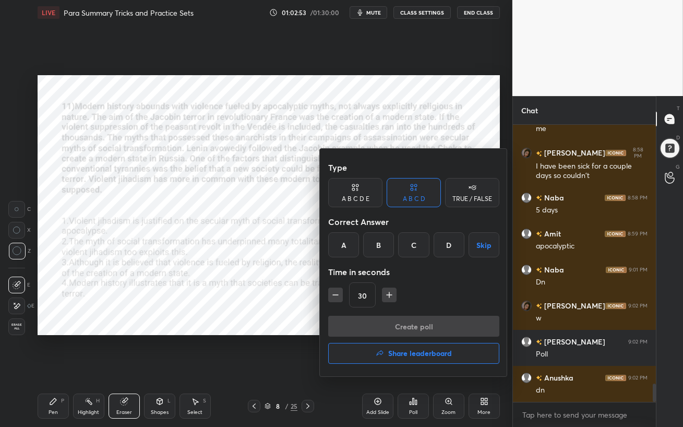
click at [377, 245] on div "B" at bounding box center [378, 244] width 31 height 25
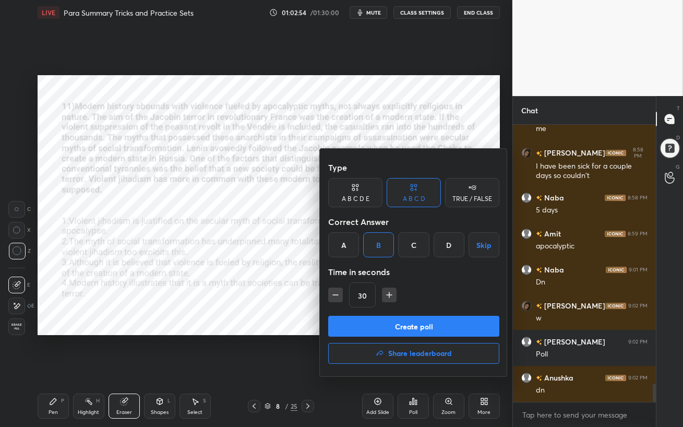
click at [395, 329] on button "Create poll" at bounding box center [413, 326] width 171 height 21
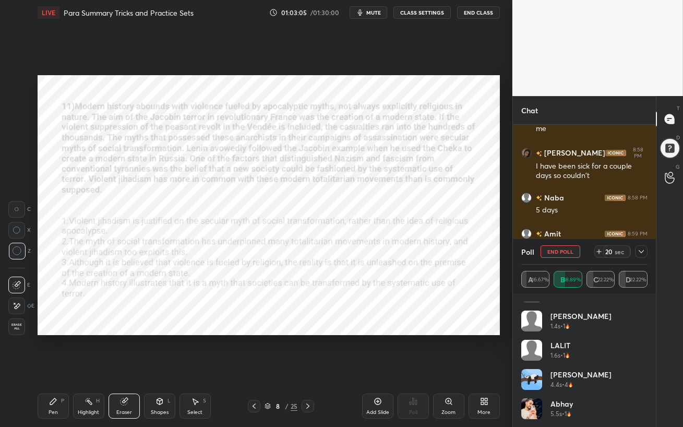
scroll to position [0, 0]
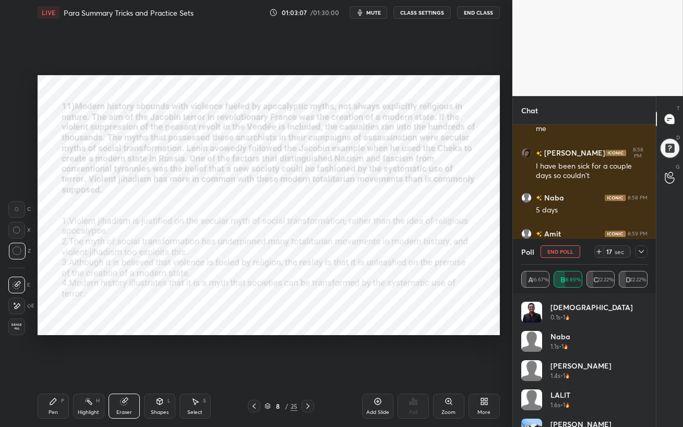
click at [642, 254] on icon at bounding box center [641, 251] width 8 height 8
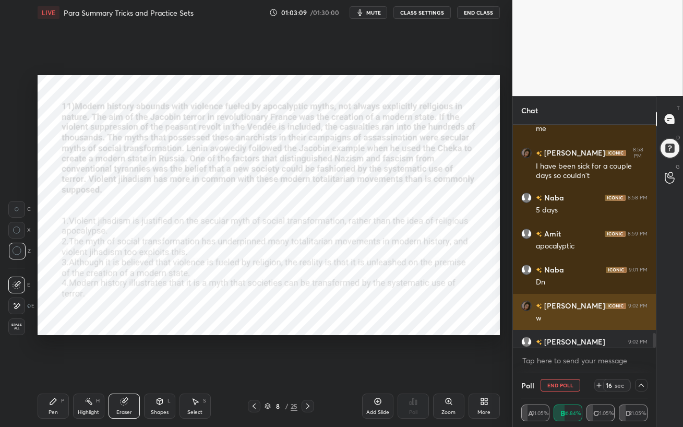
scroll to position [3940, 0]
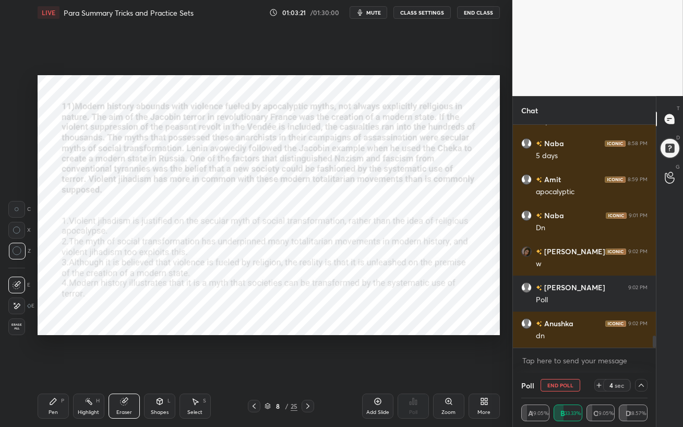
click at [561, 368] on button "End Poll" at bounding box center [561, 385] width 40 height 13
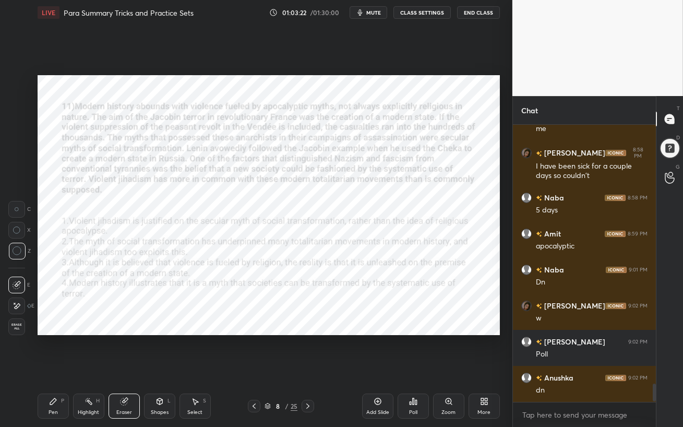
scroll to position [4, 3]
click at [53, 368] on div "Pen" at bounding box center [53, 412] width 9 height 5
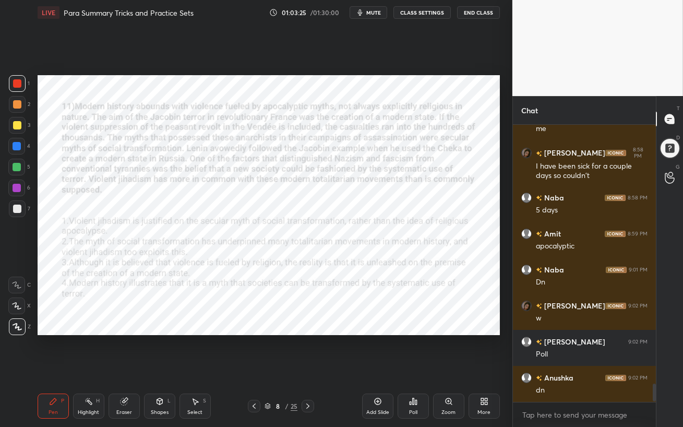
click at [18, 189] on div at bounding box center [17, 188] width 8 height 8
click at [16, 149] on div at bounding box center [17, 146] width 8 height 8
drag, startPoint x: 14, startPoint y: 184, endPoint x: 29, endPoint y: 195, distance: 18.3
click at [14, 184] on div at bounding box center [17, 188] width 8 height 8
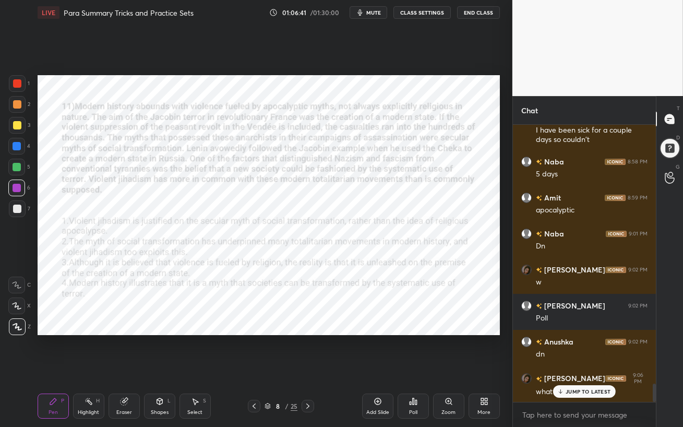
scroll to position [3957, 0]
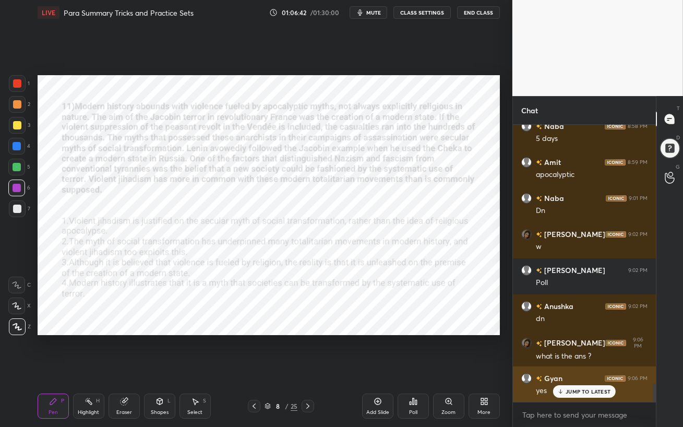
click at [577, 368] on p "JUMP TO LATEST" at bounding box center [588, 391] width 45 height 6
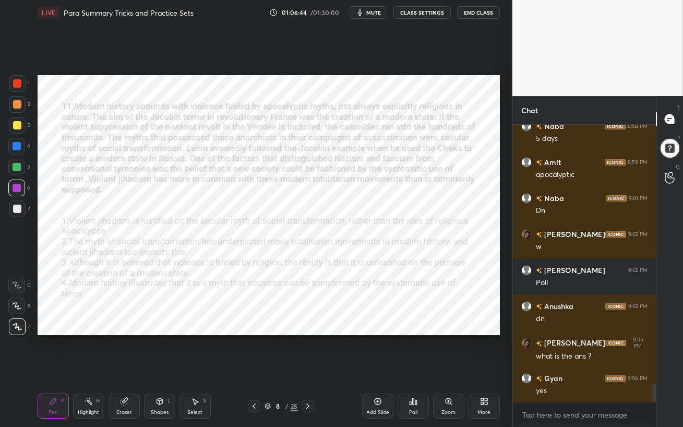
click at [18, 149] on div at bounding box center [17, 146] width 8 height 8
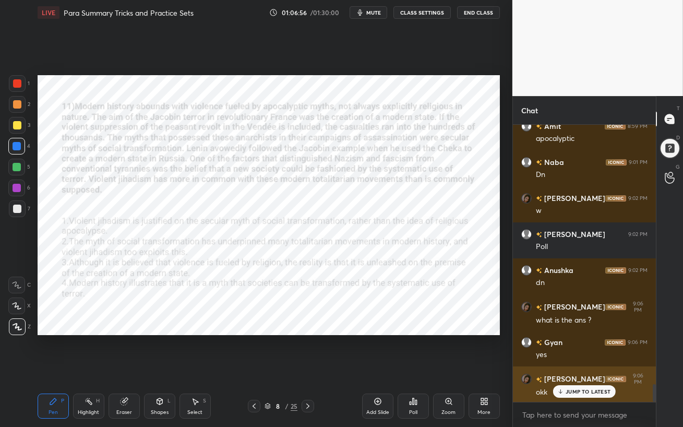
click at [568, 368] on p "JUMP TO LATEST" at bounding box center [588, 391] width 45 height 6
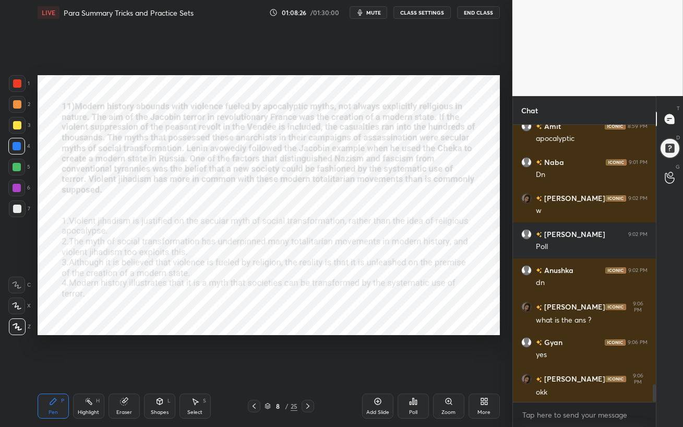
click at [84, 368] on div "Pen P Highlight H Eraser Shapes L Select S 8 / 25 Add Slide Poll Zoom More" at bounding box center [269, 406] width 462 height 42
click at [377, 10] on span "mute" at bounding box center [373, 12] width 15 height 7
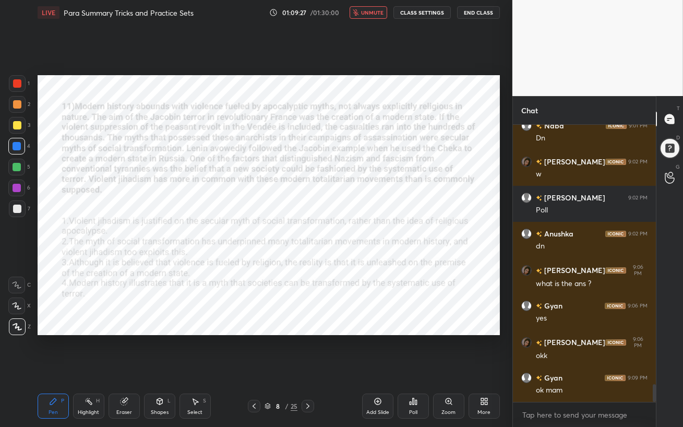
drag, startPoint x: 378, startPoint y: 9, endPoint x: 378, endPoint y: 363, distance: 354.4
click at [378, 9] on span "unmute" at bounding box center [372, 12] width 22 height 7
click at [119, 368] on div "Eraser" at bounding box center [124, 406] width 31 height 25
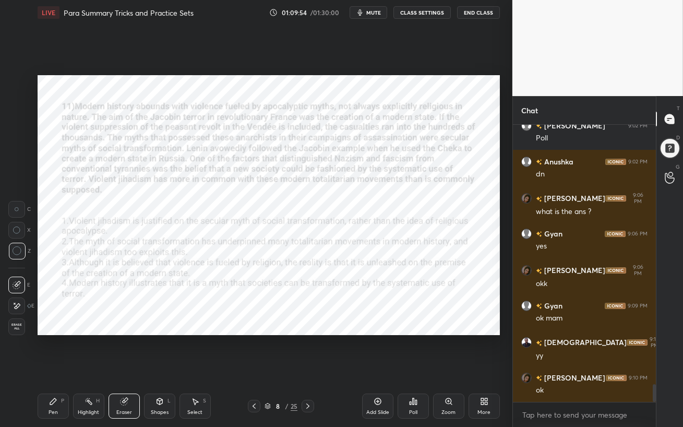
scroll to position [4137, 0]
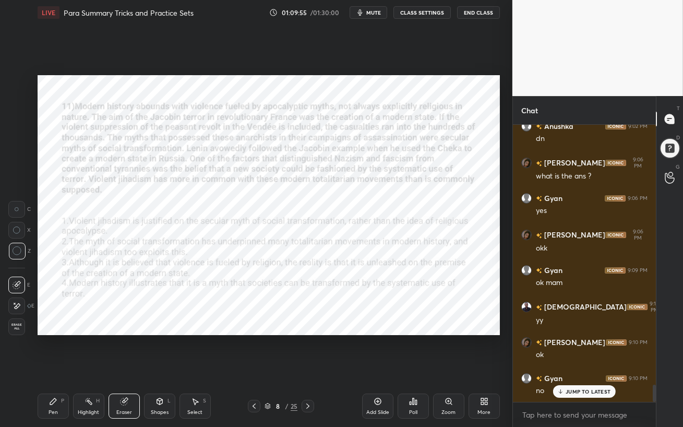
click at [311, 368] on icon at bounding box center [308, 406] width 8 height 8
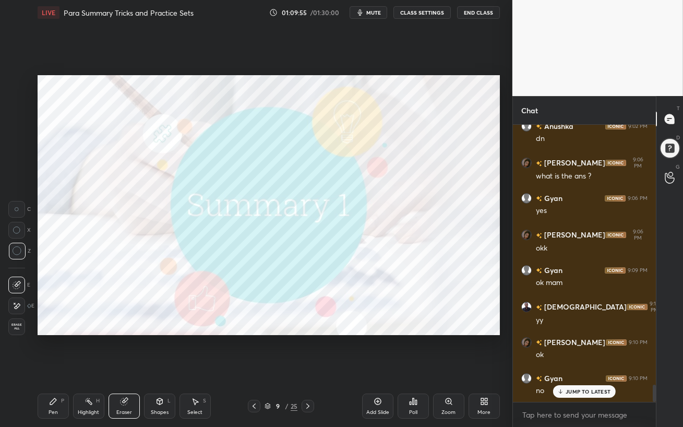
click at [311, 368] on icon at bounding box center [308, 406] width 8 height 8
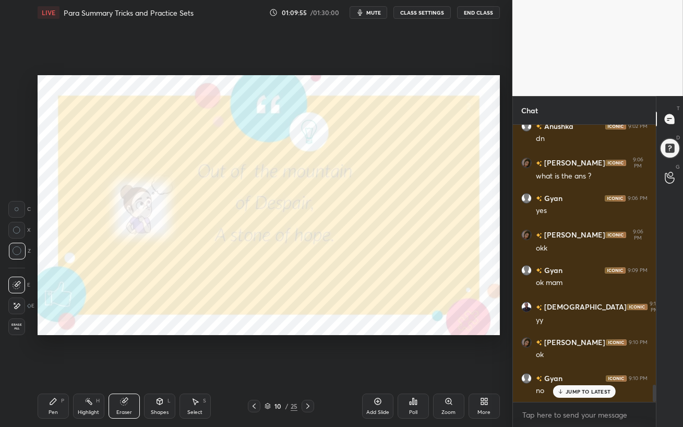
click at [311, 368] on icon at bounding box center [308, 406] width 8 height 8
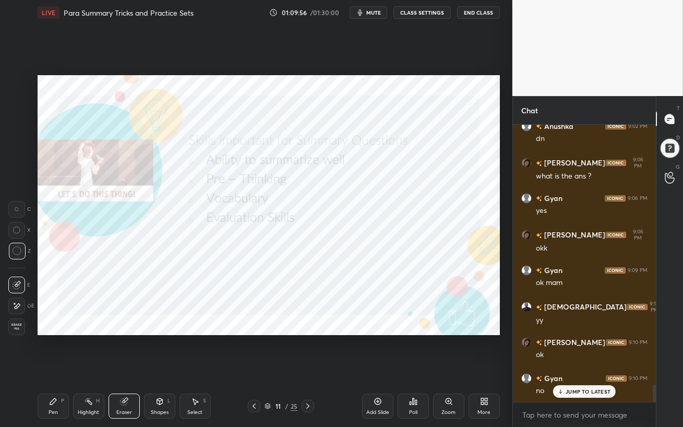
click at [311, 368] on icon at bounding box center [308, 406] width 8 height 8
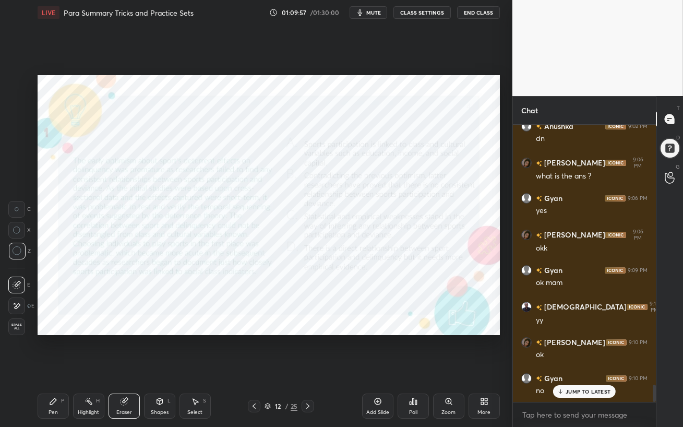
click at [311, 368] on icon at bounding box center [308, 406] width 8 height 8
click at [59, 368] on div "Pen P" at bounding box center [53, 406] width 31 height 25
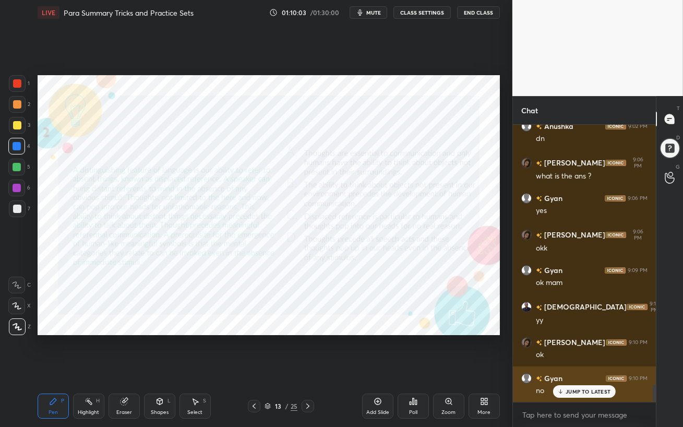
click at [572, 368] on p "JUMP TO LATEST" at bounding box center [588, 391] width 45 height 6
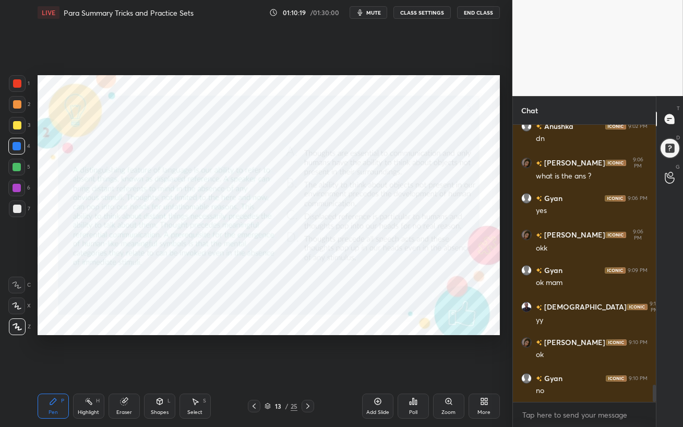
click at [371, 13] on span "mute" at bounding box center [373, 12] width 15 height 7
click at [362, 16] on button "unmute" at bounding box center [369, 12] width 38 height 13
click at [126, 368] on icon at bounding box center [124, 401] width 7 height 7
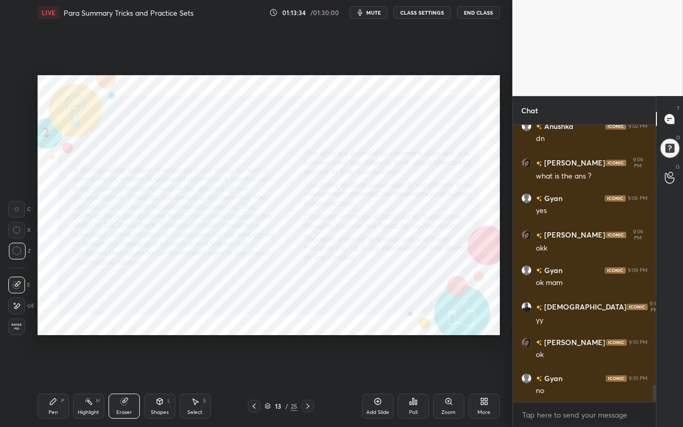
click at [55, 368] on div "Pen P" at bounding box center [53, 406] width 31 height 25
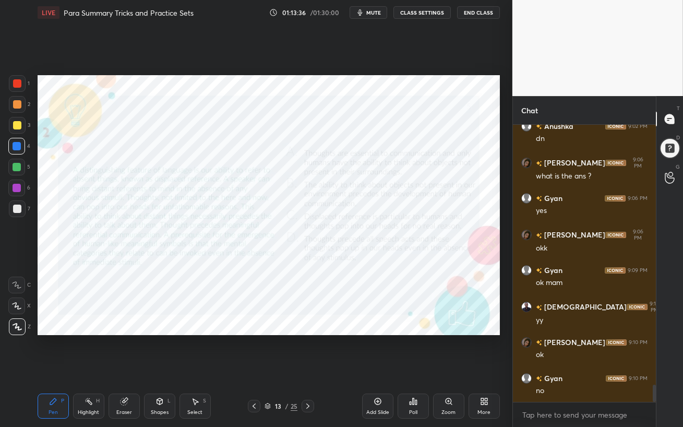
click at [420, 368] on div "Poll" at bounding box center [413, 406] width 31 height 25
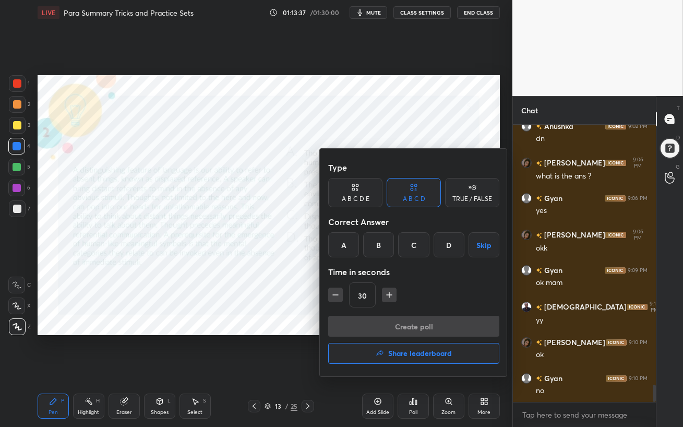
click at [382, 248] on div "B" at bounding box center [378, 244] width 31 height 25
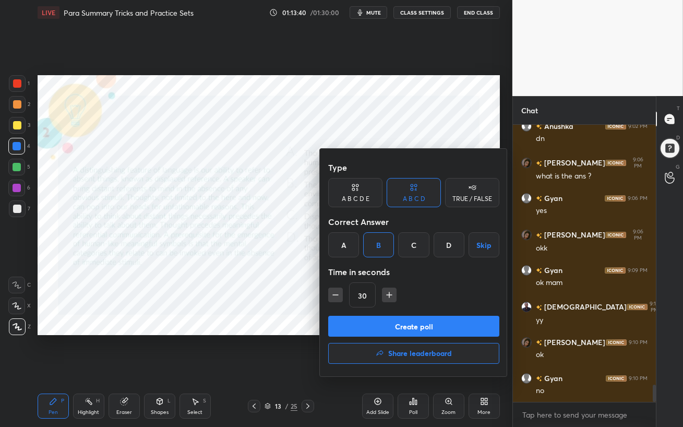
click at [431, 328] on button "Create poll" at bounding box center [413, 326] width 171 height 21
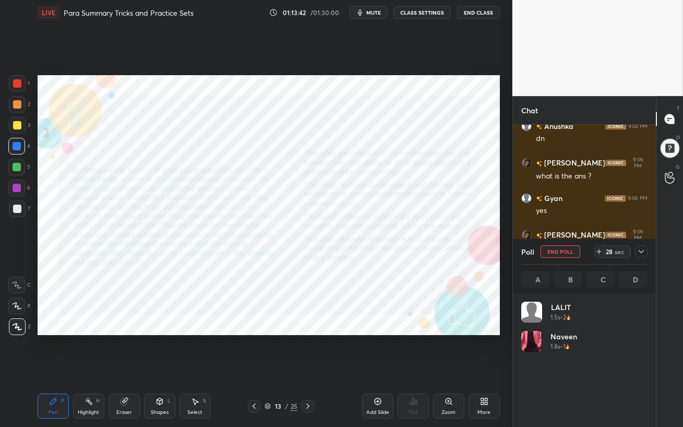
scroll to position [122, 123]
click at [640, 254] on icon at bounding box center [641, 251] width 8 height 8
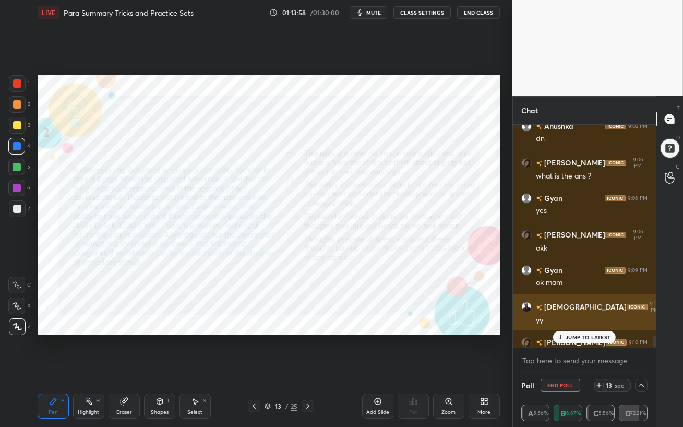
scroll to position [4192, 0]
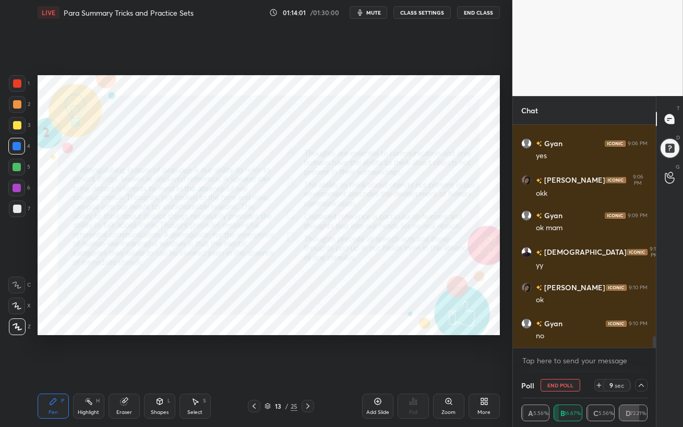
click at [642, 368] on icon at bounding box center [641, 385] width 5 height 3
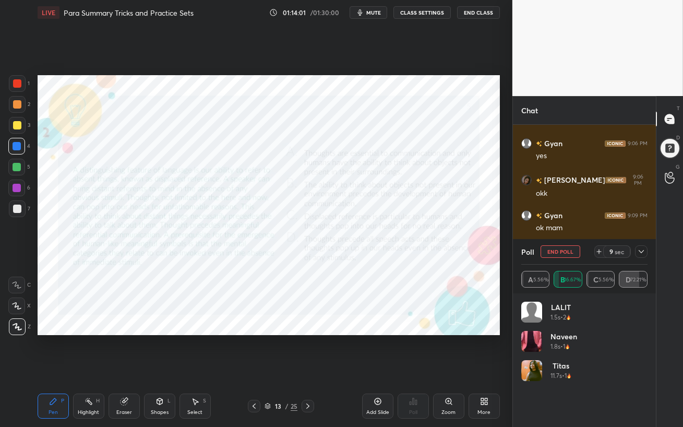
scroll to position [122, 123]
click at [550, 252] on button "End Poll" at bounding box center [561, 251] width 40 height 13
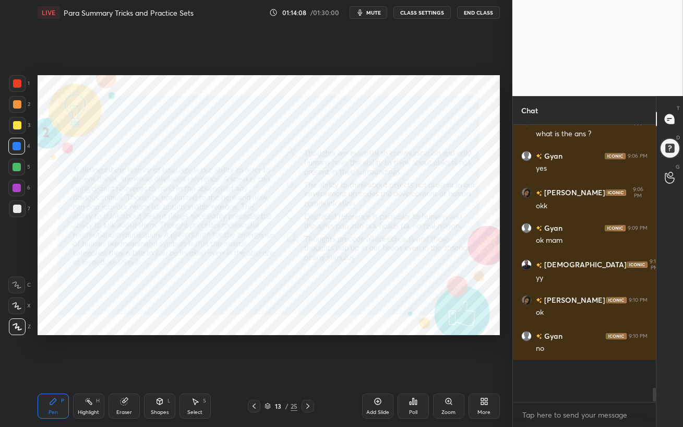
scroll to position [272, 140]
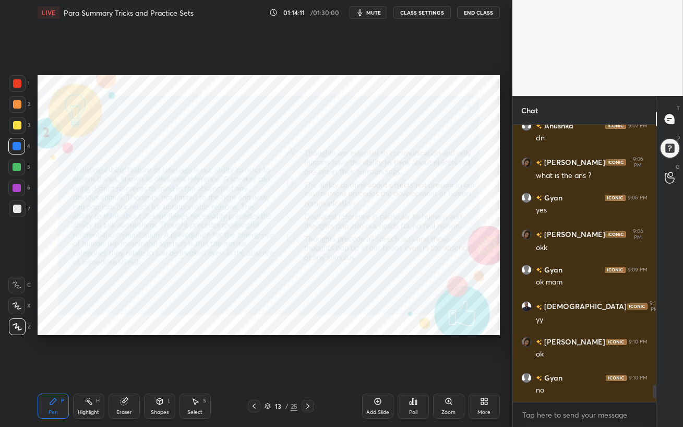
click at [14, 189] on div at bounding box center [17, 188] width 8 height 8
click at [19, 169] on div at bounding box center [17, 167] width 8 height 8
click at [13, 189] on div at bounding box center [17, 188] width 8 height 8
drag, startPoint x: 115, startPoint y: 423, endPoint x: 112, endPoint y: 365, distance: 58.6
click at [114, 368] on div "Pen P Highlight H Eraser Shapes L Select S 13 / 25 Add Slide Poll Zoom More" at bounding box center [269, 406] width 462 height 42
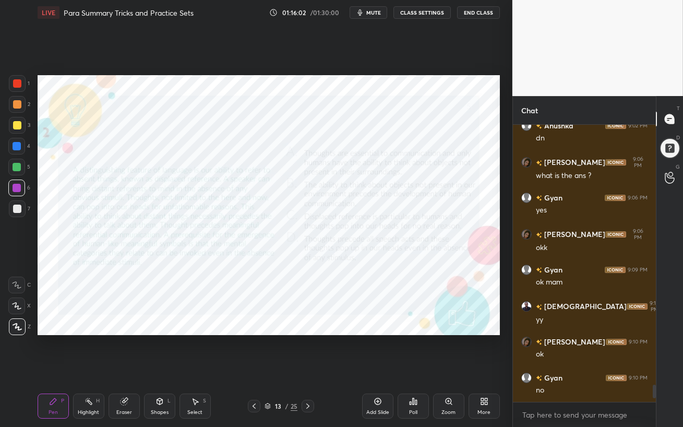
click at [124, 368] on icon at bounding box center [124, 401] width 7 height 7
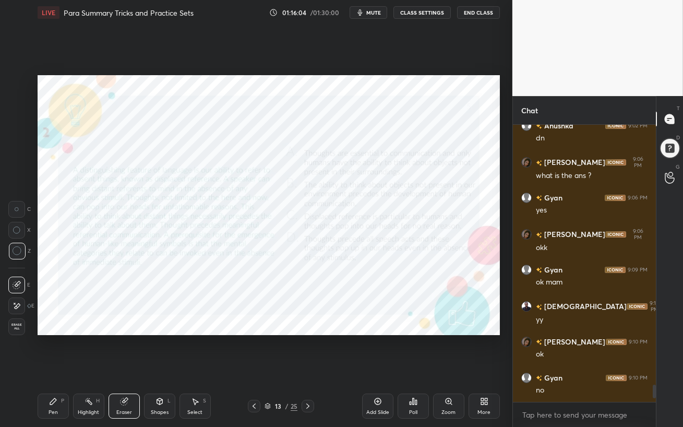
click at [53, 368] on icon at bounding box center [53, 401] width 8 height 8
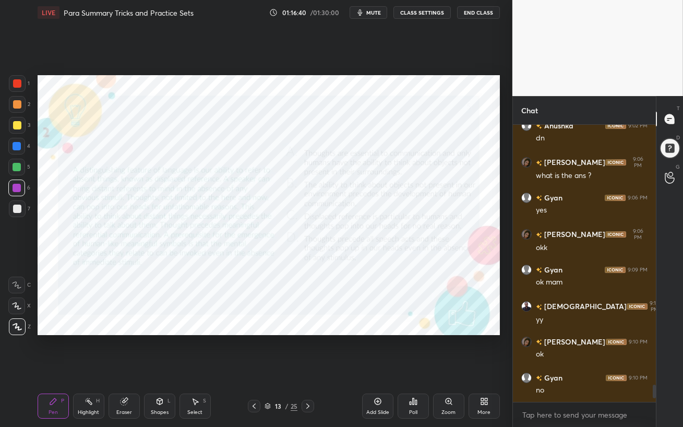
click at [13, 191] on div at bounding box center [17, 188] width 8 height 8
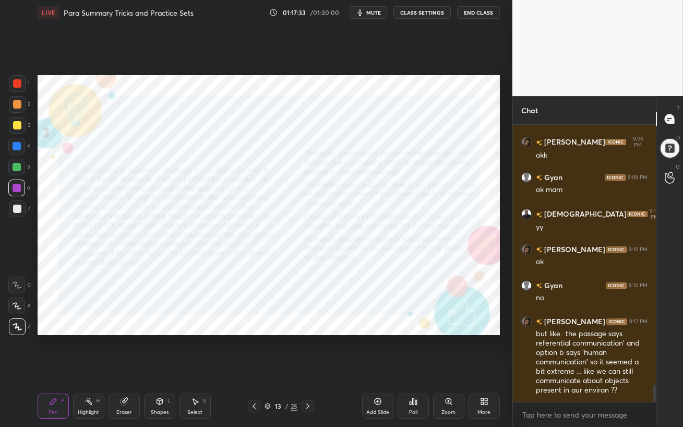
scroll to position [4266, 0]
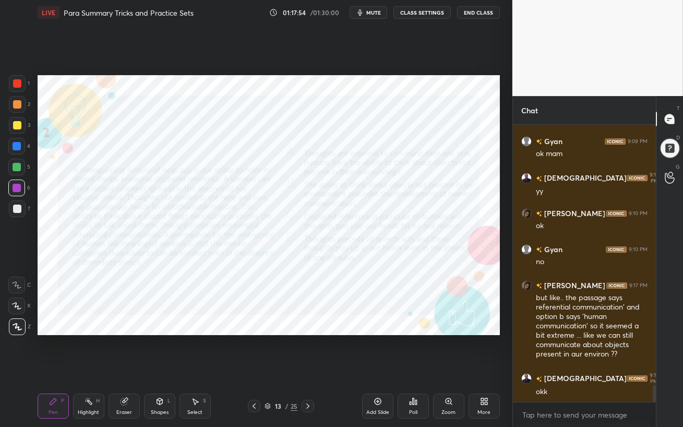
click at [132, 368] on div "Eraser" at bounding box center [124, 406] width 31 height 25
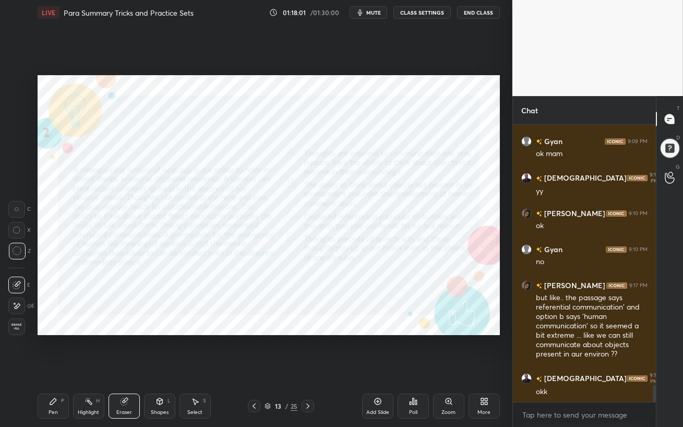
click at [38, 368] on div "Pen P" at bounding box center [53, 406] width 31 height 25
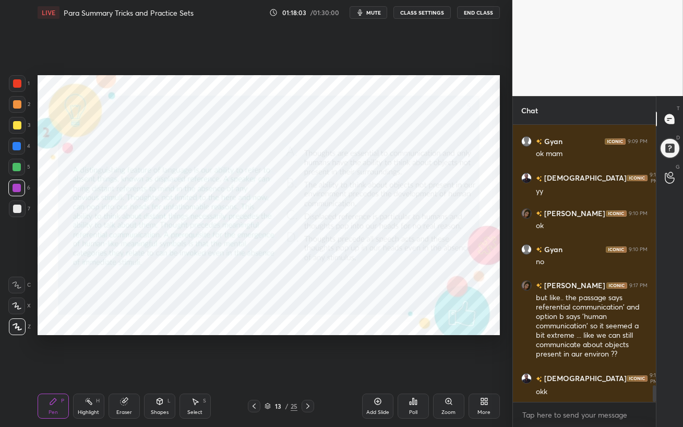
drag, startPoint x: 18, startPoint y: 147, endPoint x: 28, endPoint y: 160, distance: 16.4
click at [18, 147] on div at bounding box center [17, 146] width 8 height 8
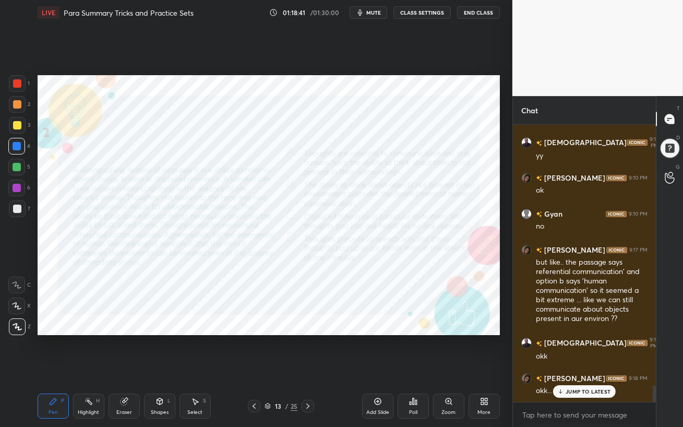
click at [569, 368] on p "JUMP TO LATEST" at bounding box center [588, 391] width 45 height 6
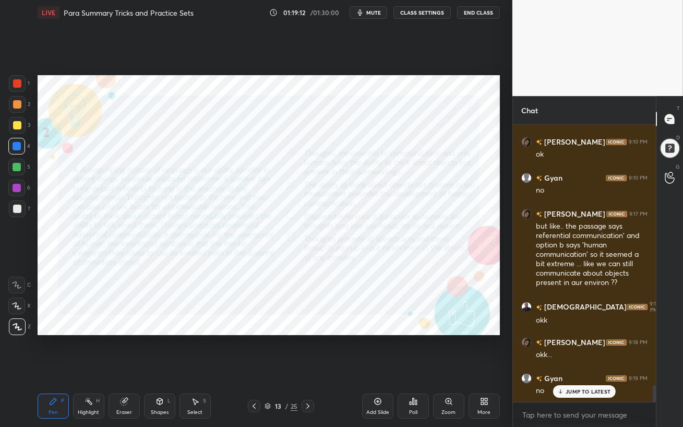
click at [564, 368] on icon at bounding box center [560, 391] width 7 height 6
click at [383, 368] on div "Add Slide" at bounding box center [377, 406] width 31 height 25
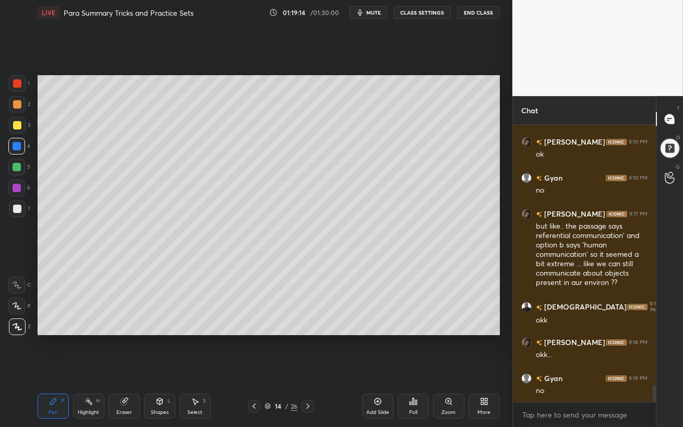
click at [15, 126] on div at bounding box center [17, 125] width 8 height 8
click at [122, 368] on div "Eraser" at bounding box center [124, 406] width 31 height 25
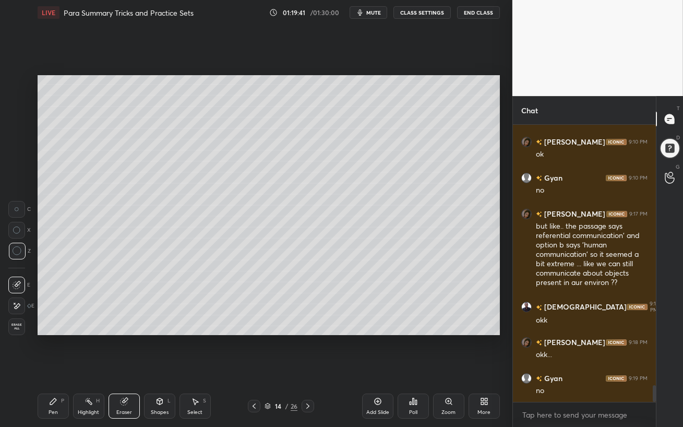
click at [51, 368] on div "Pen" at bounding box center [53, 412] width 9 height 5
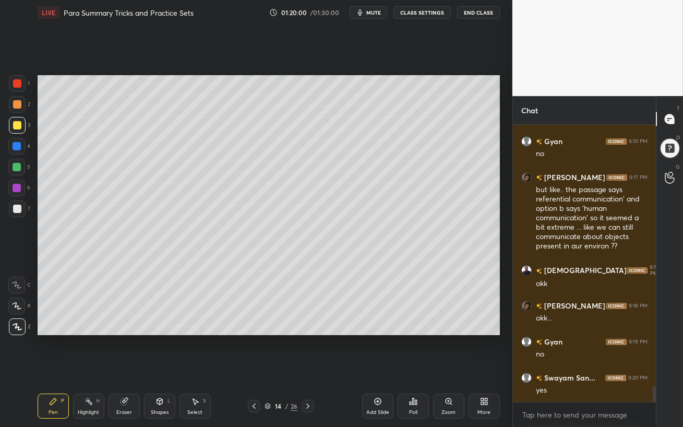
scroll to position [4410, 0]
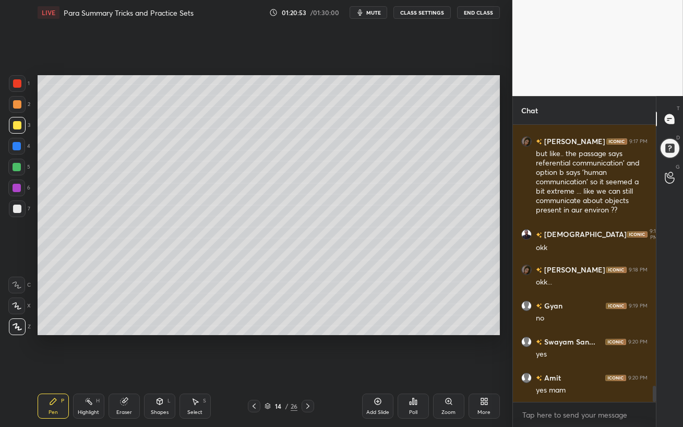
drag, startPoint x: 15, startPoint y: 102, endPoint x: 35, endPoint y: 113, distance: 22.7
click at [16, 102] on div at bounding box center [17, 104] width 8 height 8
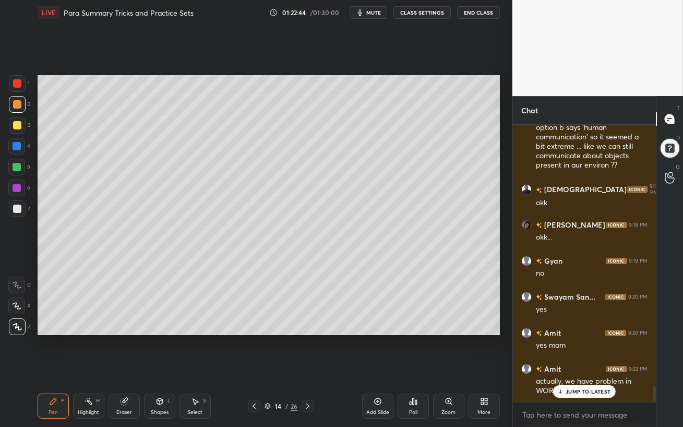
click at [585, 368] on p "JUMP TO LATEST" at bounding box center [588, 391] width 45 height 6
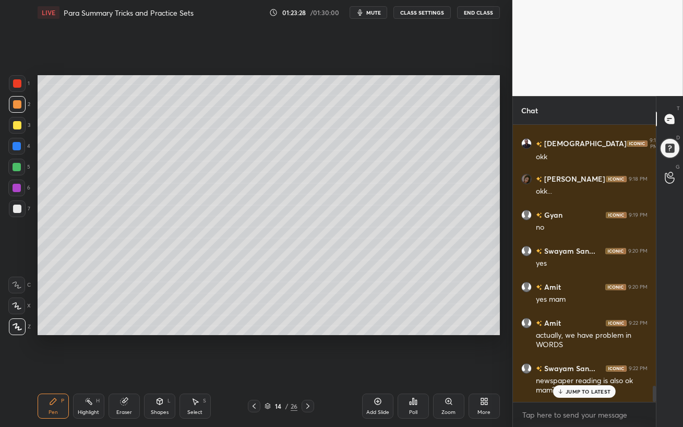
scroll to position [4536, 0]
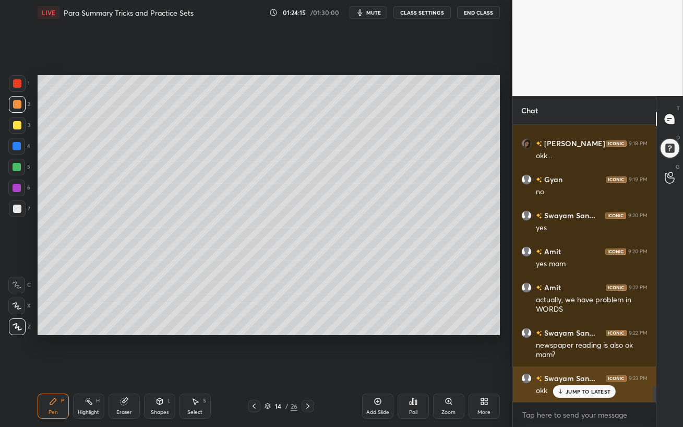
click at [566, 368] on div "JUMP TO LATEST" at bounding box center [584, 391] width 63 height 13
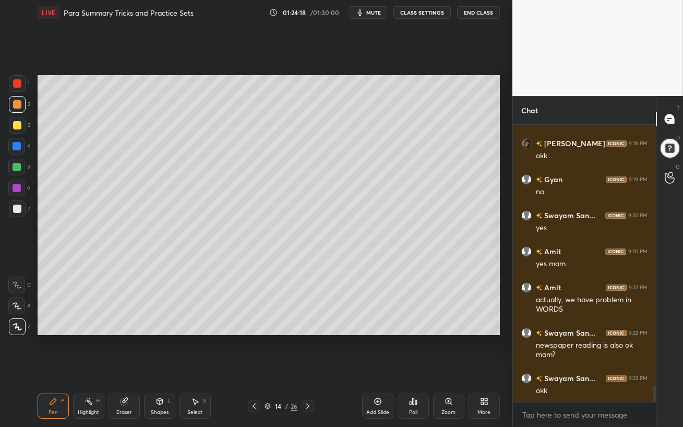
scroll to position [4572, 0]
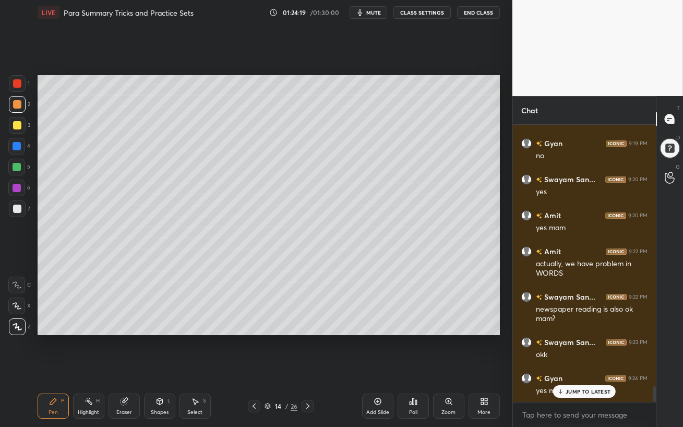
click at [570, 368] on div "JUMP TO LATEST" at bounding box center [584, 391] width 63 height 13
click at [17, 167] on div at bounding box center [17, 167] width 8 height 8
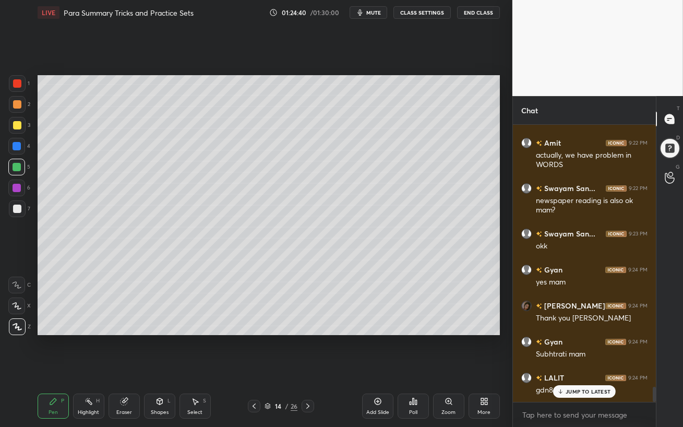
scroll to position [4716, 0]
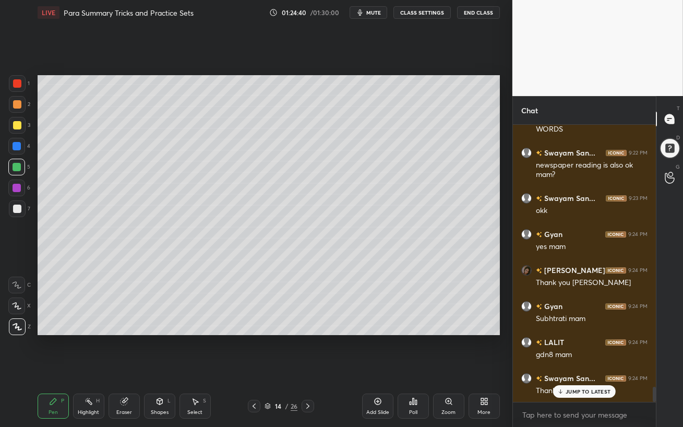
click at [474, 14] on button "End Class" at bounding box center [478, 12] width 43 height 13
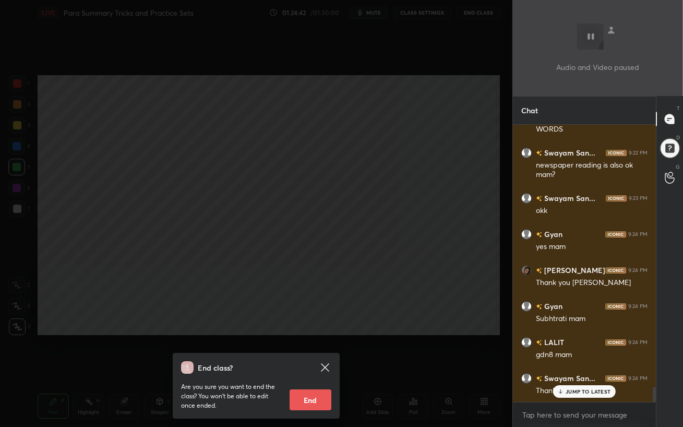
click at [316, 368] on button "End" at bounding box center [311, 399] width 42 height 21
type textarea "x"
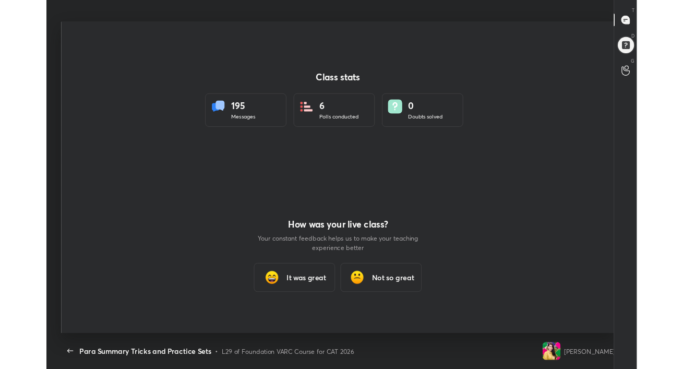
scroll to position [51833, 51517]
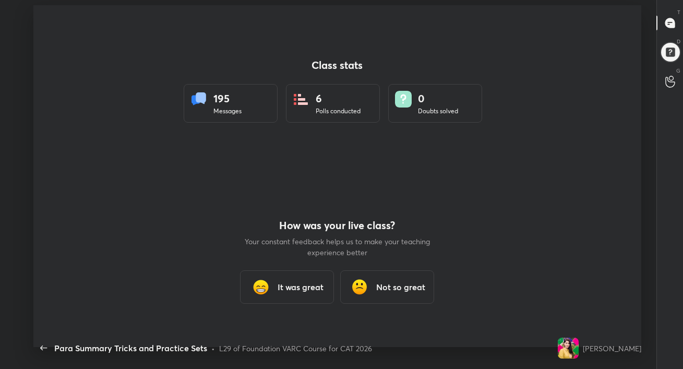
type textarea "x"
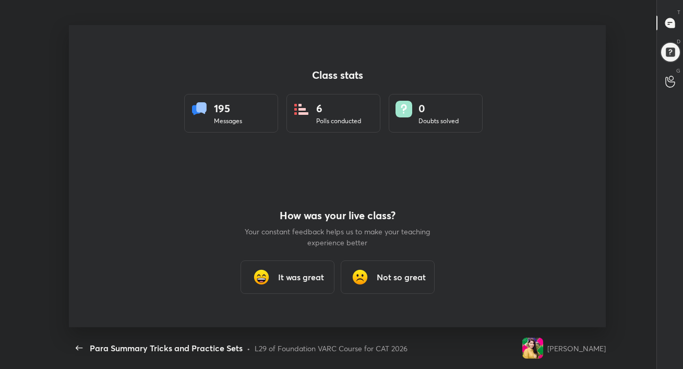
scroll to position [51890, 51517]
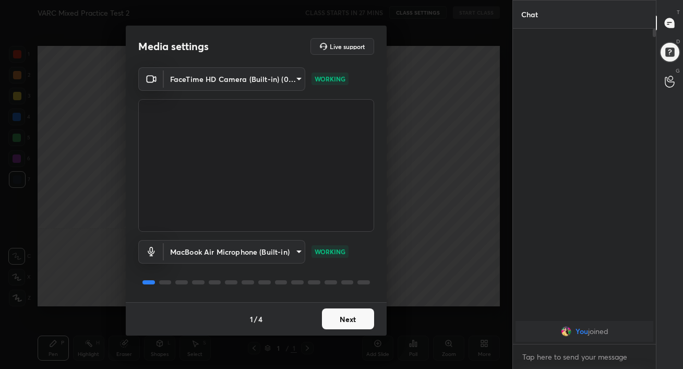
click at [348, 320] on button "Next" at bounding box center [348, 318] width 52 height 21
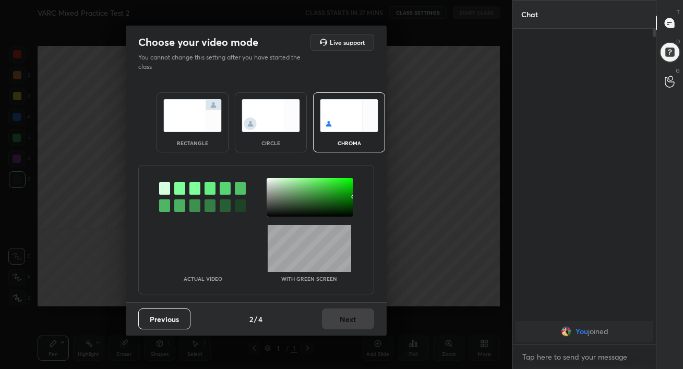
click at [201, 117] on img at bounding box center [192, 115] width 58 height 33
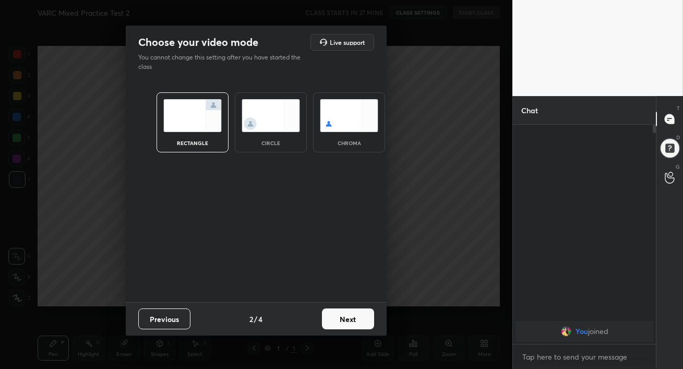
click at [361, 325] on button "Next" at bounding box center [348, 318] width 52 height 21
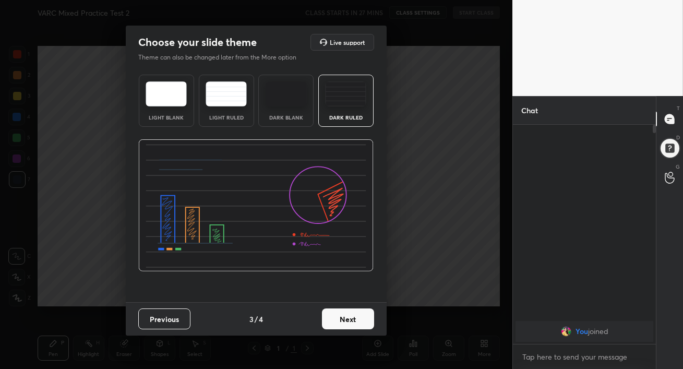
click at [163, 106] on div "Light Blank" at bounding box center [166, 101] width 55 height 52
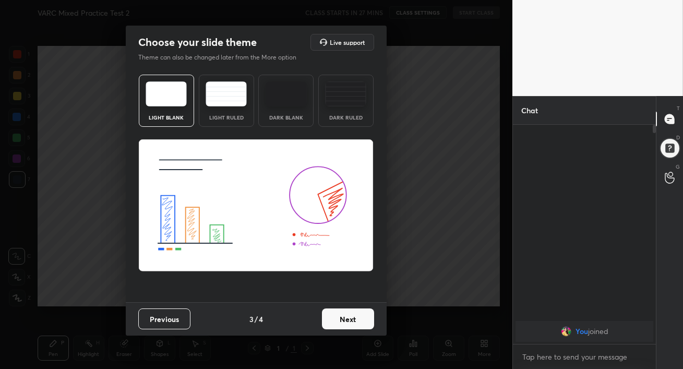
click at [360, 101] on img at bounding box center [345, 93] width 41 height 25
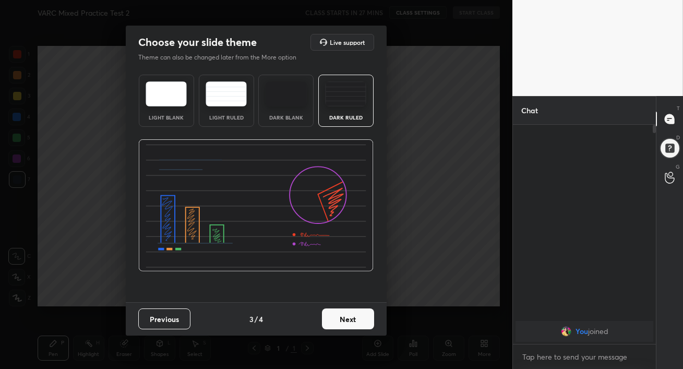
click at [349, 322] on button "Next" at bounding box center [348, 318] width 52 height 21
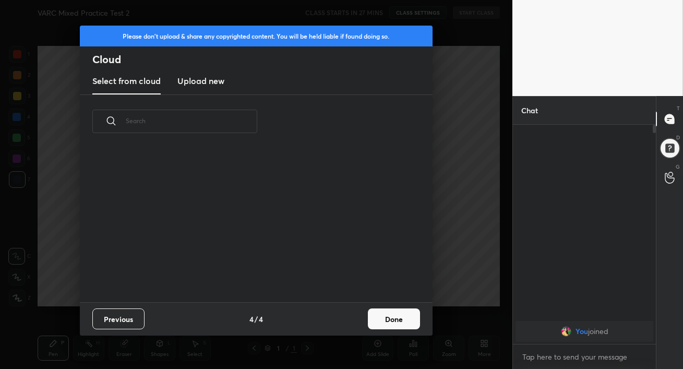
scroll to position [154, 335]
click at [209, 83] on h3 "Upload new" at bounding box center [200, 81] width 47 height 13
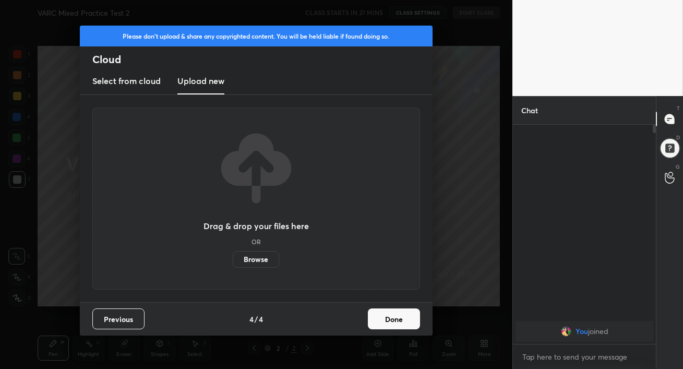
click at [255, 261] on label "Browse" at bounding box center [256, 259] width 46 height 17
click at [233, 261] on input "Browse" at bounding box center [233, 259] width 0 height 17
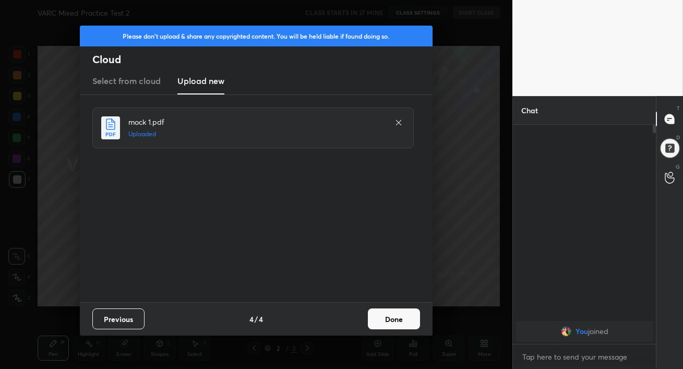
click at [401, 323] on button "Done" at bounding box center [394, 318] width 52 height 21
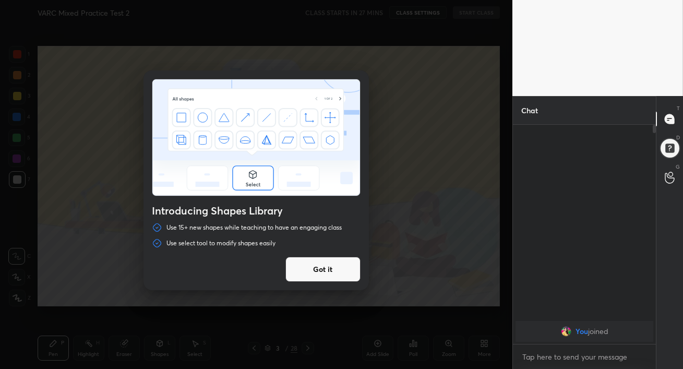
click at [320, 271] on button "Got it" at bounding box center [322, 269] width 75 height 25
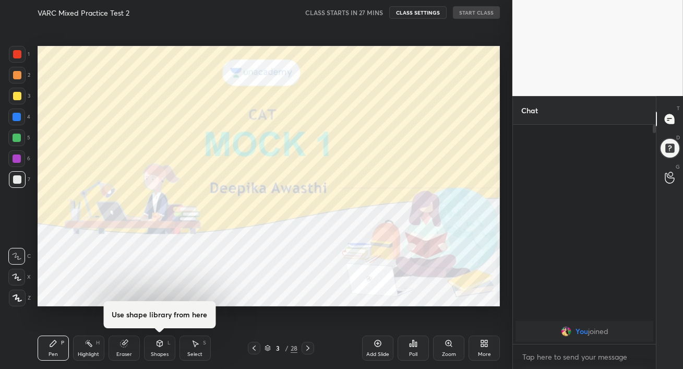
click at [320, 271] on div at bounding box center [256, 184] width 513 height 369
click at [308, 346] on icon at bounding box center [308, 348] width 8 height 8
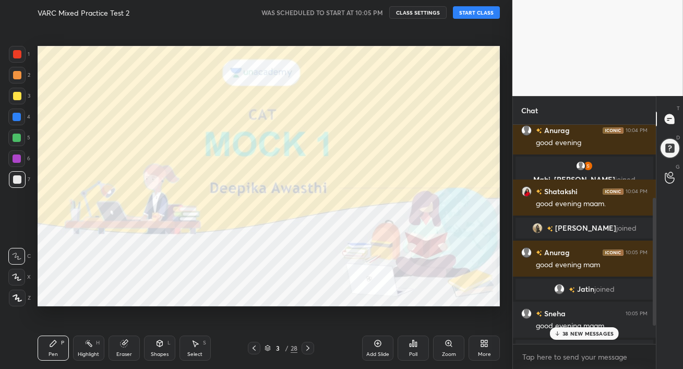
scroll to position [157, 0]
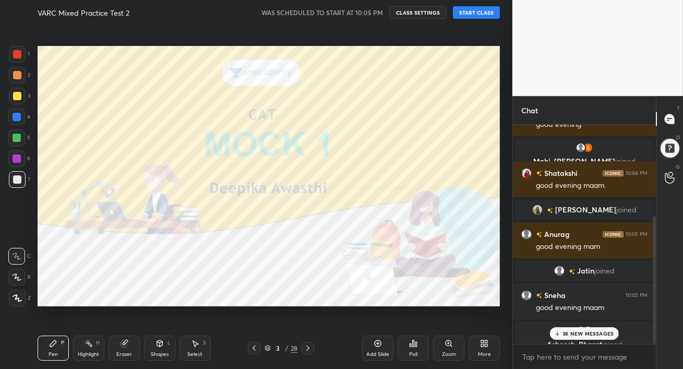
click at [577, 335] on p "38 NEW MESSAGES" at bounding box center [588, 333] width 51 height 6
click at [470, 16] on button "START CLASS" at bounding box center [476, 12] width 47 height 13
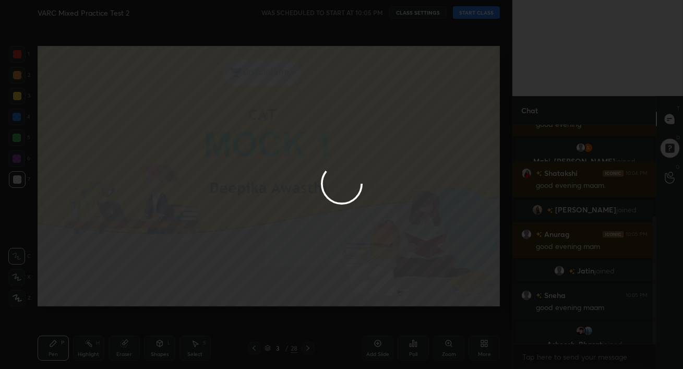
type textarea "x"
click at [383, 14] on div at bounding box center [341, 184] width 683 height 369
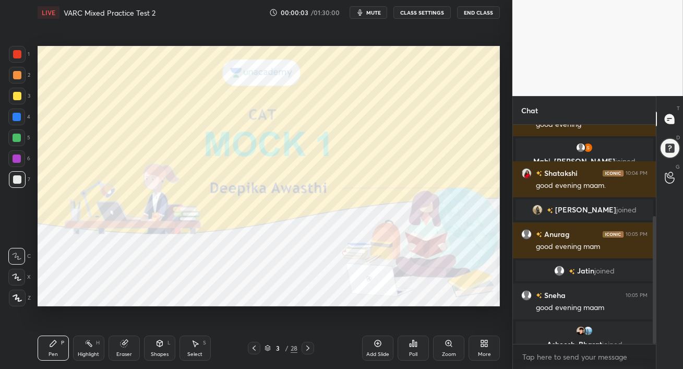
click at [381, 14] on span "mute" at bounding box center [373, 12] width 15 height 7
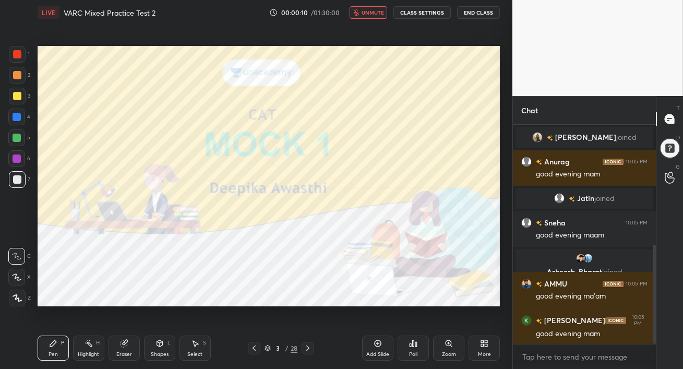
scroll to position [265, 0]
